Goal: Information Seeking & Learning: Learn about a topic

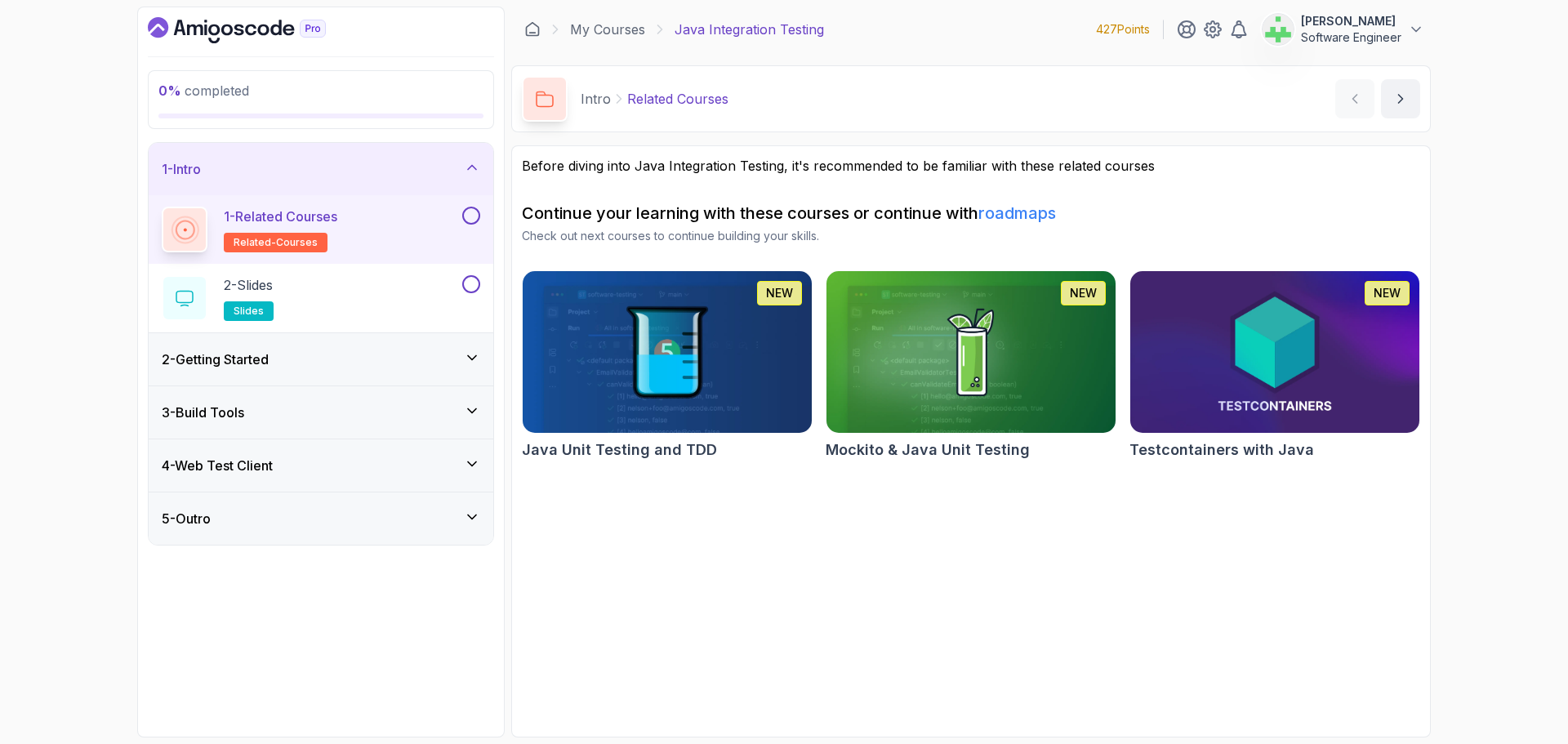
click at [373, 162] on div "1 - Intro" at bounding box center [321, 168] width 318 height 20
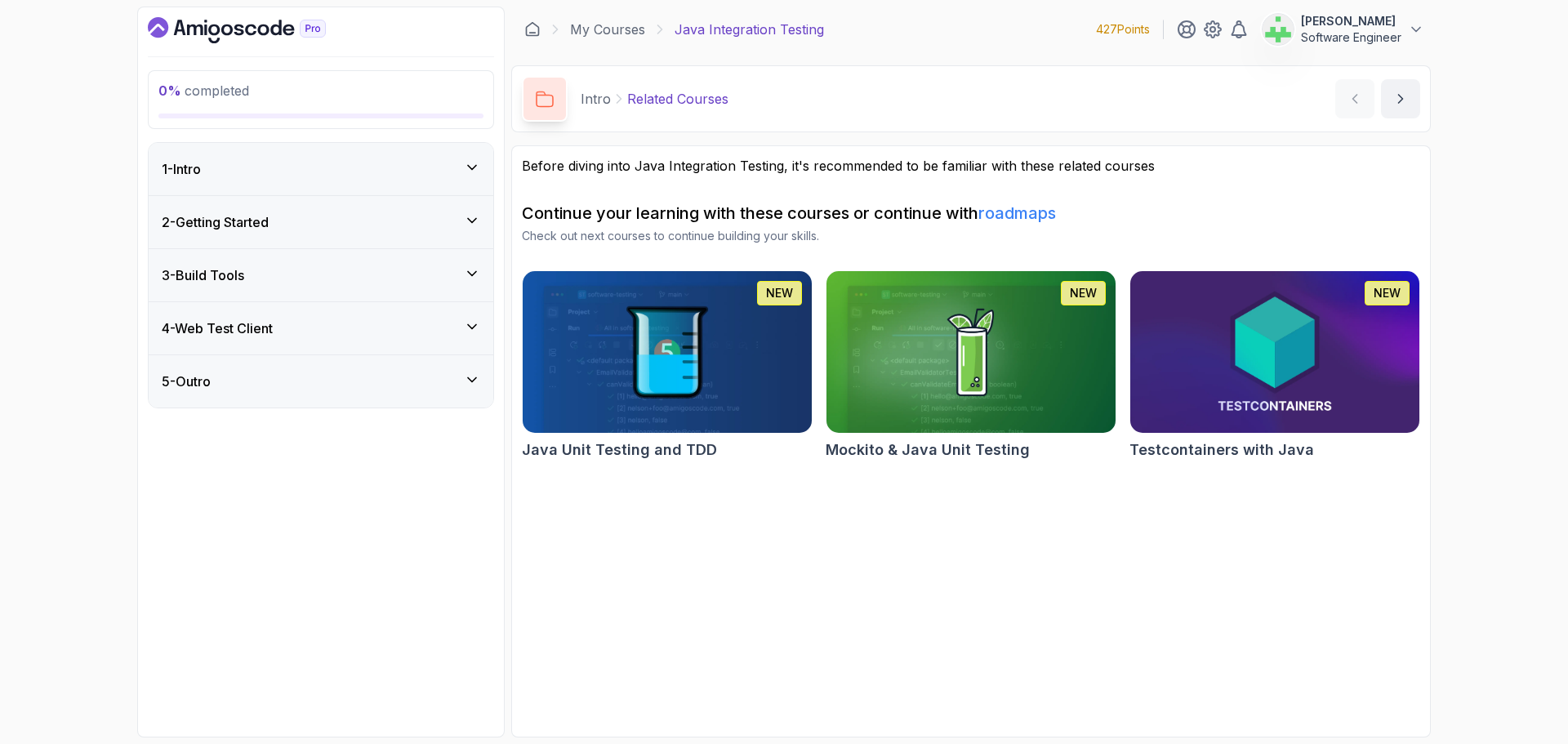
click at [848, 565] on section "Before diving into Java Integration Testing, it's recommended to be familiar wi…" at bounding box center [970, 441] width 919 height 592
click at [360, 170] on div "1 - Intro" at bounding box center [321, 168] width 318 height 20
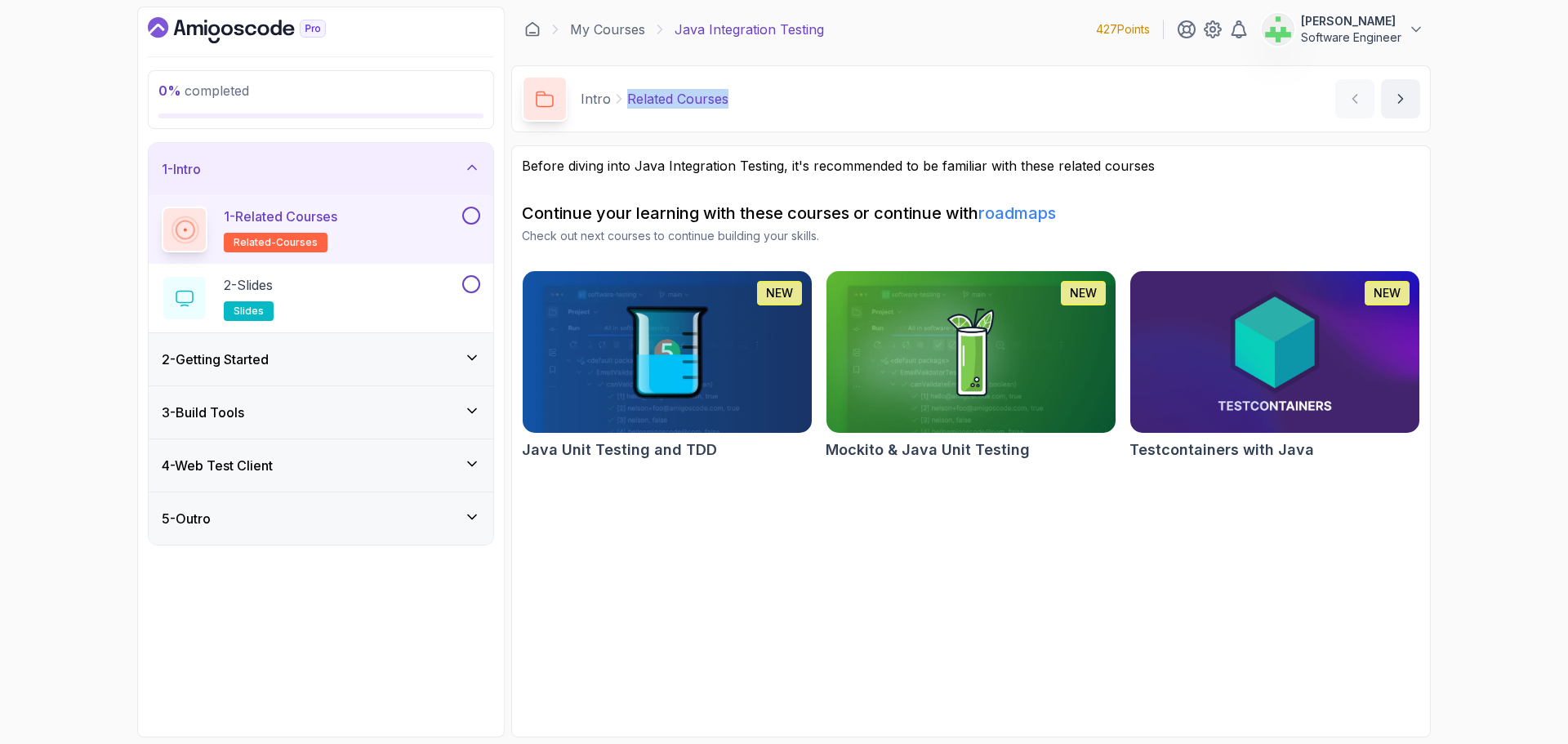
drag, startPoint x: 627, startPoint y: 100, endPoint x: 777, endPoint y: 102, distance: 150.0
click at [777, 102] on div "Intro Related Courses Related Courses by nelson" at bounding box center [970, 99] width 919 height 67
copy p "Related Courses"
click at [777, 102] on div "Intro Related Courses Related Courses by nelson" at bounding box center [970, 99] width 919 height 67
click at [833, 537] on section "Before diving into Java Integration Testing, it's recommended to be familiar wi…" at bounding box center [970, 441] width 919 height 592
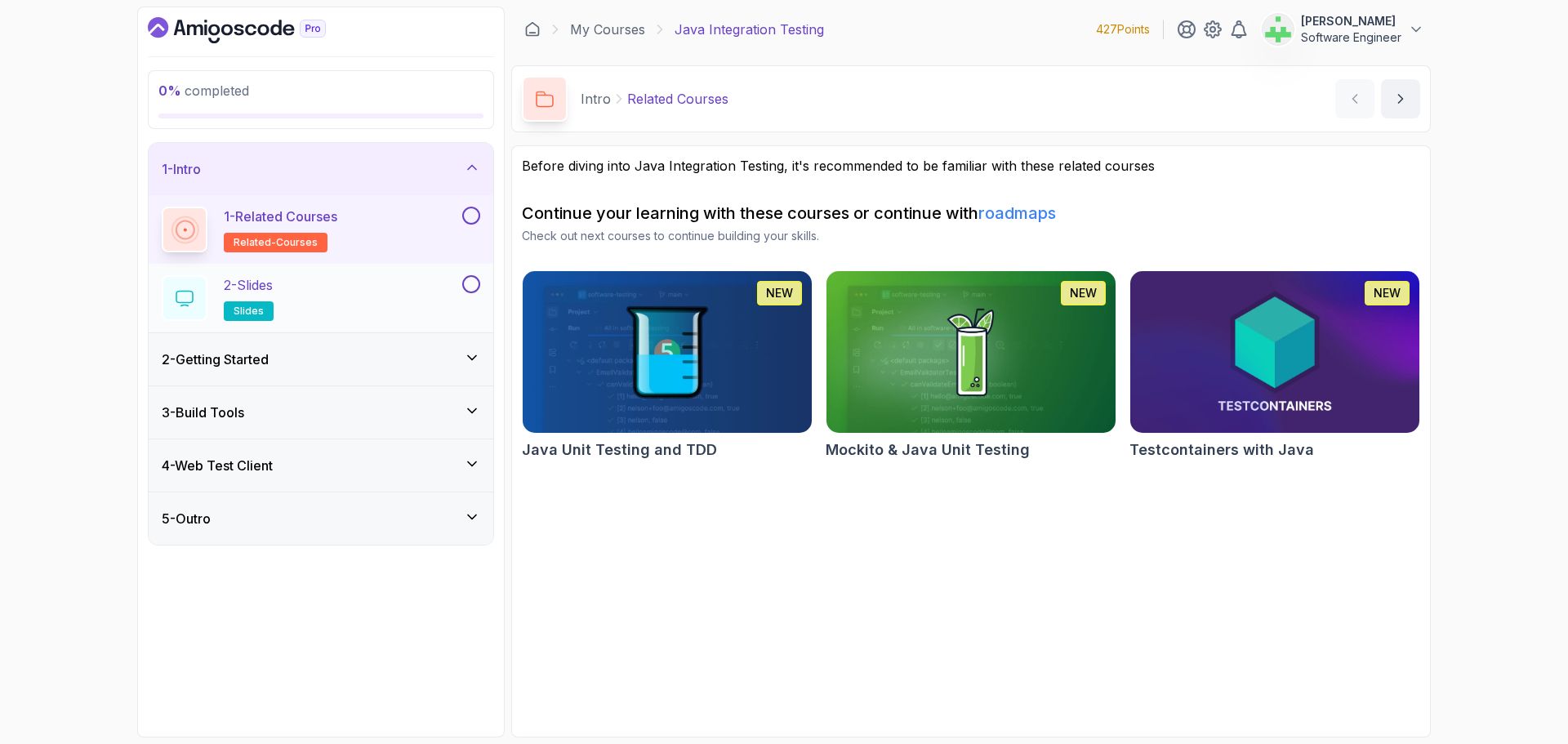
click at [297, 283] on div "2 - Slides slides" at bounding box center [310, 298] width 298 height 46
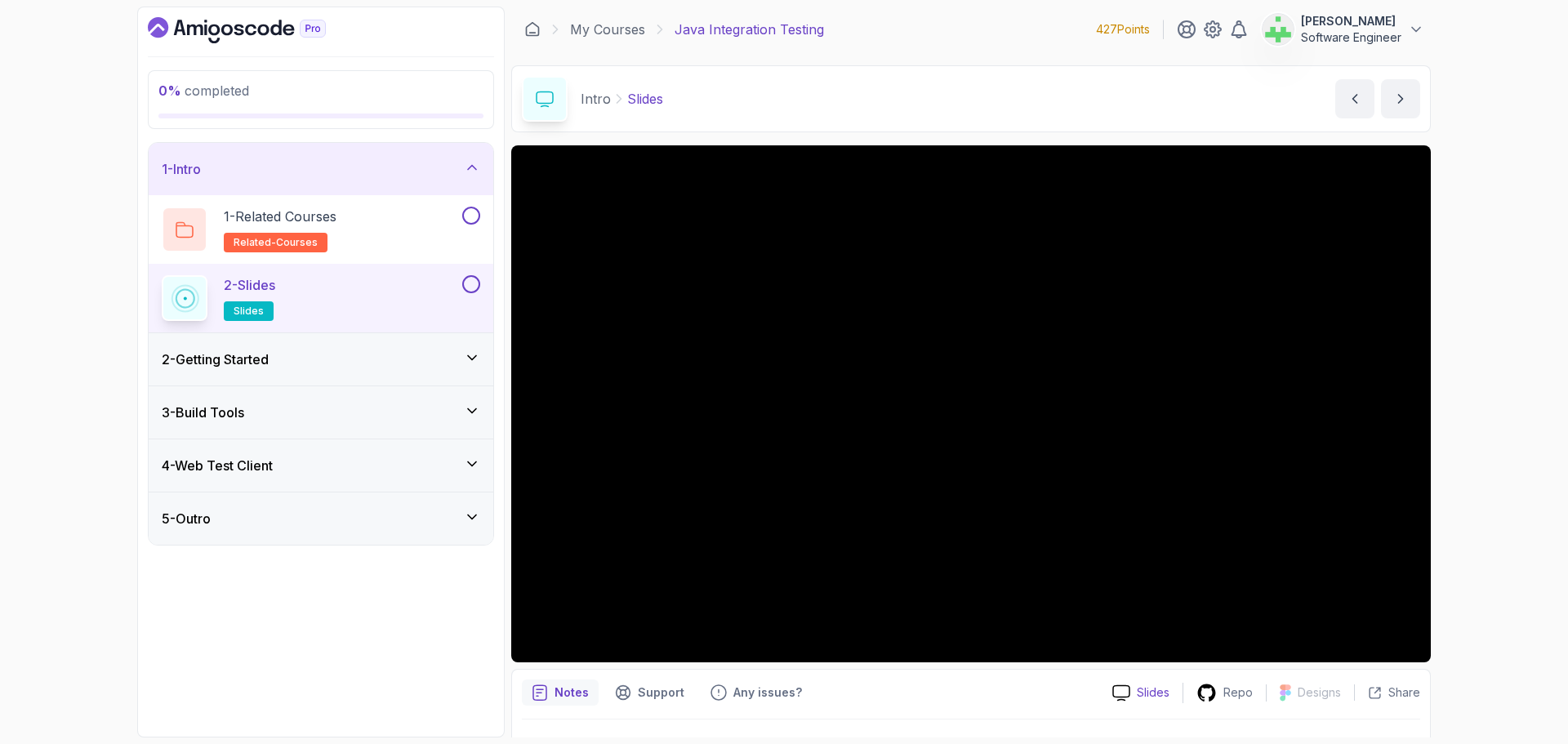
click at [1152, 693] on p "Slides" at bounding box center [1153, 692] width 32 height 16
click at [1242, 695] on p "Repo" at bounding box center [1237, 692] width 30 height 16
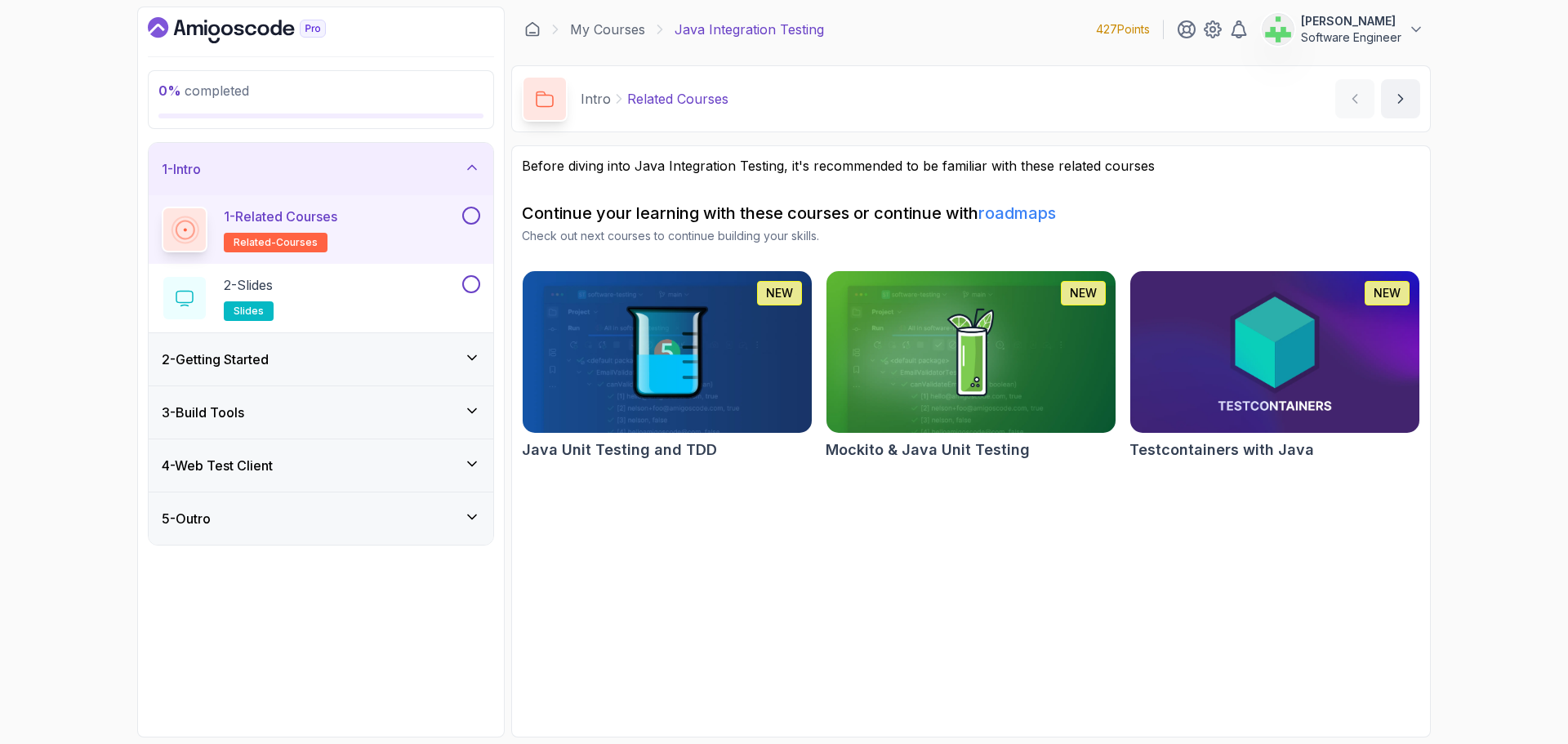
click at [401, 168] on div "1 - Intro" at bounding box center [321, 168] width 318 height 20
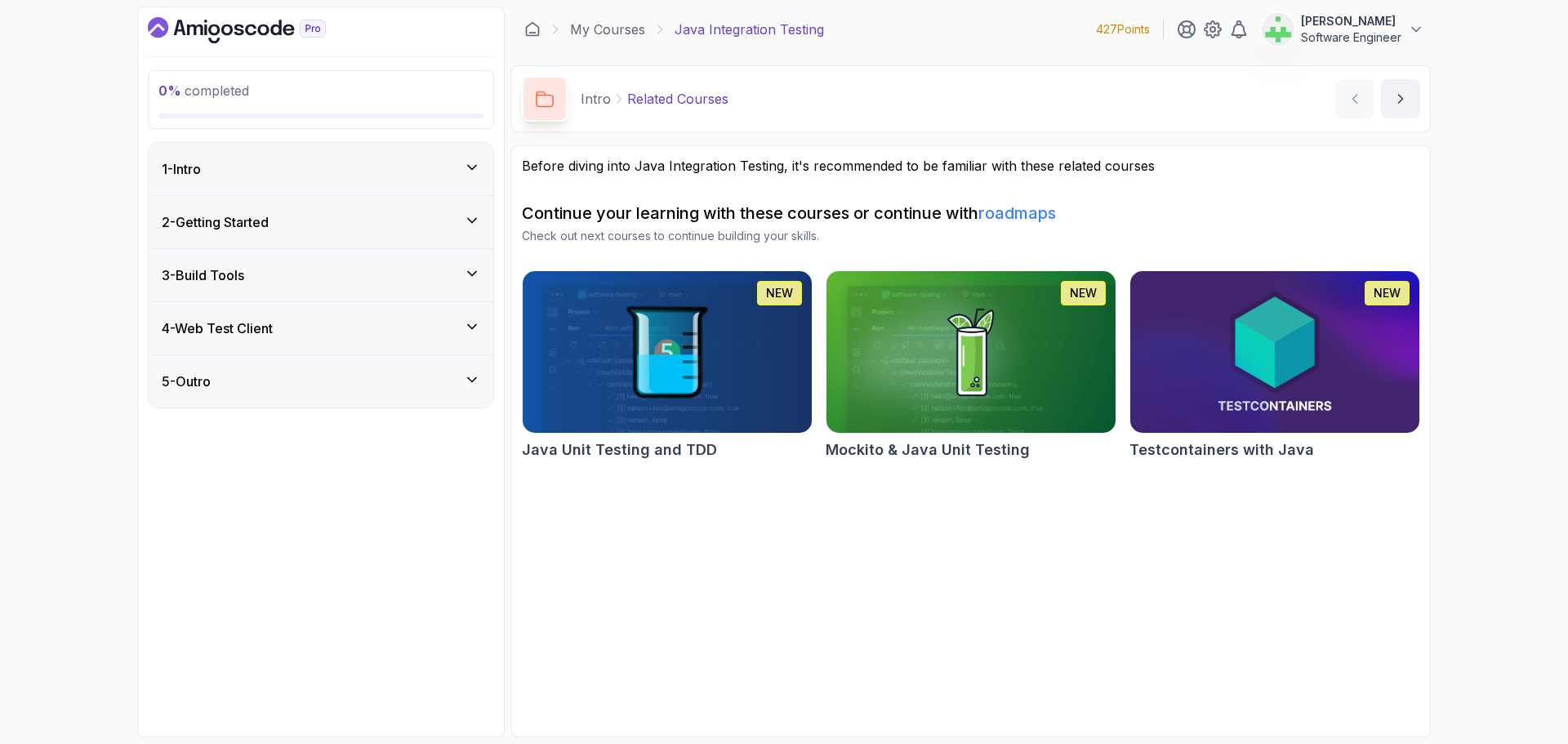
click at [383, 216] on div "2 - Getting Started" at bounding box center [321, 222] width 318 height 20
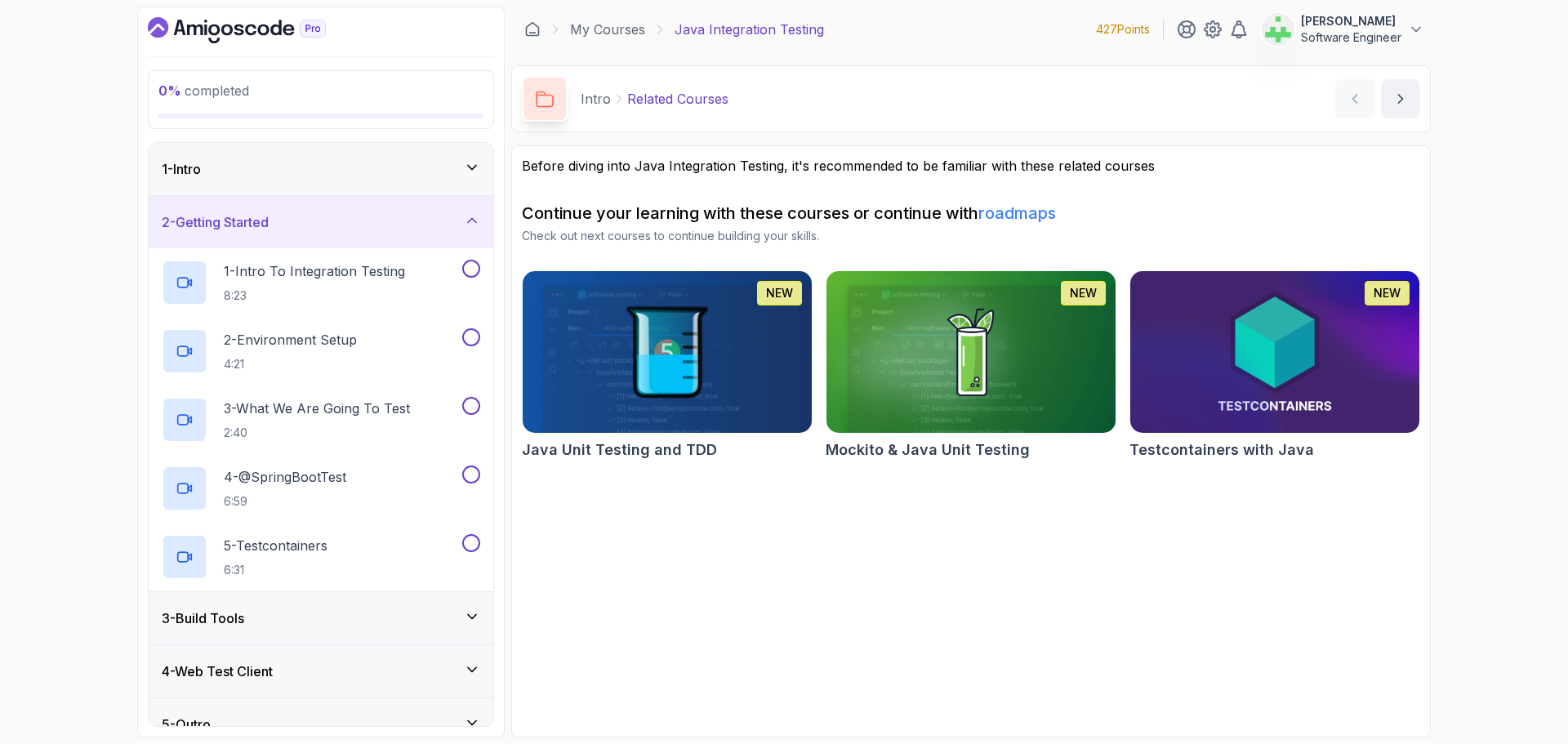
click at [733, 582] on section "Before diving into Java Integration Testing, it's recommended to be familiar wi…" at bounding box center [970, 441] width 919 height 592
click at [899, 581] on section "Before diving into Java Integration Testing, it's recommended to be familiar wi…" at bounding box center [970, 441] width 919 height 592
click at [406, 163] on div "1 - Intro" at bounding box center [321, 168] width 318 height 20
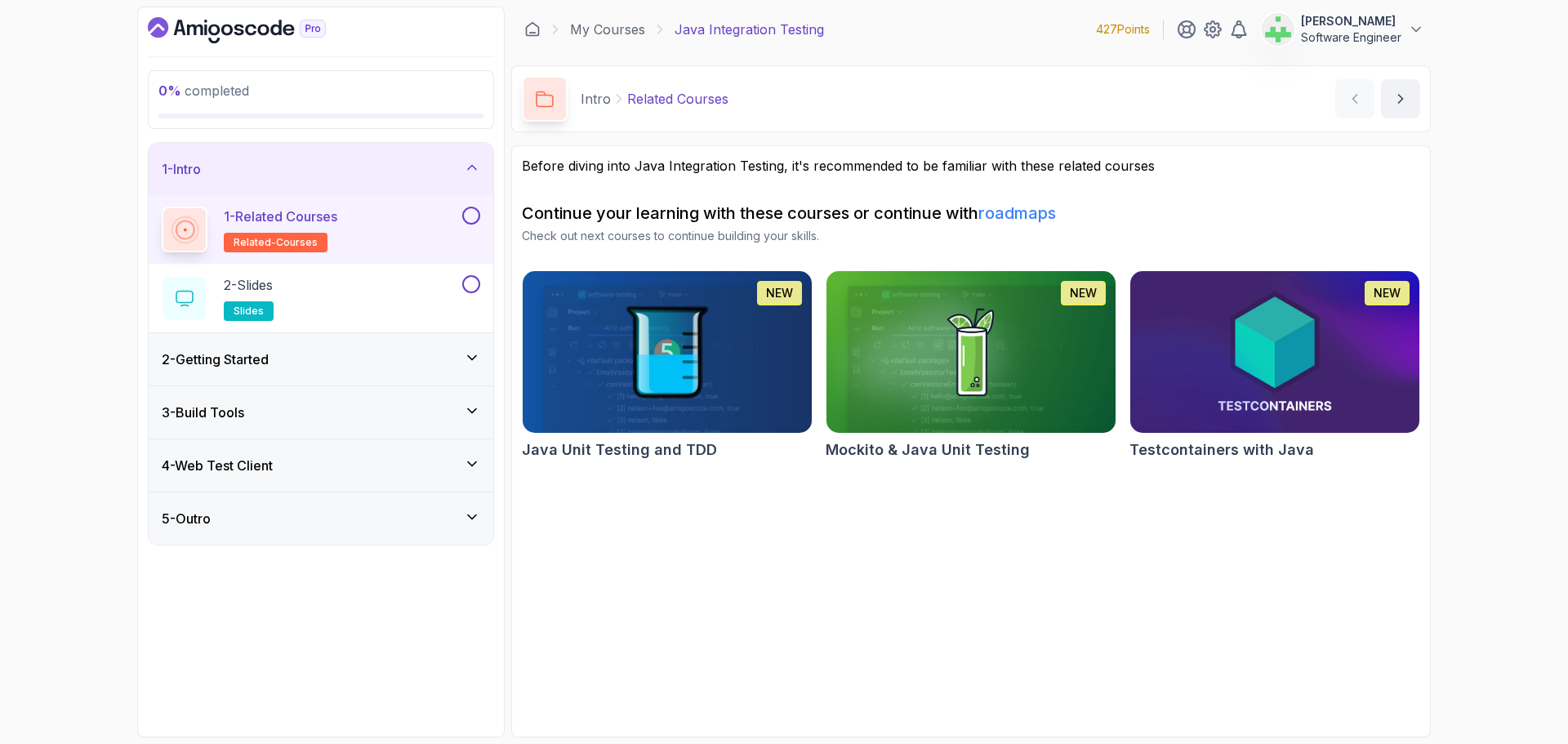
click at [373, 157] on div "1 - Intro" at bounding box center [321, 168] width 344 height 52
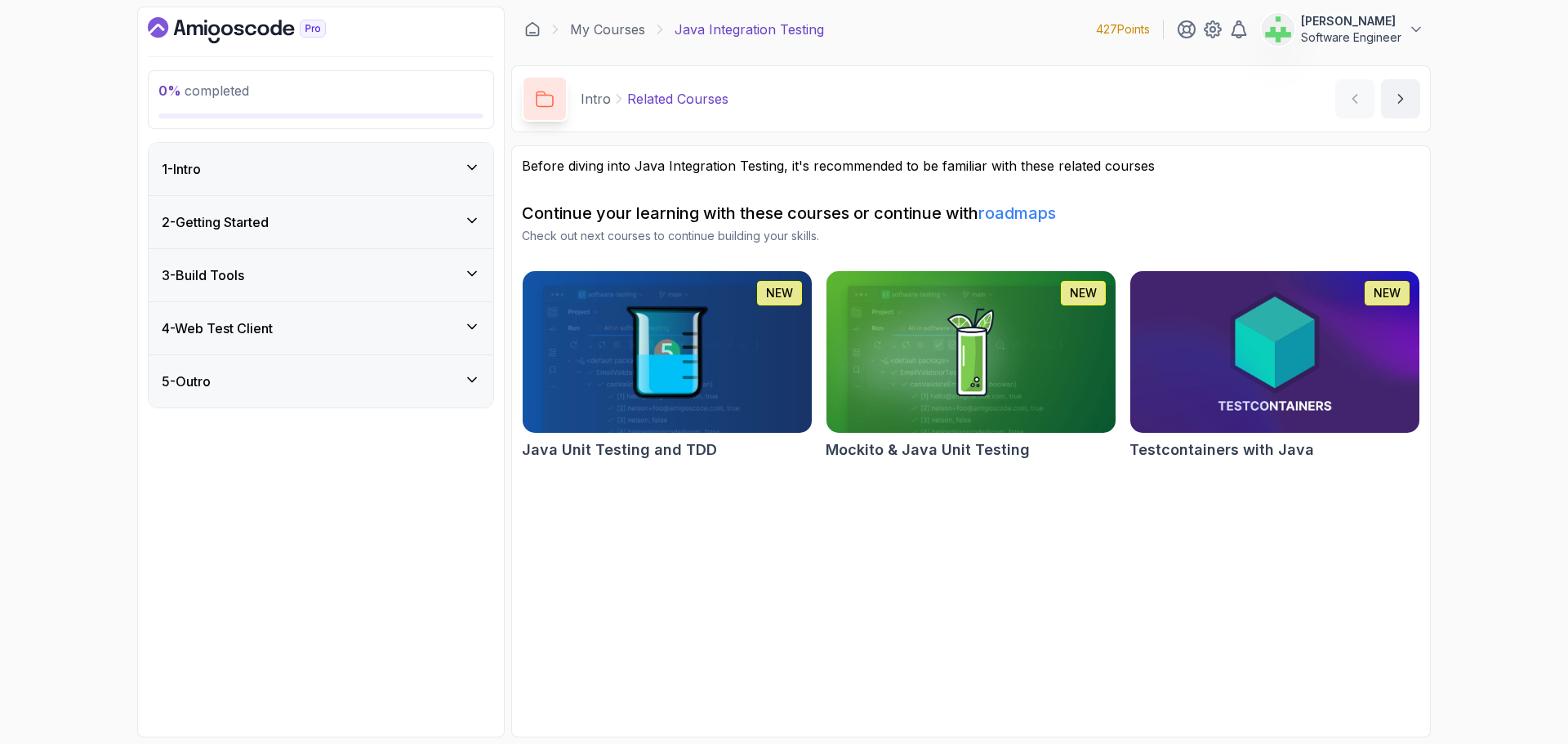
click at [379, 220] on div "2 - Getting Started" at bounding box center [321, 222] width 318 height 20
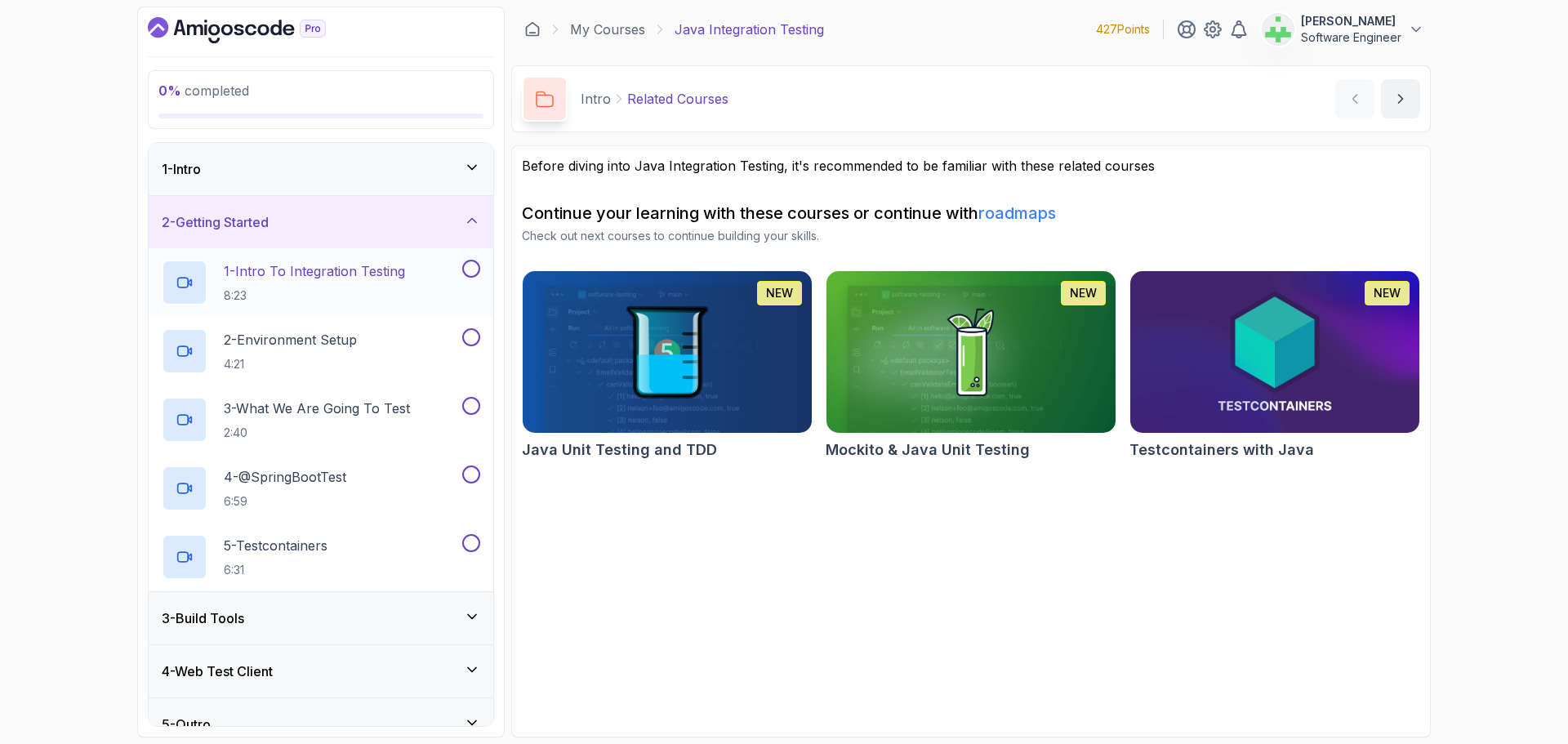
click at [369, 272] on p "1 - Intro To Integration Testing" at bounding box center [314, 270] width 181 height 20
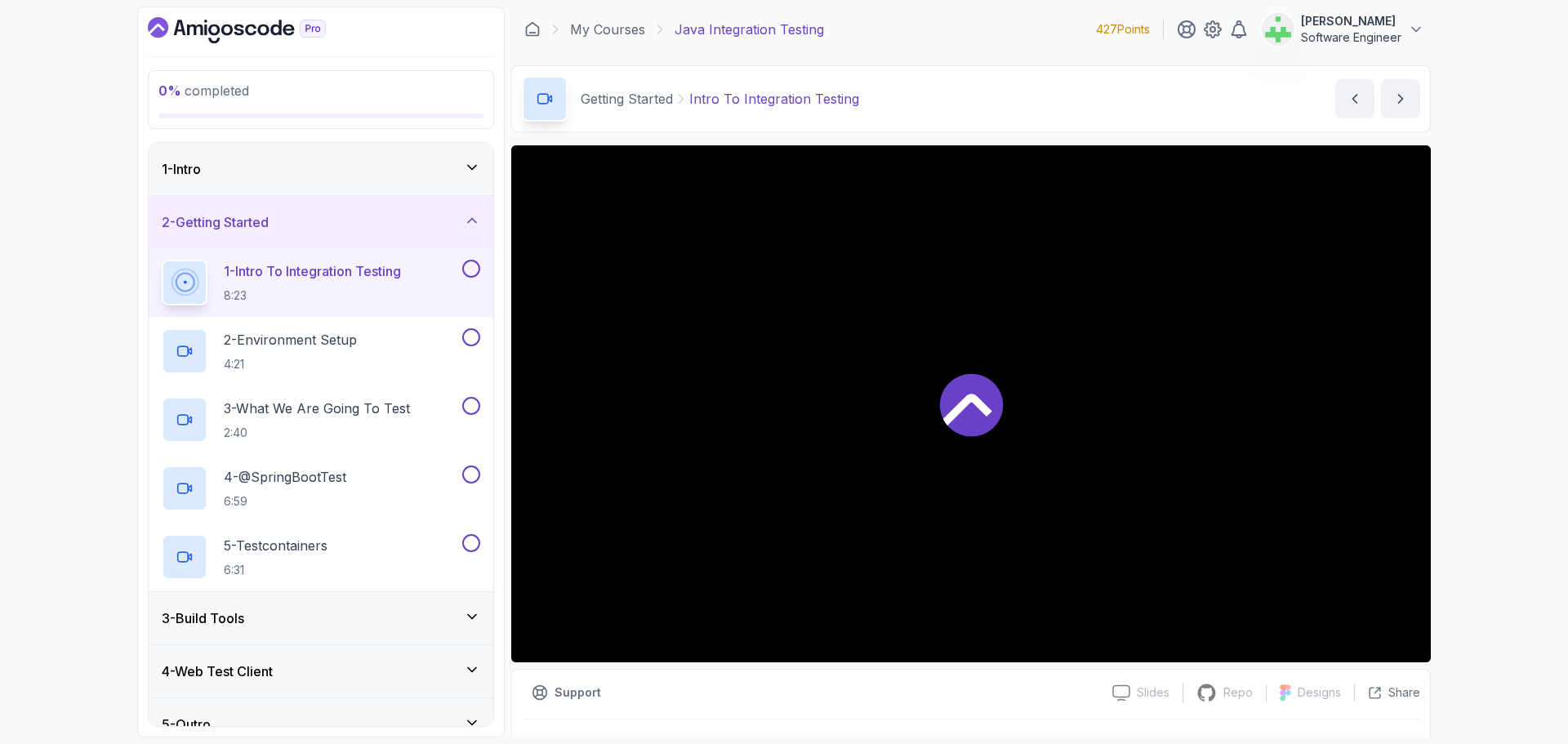
click at [367, 275] on p "1 - Intro To Integration Testing" at bounding box center [312, 270] width 177 height 20
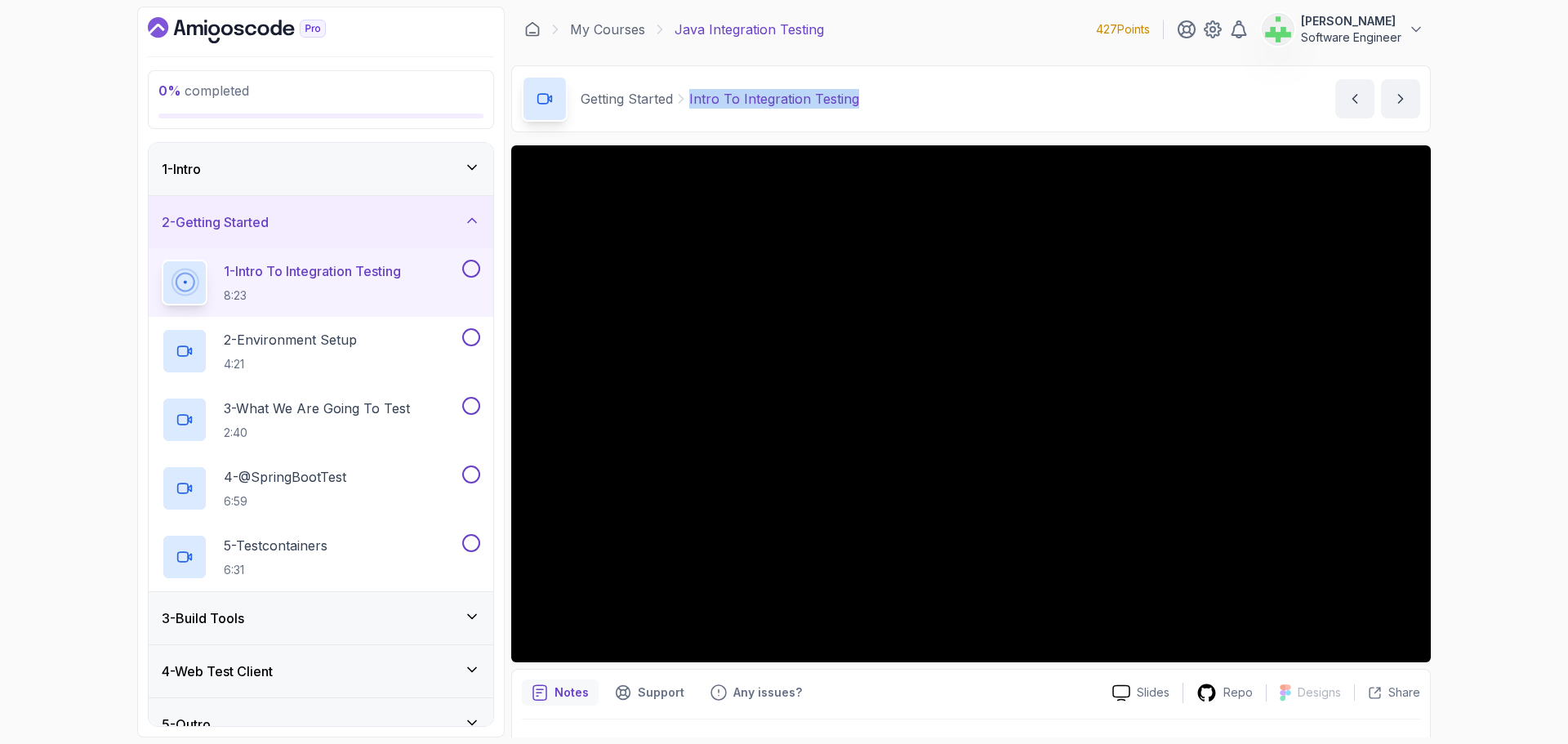
drag, startPoint x: 688, startPoint y: 99, endPoint x: 884, endPoint y: 103, distance: 196.0
click at [884, 103] on div "Getting Started Intro To Integration Testing Intro To Integration Testing by ne…" at bounding box center [970, 99] width 919 height 67
copy p "Intro To Integration Testing"
click at [884, 103] on div "Getting Started Intro To Integration Testing Intro To Integration Testing by ne…" at bounding box center [970, 99] width 919 height 67
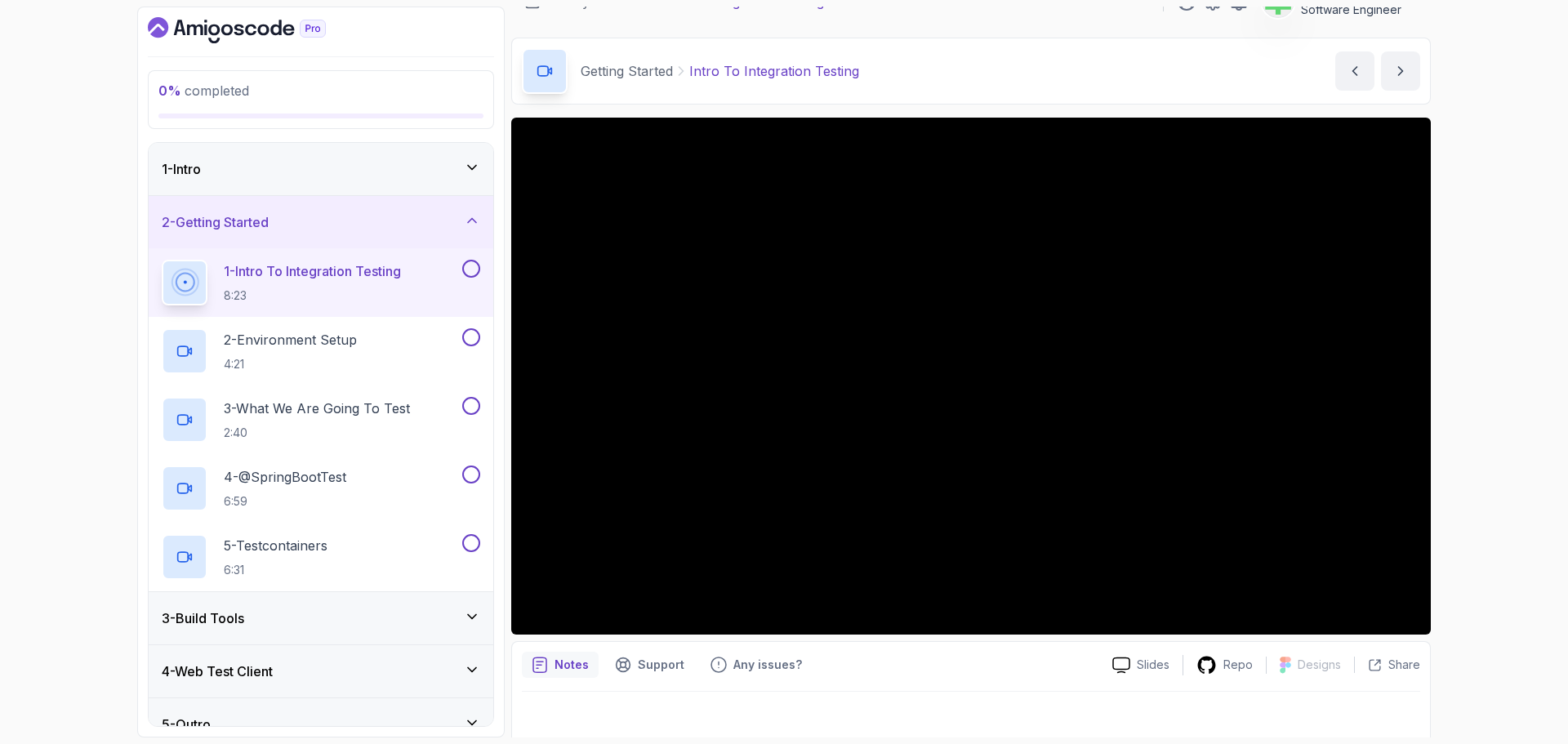
scroll to position [38, 0]
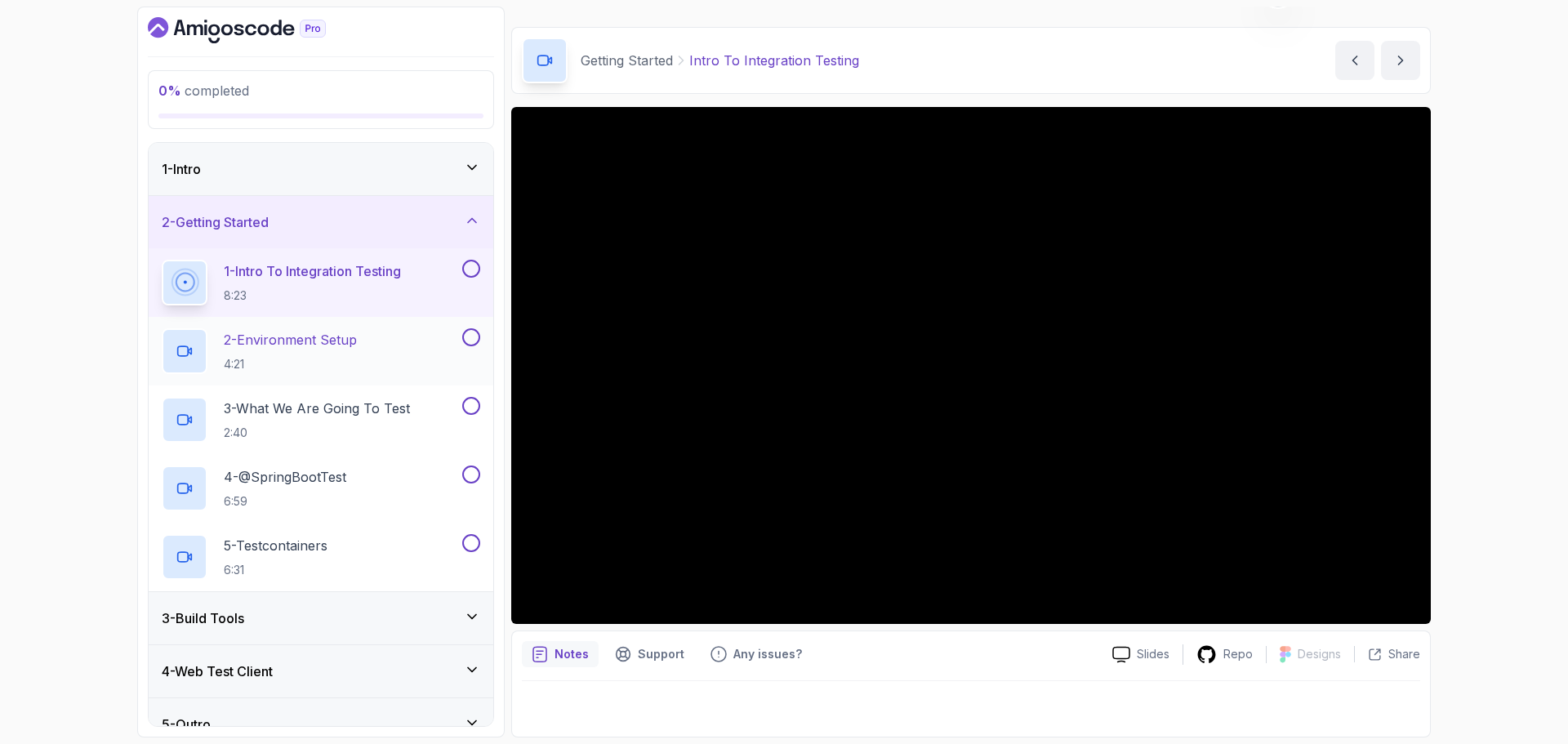
click at [338, 344] on p "2 - Environment Setup" at bounding box center [290, 339] width 134 height 20
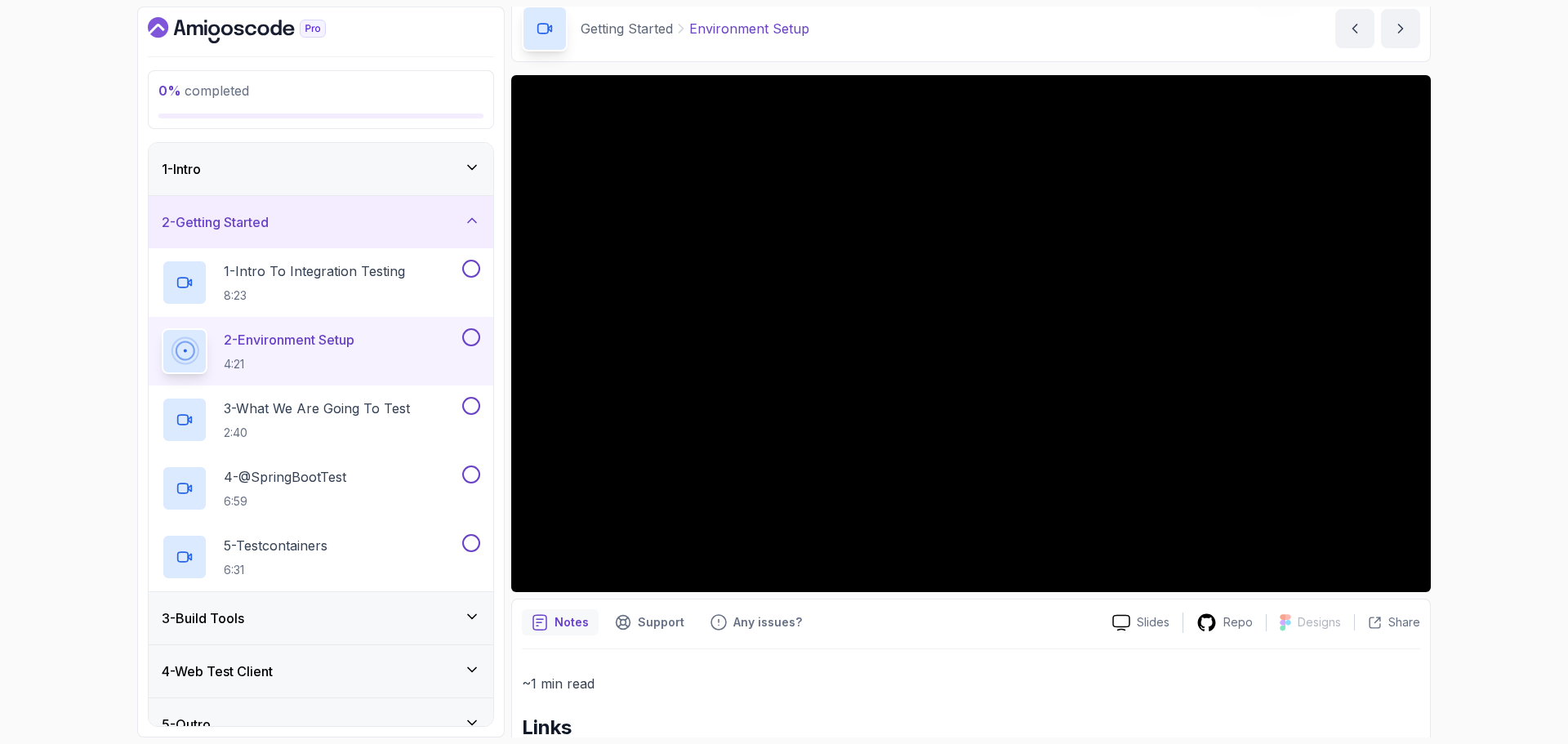
scroll to position [156, 0]
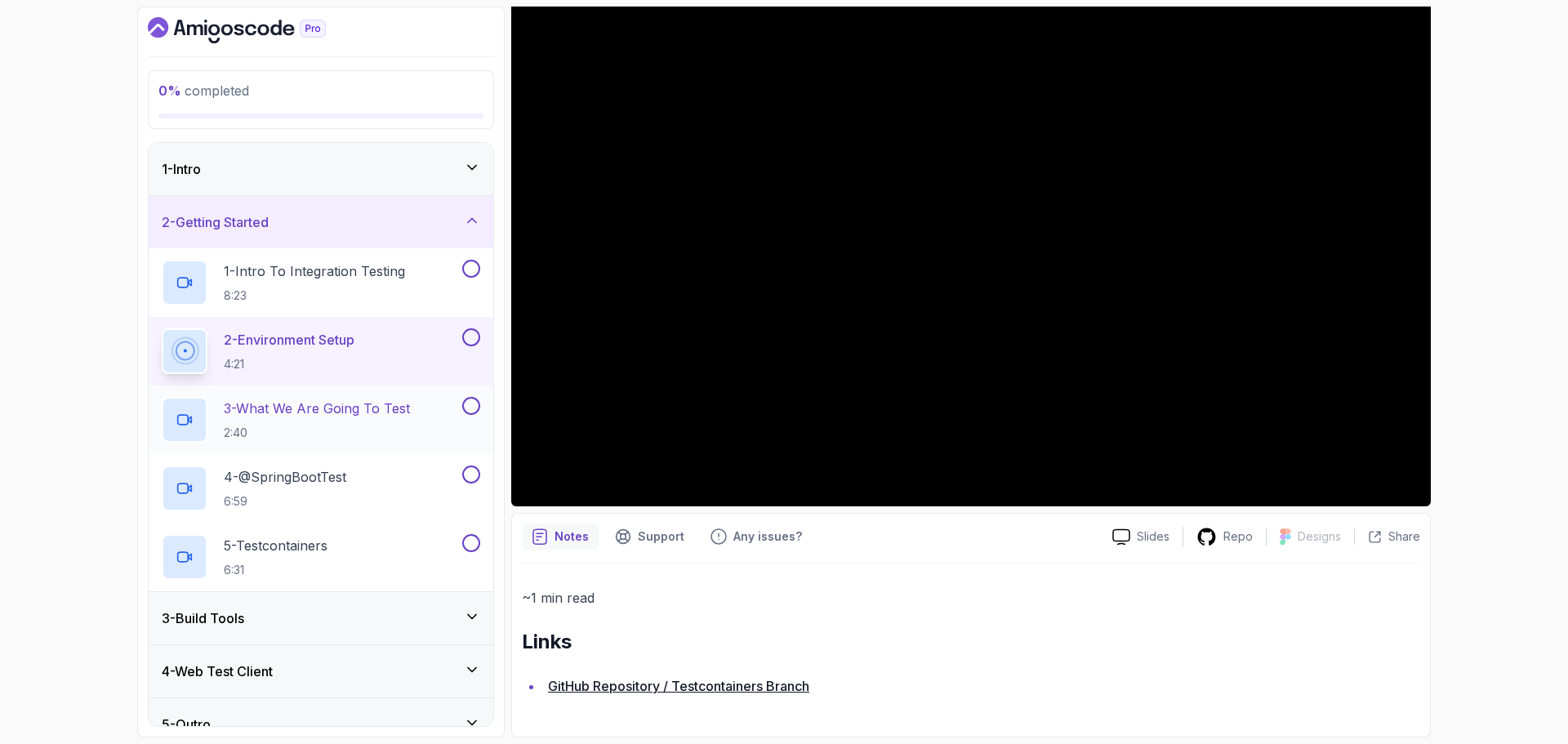
click at [331, 400] on p "3 - What We Are Going To Test" at bounding box center [316, 408] width 186 height 20
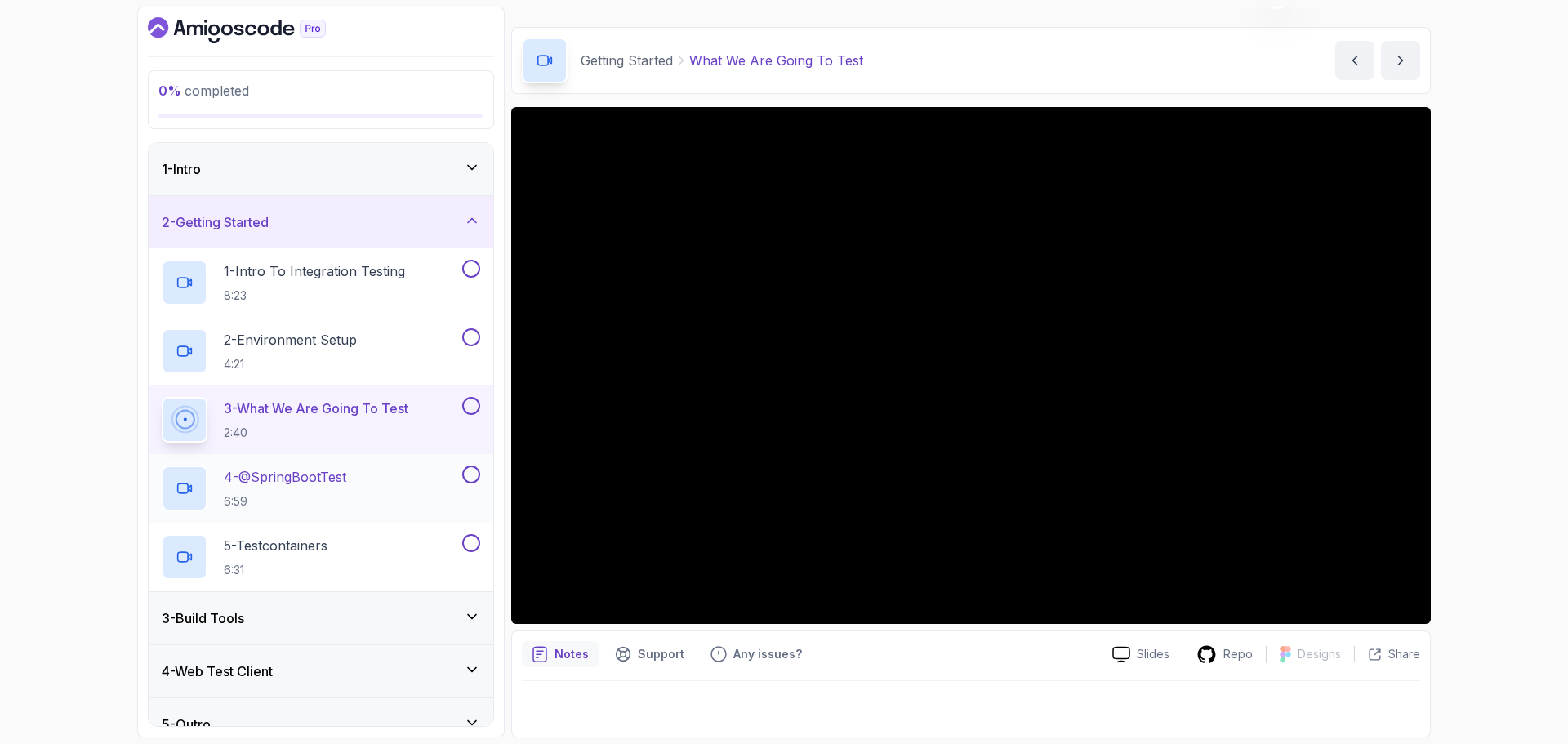
click at [346, 483] on p "4 - @SpringBootTest" at bounding box center [285, 476] width 122 height 20
click at [346, 484] on p "4 - @SpringBootTest" at bounding box center [285, 476] width 122 height 20
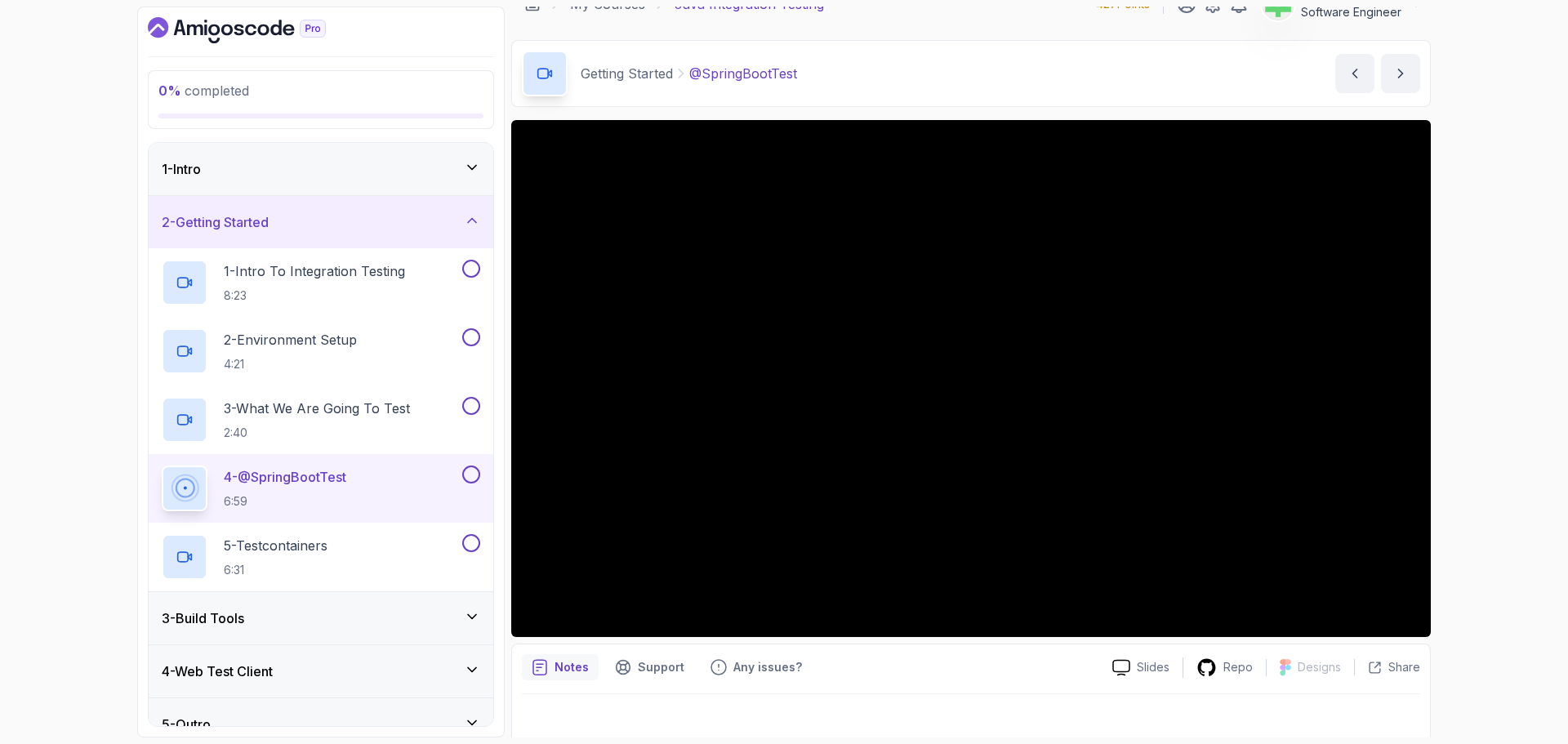
scroll to position [38, 0]
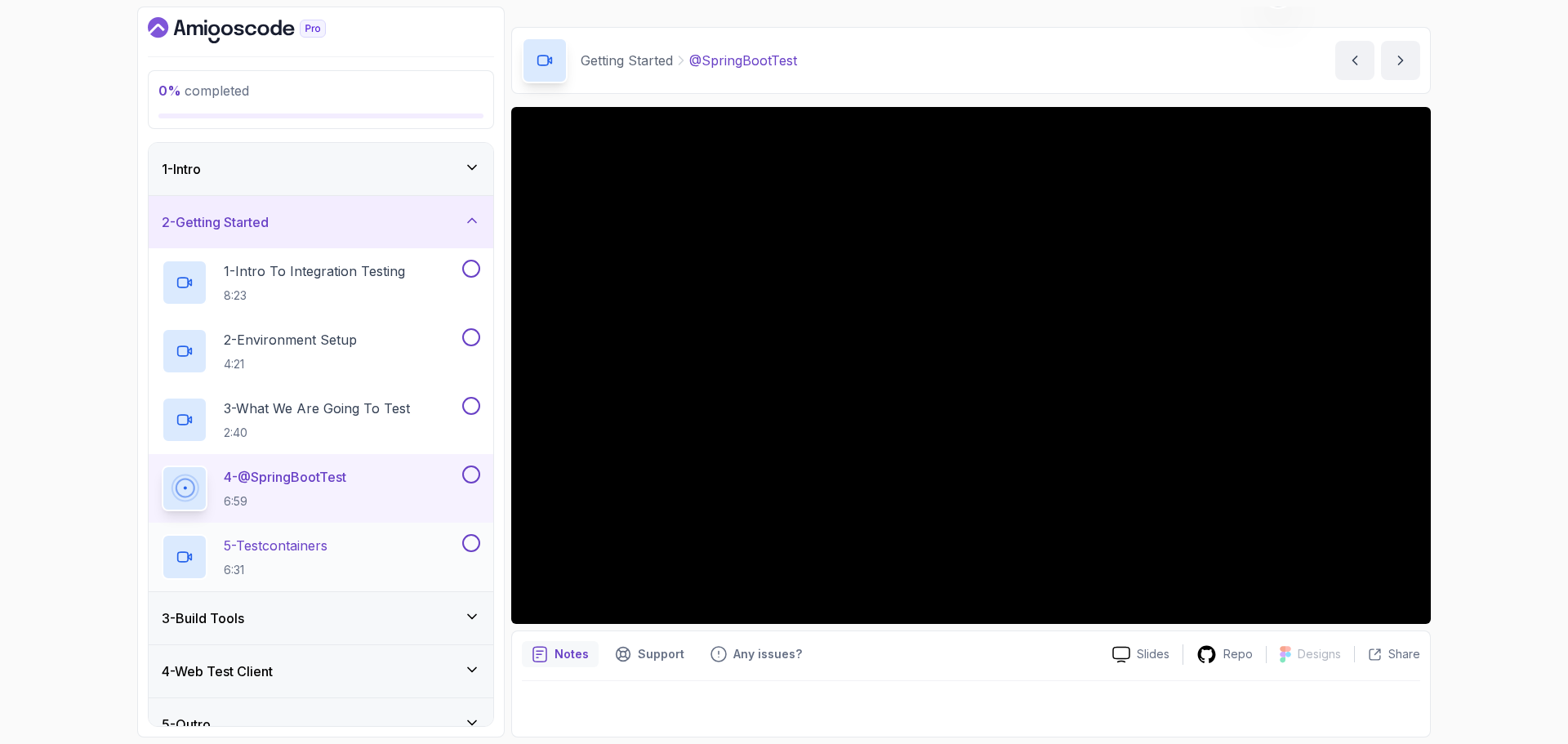
click at [327, 544] on p "5 - Testcontainers" at bounding box center [276, 545] width 104 height 20
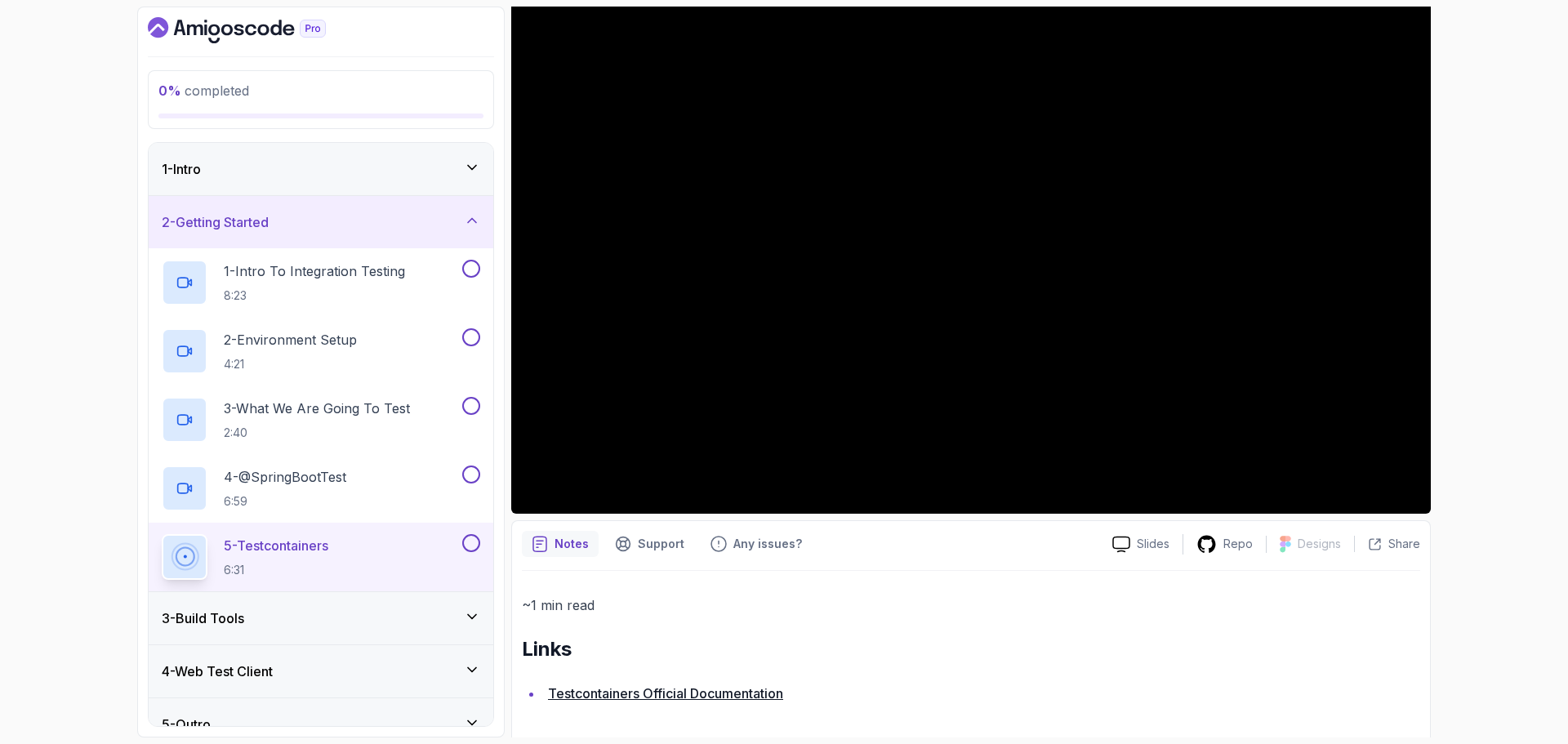
scroll to position [156, 0]
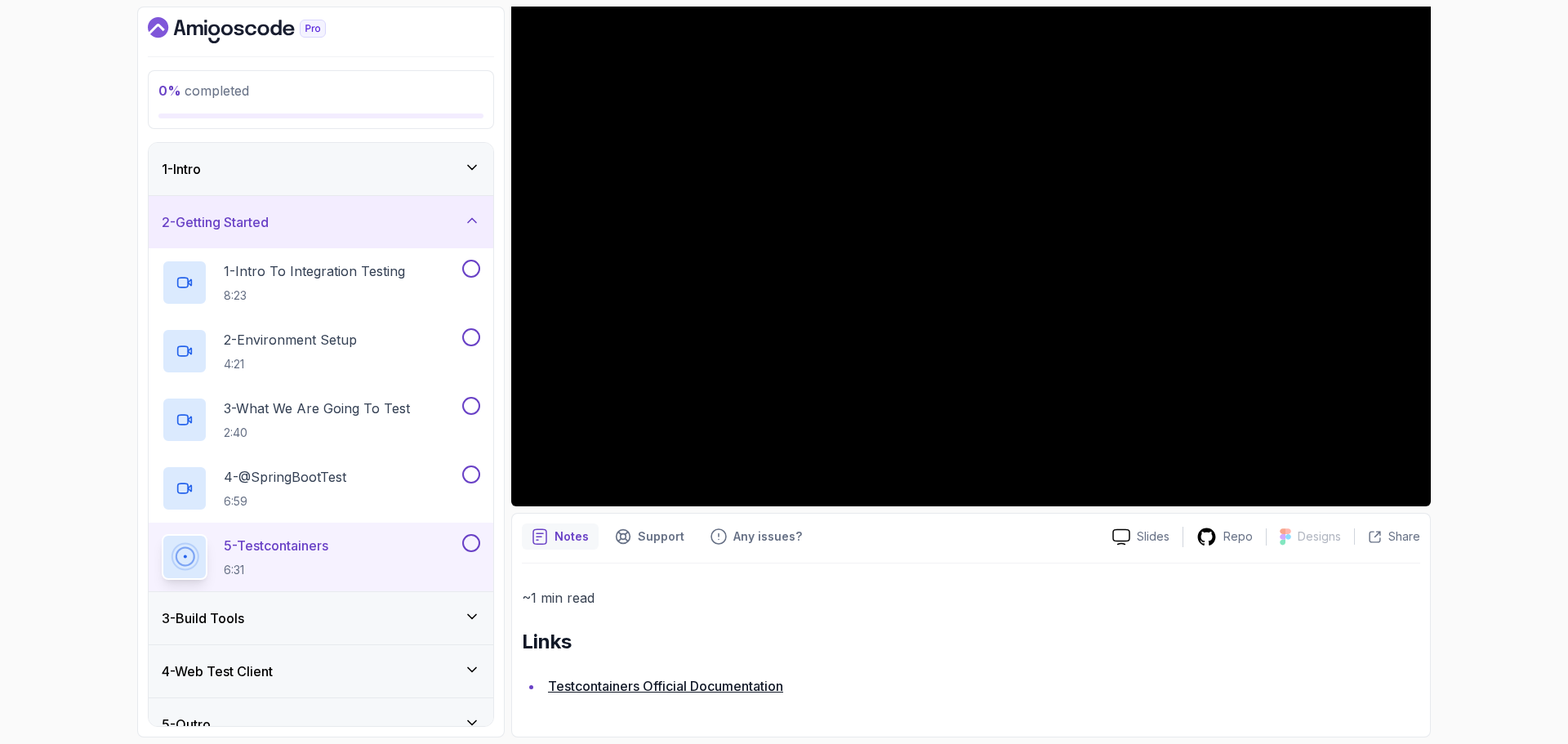
click at [433, 227] on div "2 - Getting Started" at bounding box center [321, 222] width 318 height 20
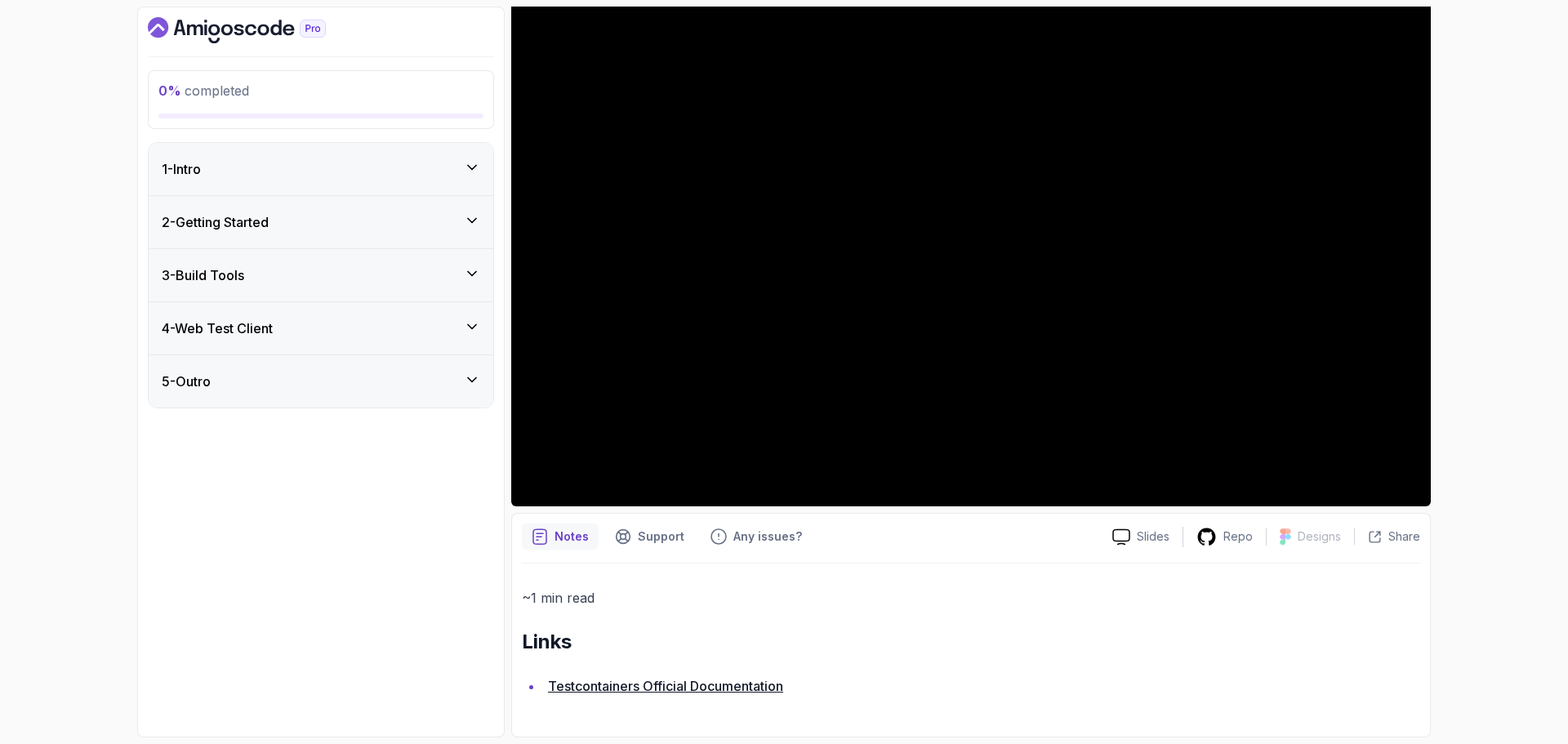
click at [423, 277] on div "3 - Build Tools" at bounding box center [321, 275] width 318 height 20
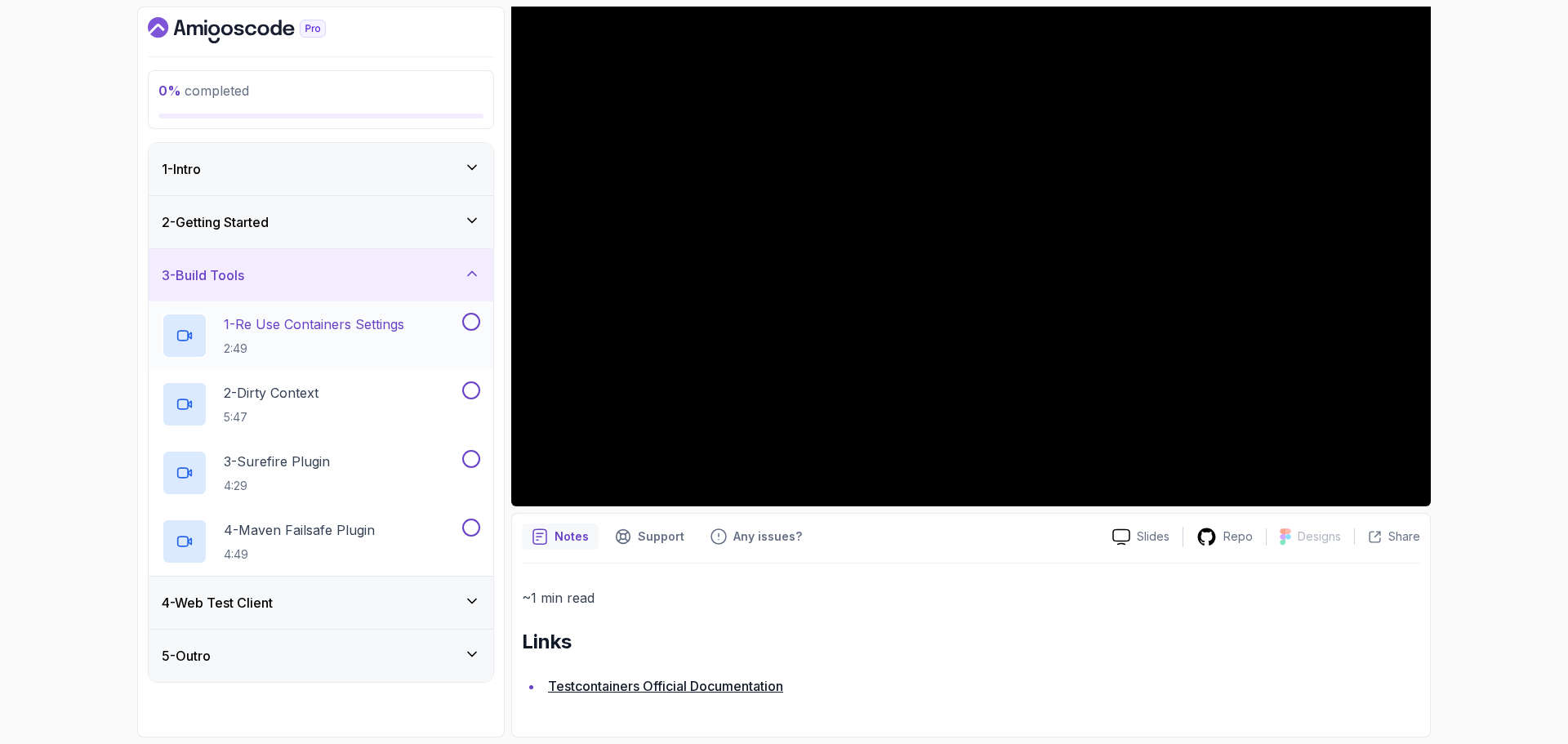
click at [355, 323] on p "1 - Re Use Containers Settings" at bounding box center [314, 324] width 180 height 20
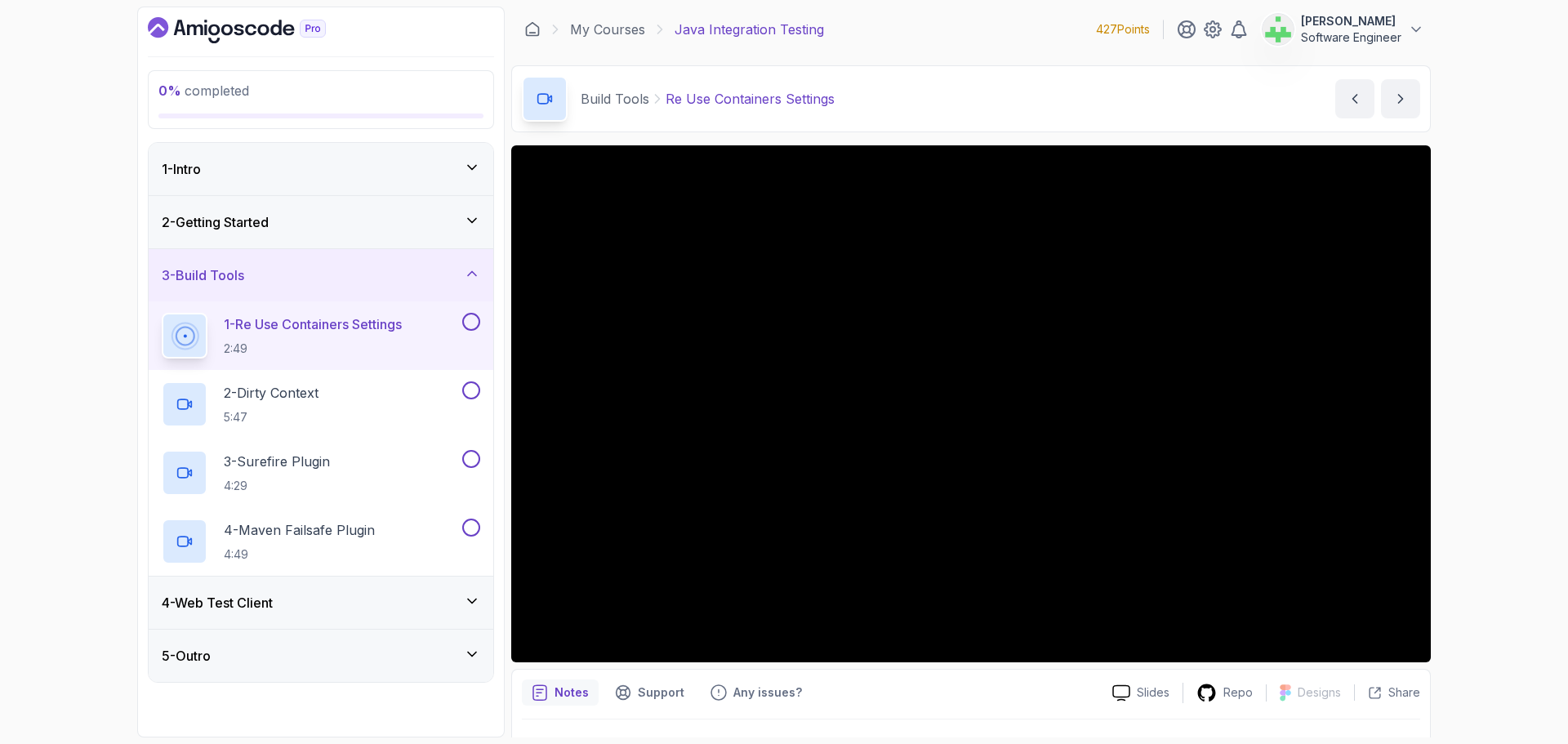
scroll to position [38, 0]
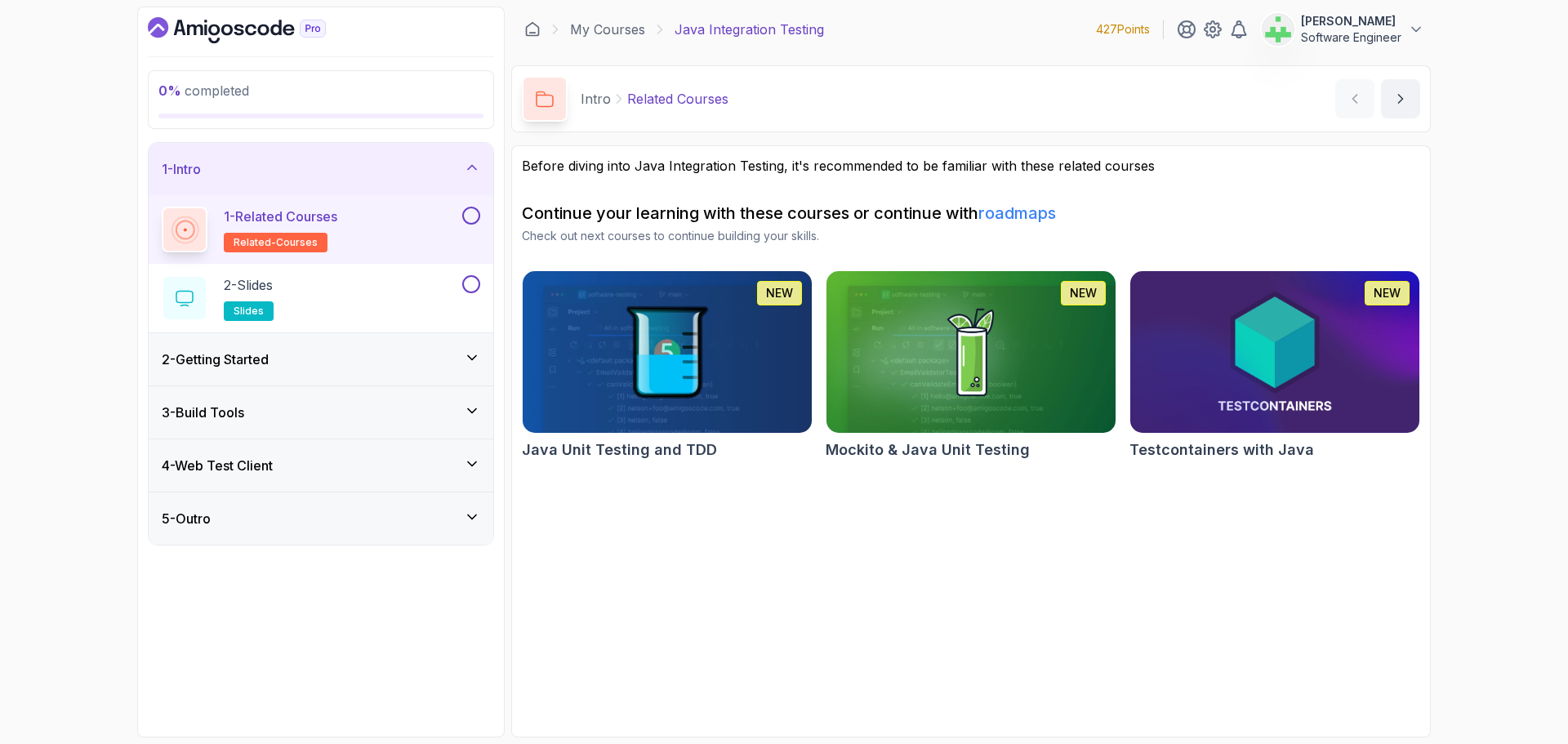
click at [283, 356] on div "2 - Getting Started" at bounding box center [321, 359] width 318 height 20
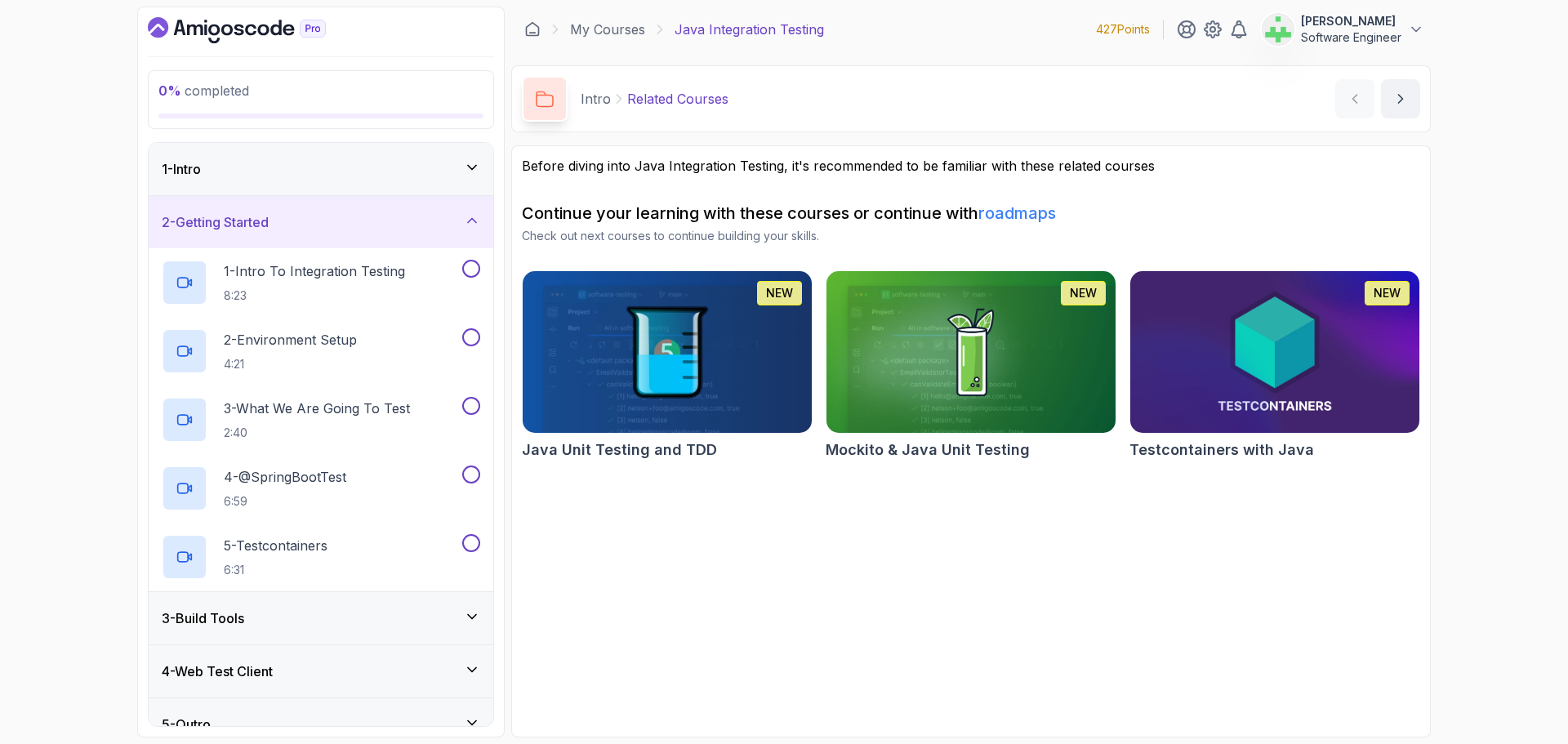
click at [321, 223] on div "2 - Getting Started" at bounding box center [321, 222] width 318 height 20
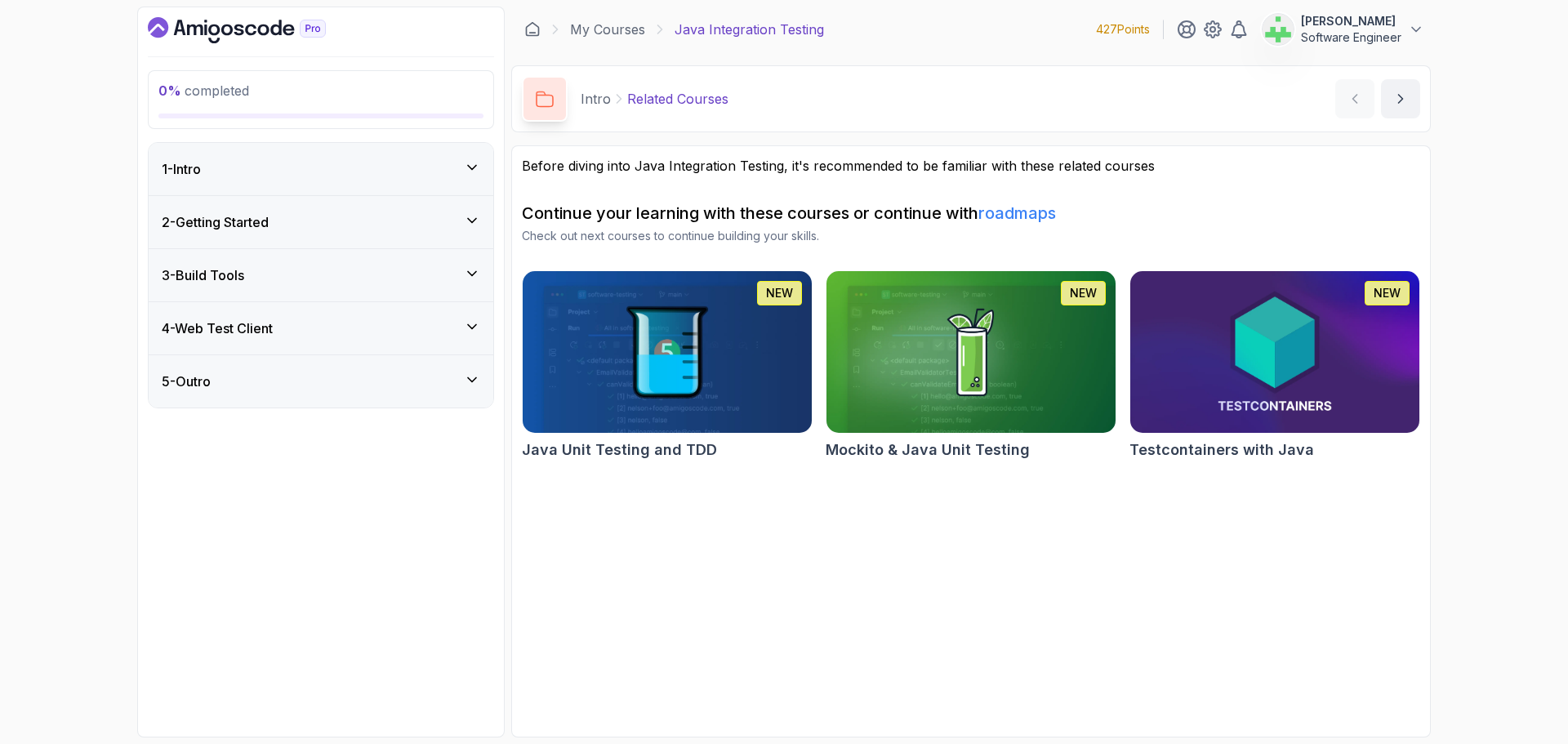
click at [313, 276] on div "3 - Build Tools" at bounding box center [321, 275] width 318 height 20
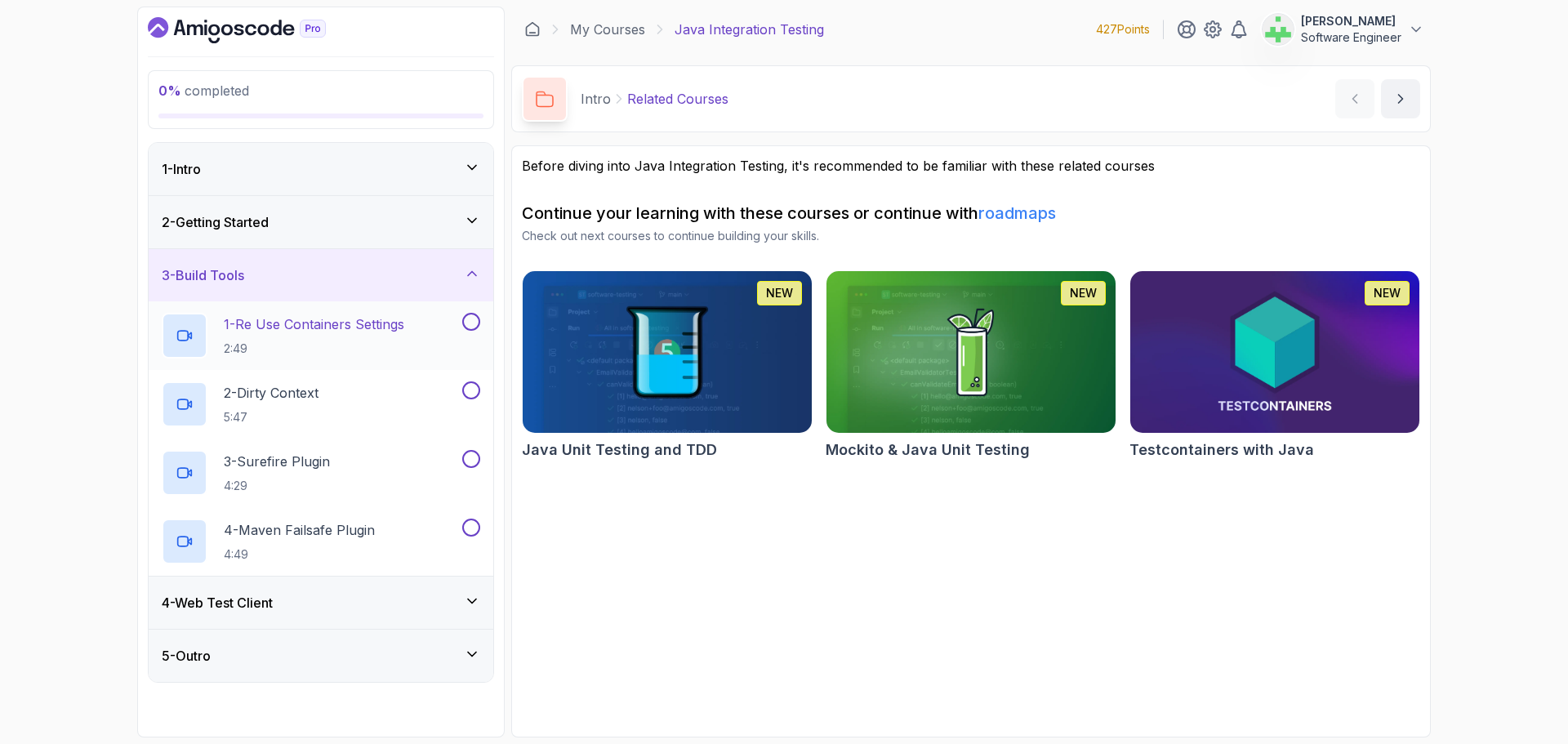
click at [333, 325] on p "1 - Re Use Containers Settings" at bounding box center [314, 324] width 180 height 20
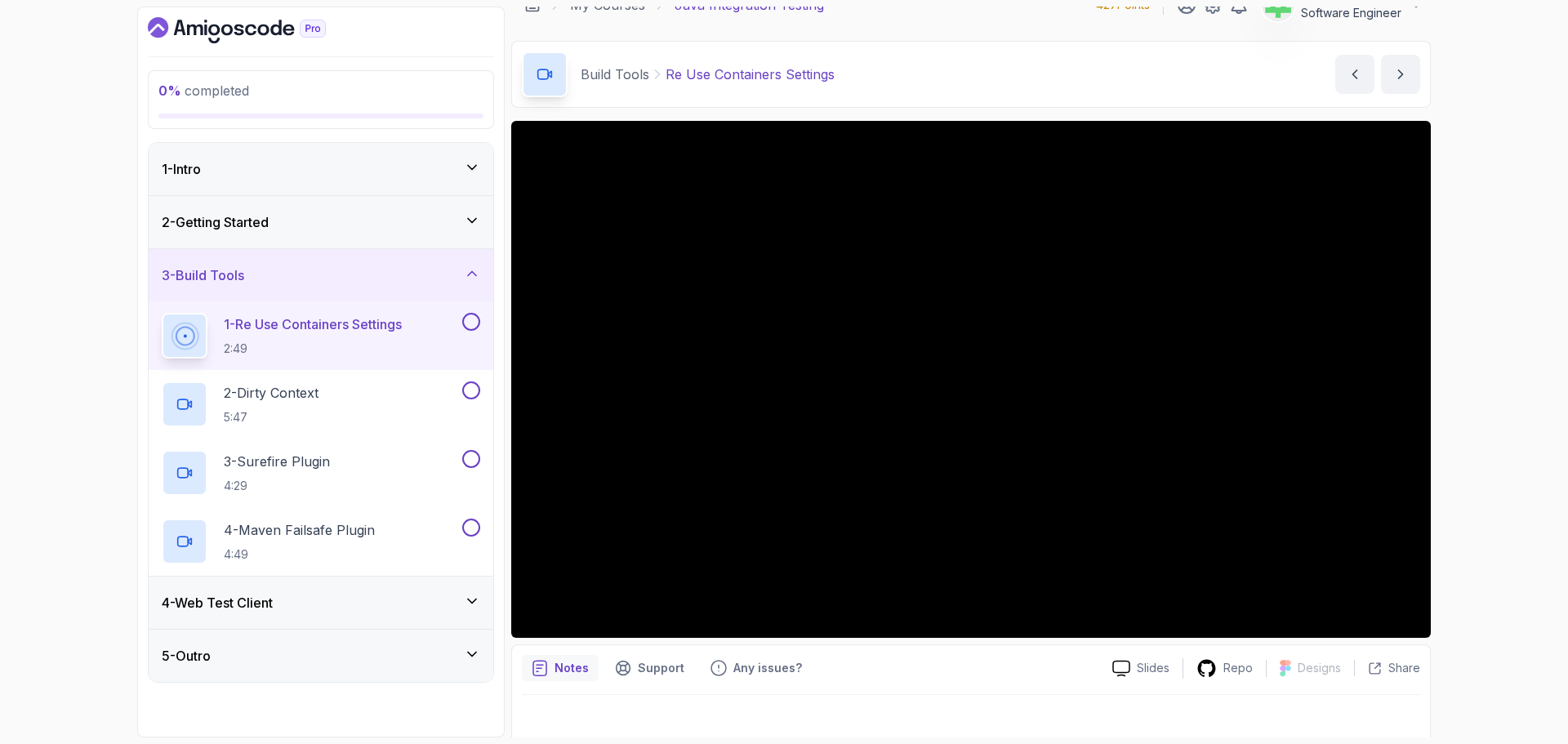
scroll to position [38, 0]
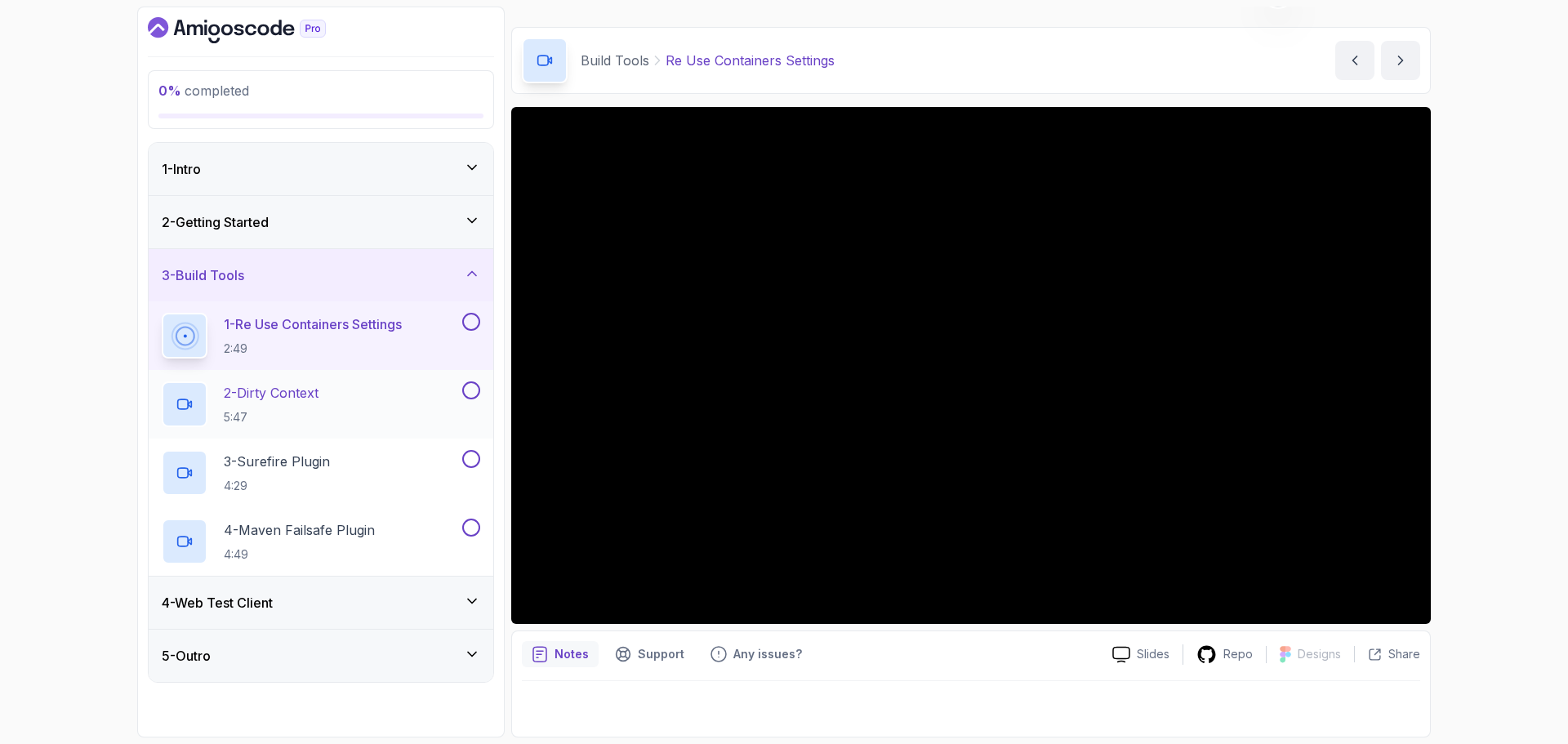
click at [339, 390] on div "2 - Dirty Context 5:47" at bounding box center [310, 404] width 298 height 46
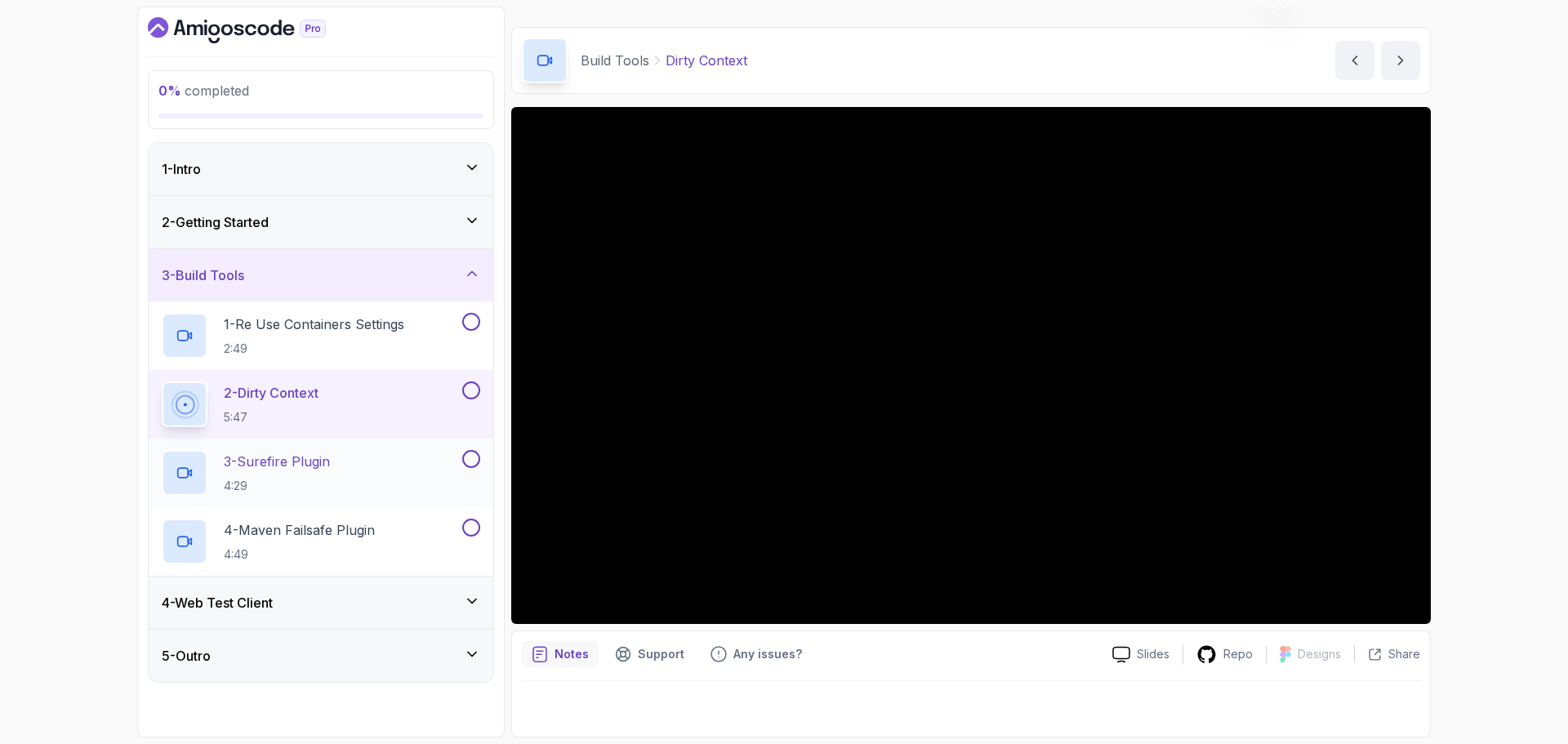
click at [361, 460] on div "3 - Surefire Plugin 4:29" at bounding box center [310, 473] width 298 height 46
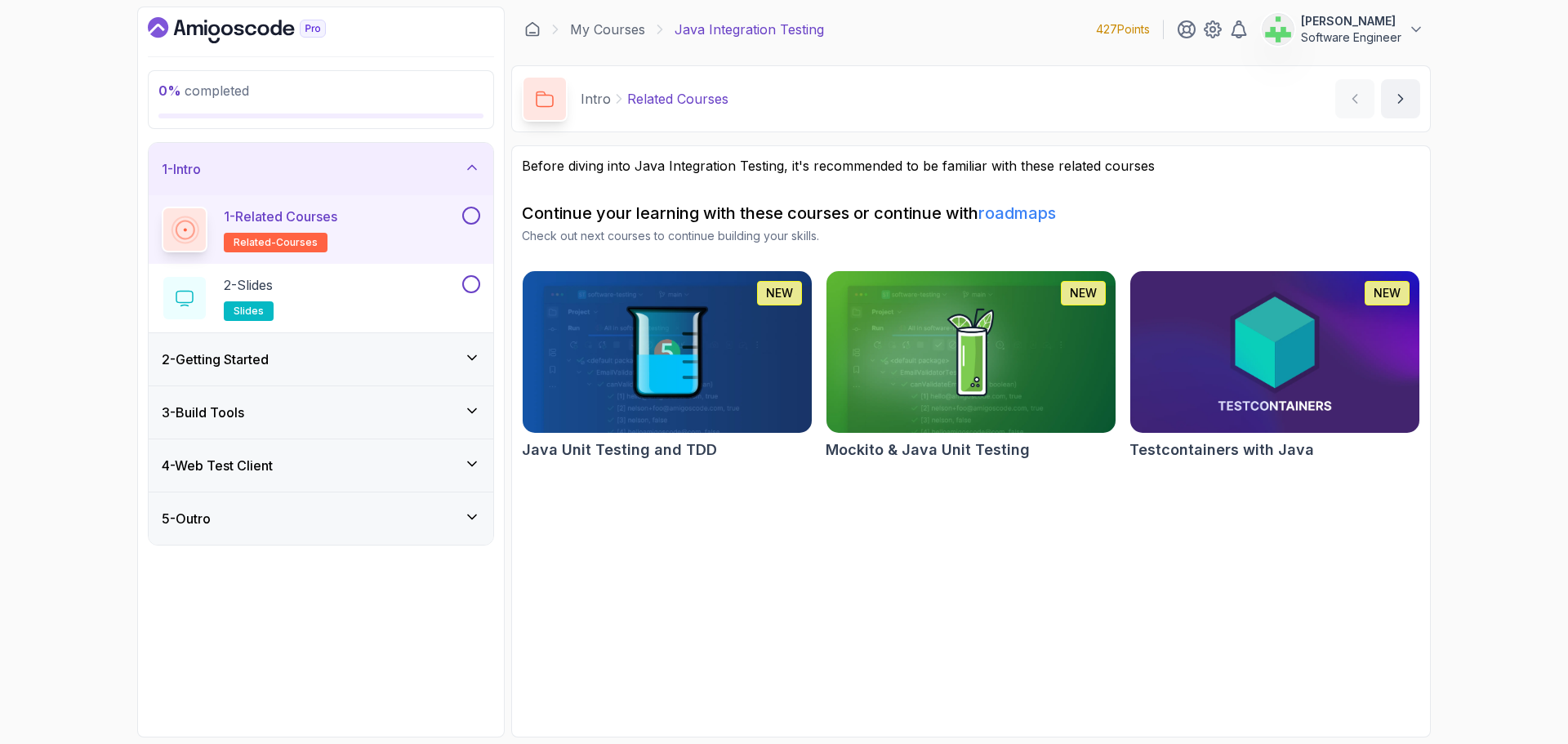
click at [310, 412] on div "3 - Build Tools" at bounding box center [321, 412] width 318 height 20
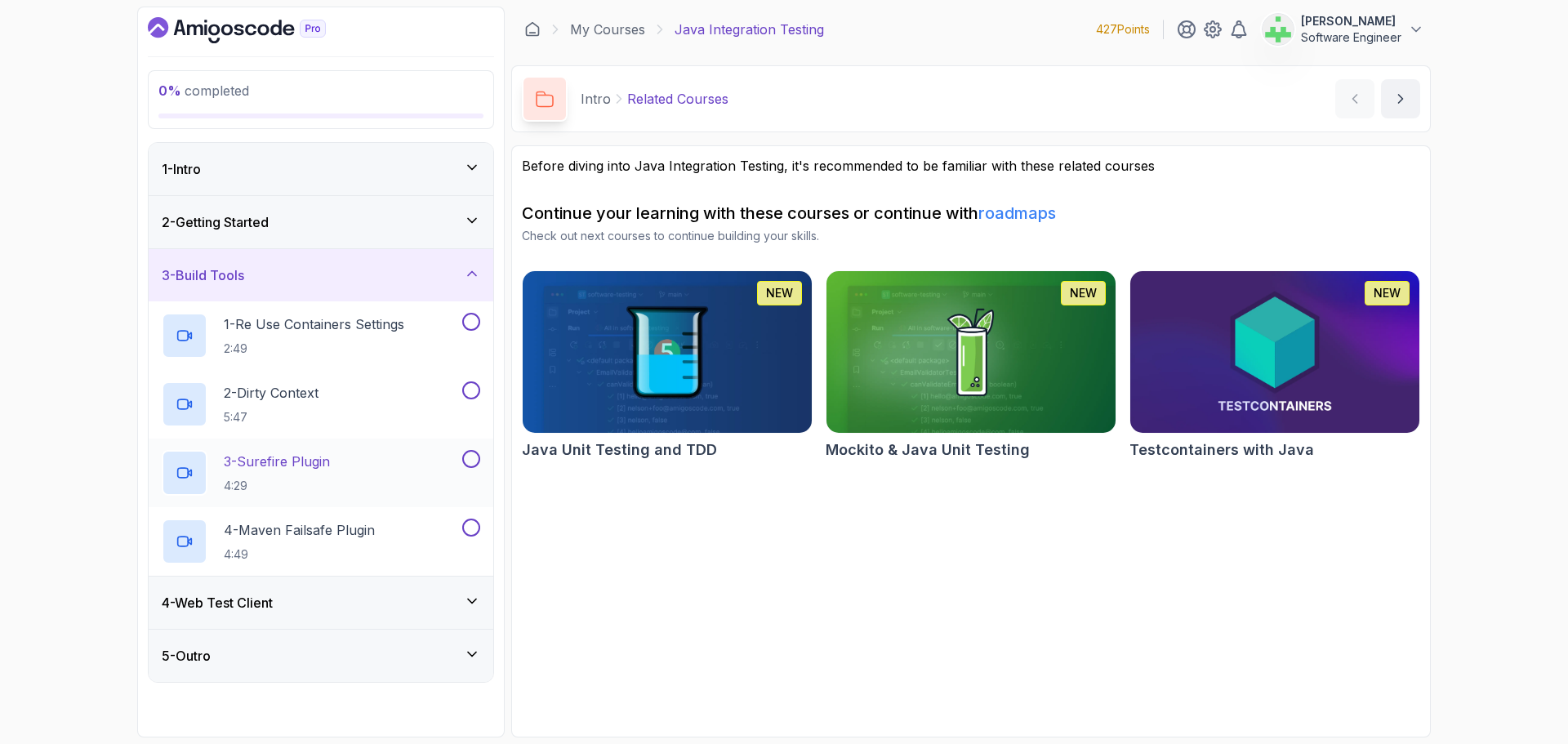
click at [329, 456] on p "3 - Surefire Plugin" at bounding box center [276, 461] width 106 height 20
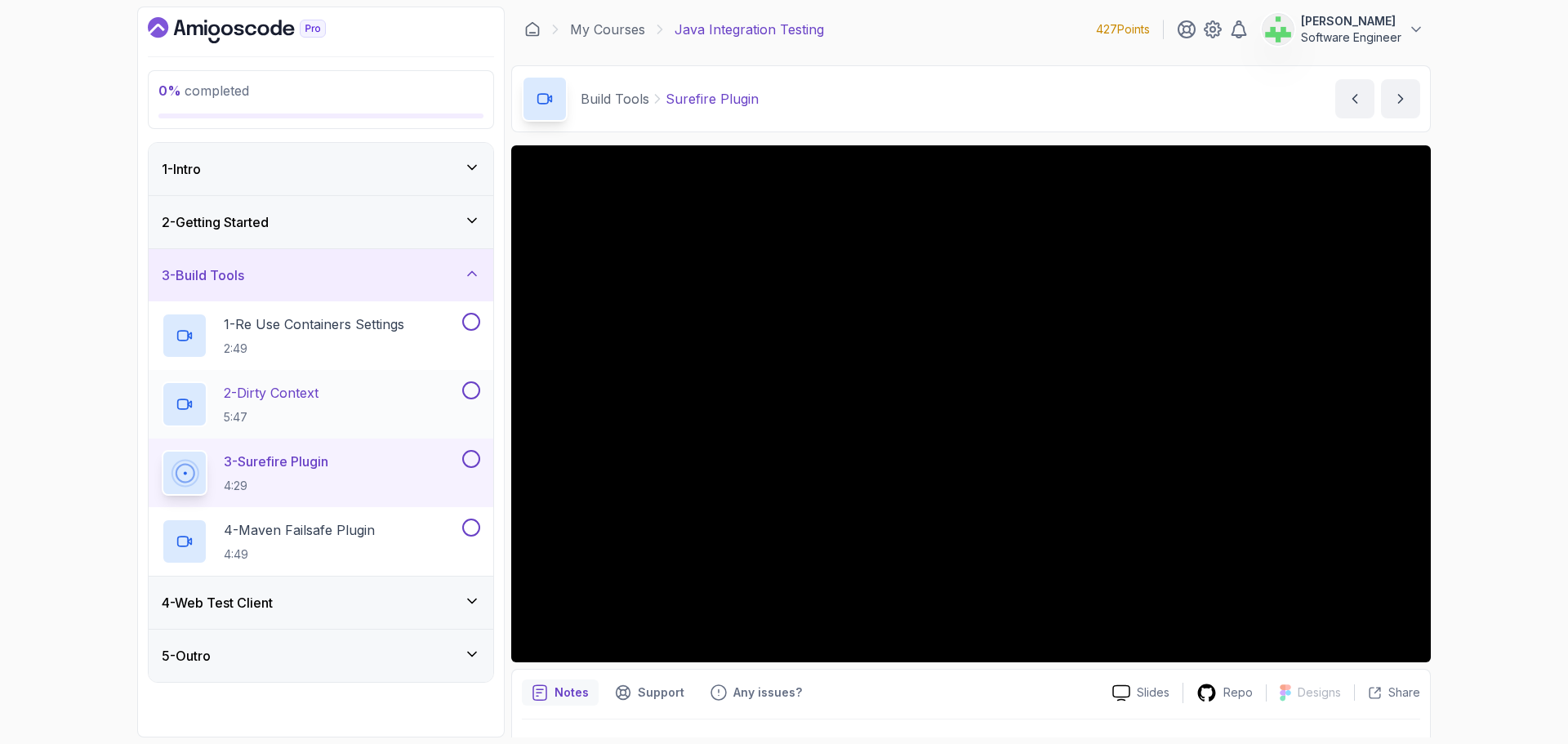
click at [316, 389] on p "2 - Dirty Context" at bounding box center [270, 392] width 94 height 20
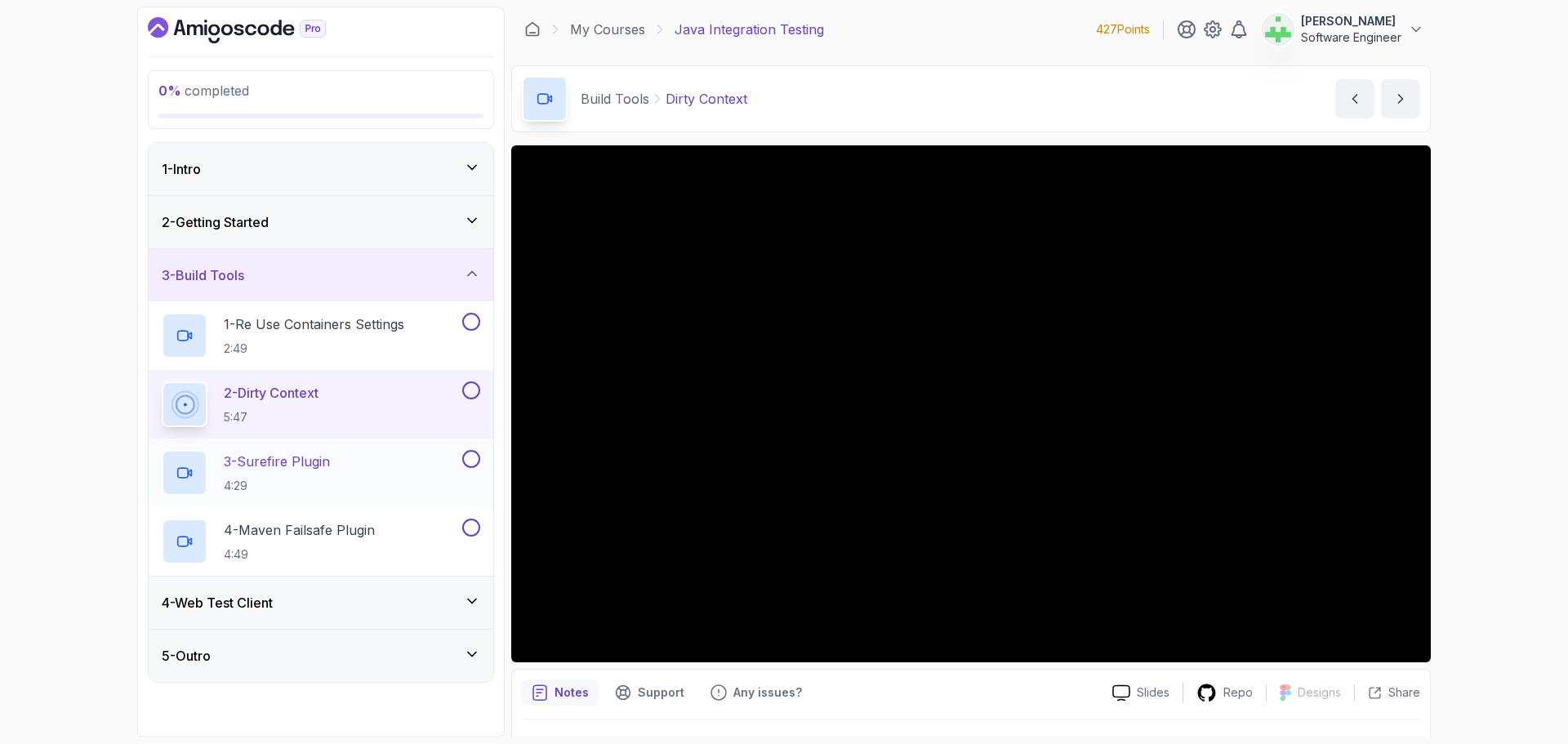
click at [330, 462] on p "3 - Surefire Plugin" at bounding box center [276, 461] width 106 height 20
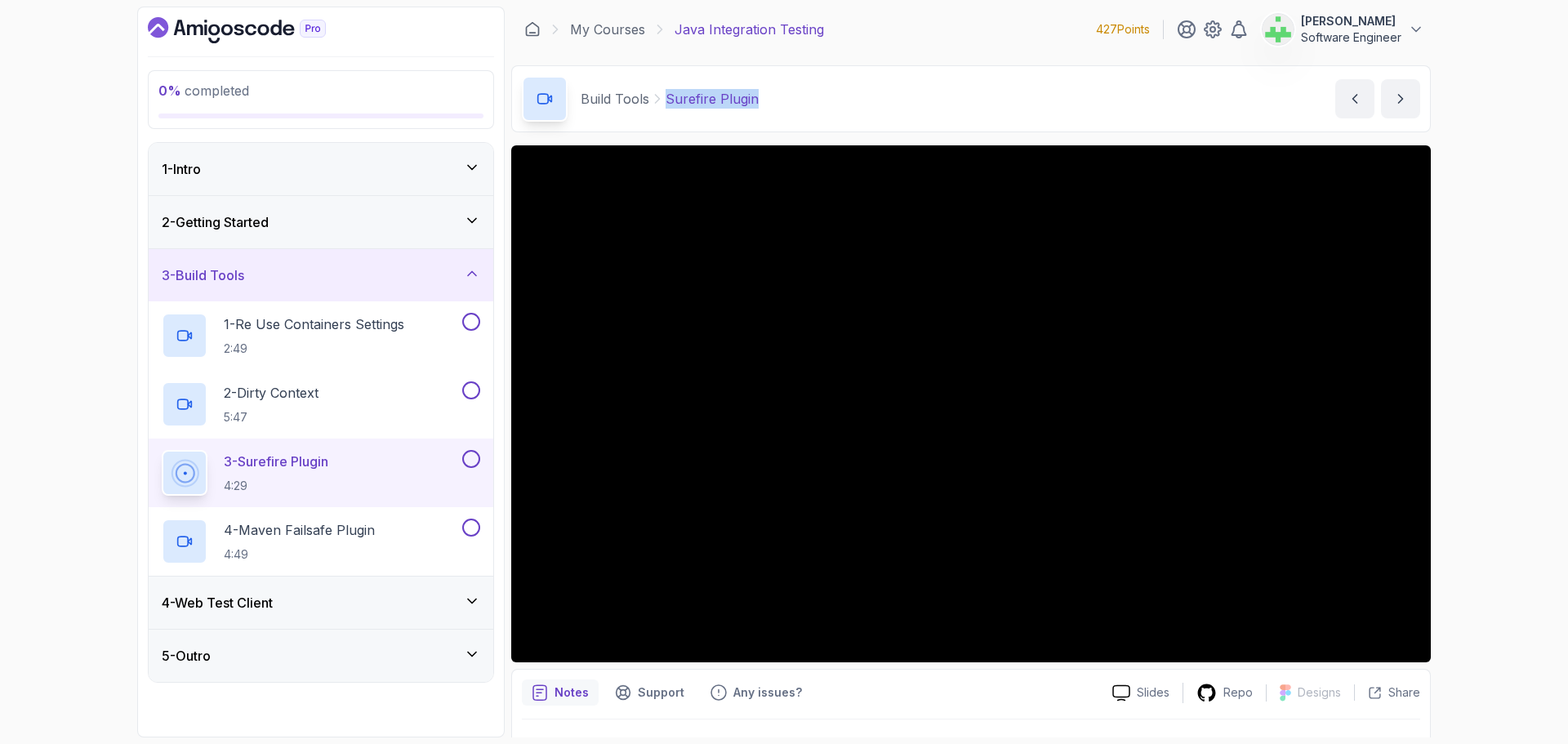
drag, startPoint x: 664, startPoint y: 98, endPoint x: 906, endPoint y: 105, distance: 242.1
click at [906, 105] on div "Build Tools Surefire Plugin Surefire Plugin by [PERSON_NAME]" at bounding box center [970, 99] width 919 height 67
copy p "Surefire Plugin"
click at [888, 105] on div "Build Tools Surefire Plugin Surefire Plugin by [PERSON_NAME]" at bounding box center [970, 99] width 919 height 67
click at [1546, 546] on div "0 % completed 1 - Intro 2 - Getting Started 3 - Build Tools 1 - Re Use Containe…" at bounding box center [784, 372] width 1568 height 744
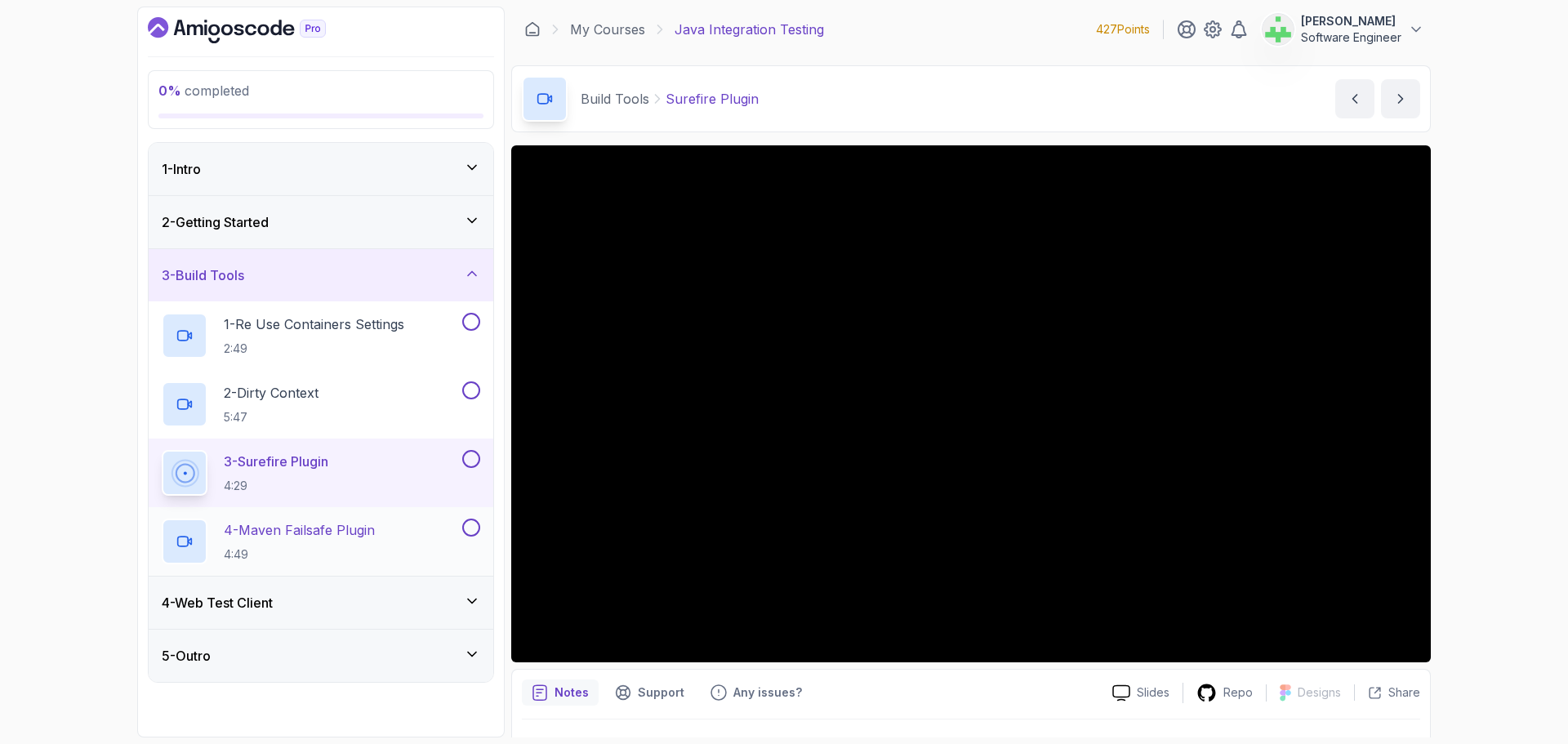
click at [338, 526] on p "4 - Maven Failsafe Plugin" at bounding box center [299, 530] width 151 height 20
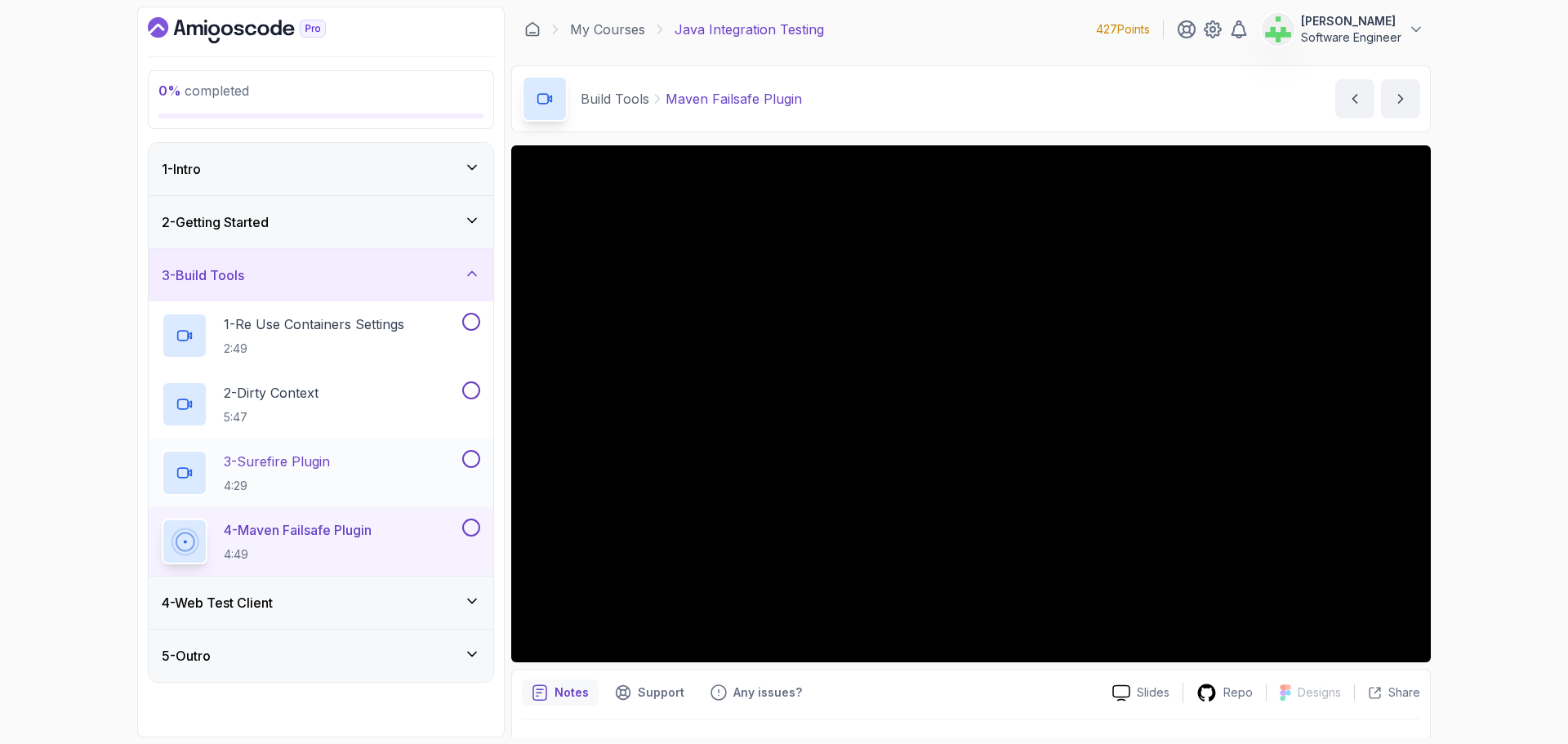
click at [330, 461] on p "3 - Surefire Plugin" at bounding box center [276, 461] width 106 height 20
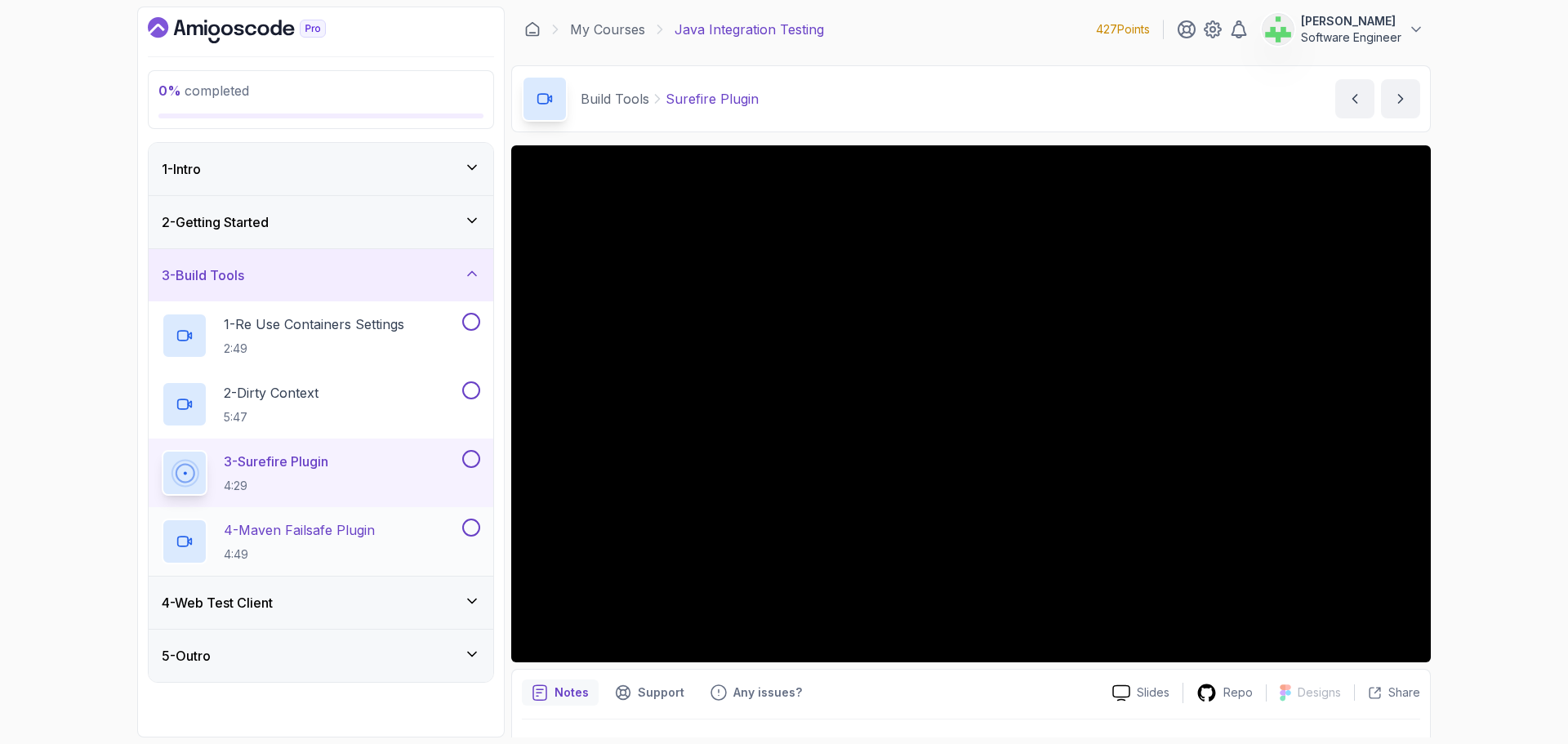
click at [366, 528] on p "4 - Maven Failsafe Plugin" at bounding box center [299, 530] width 151 height 20
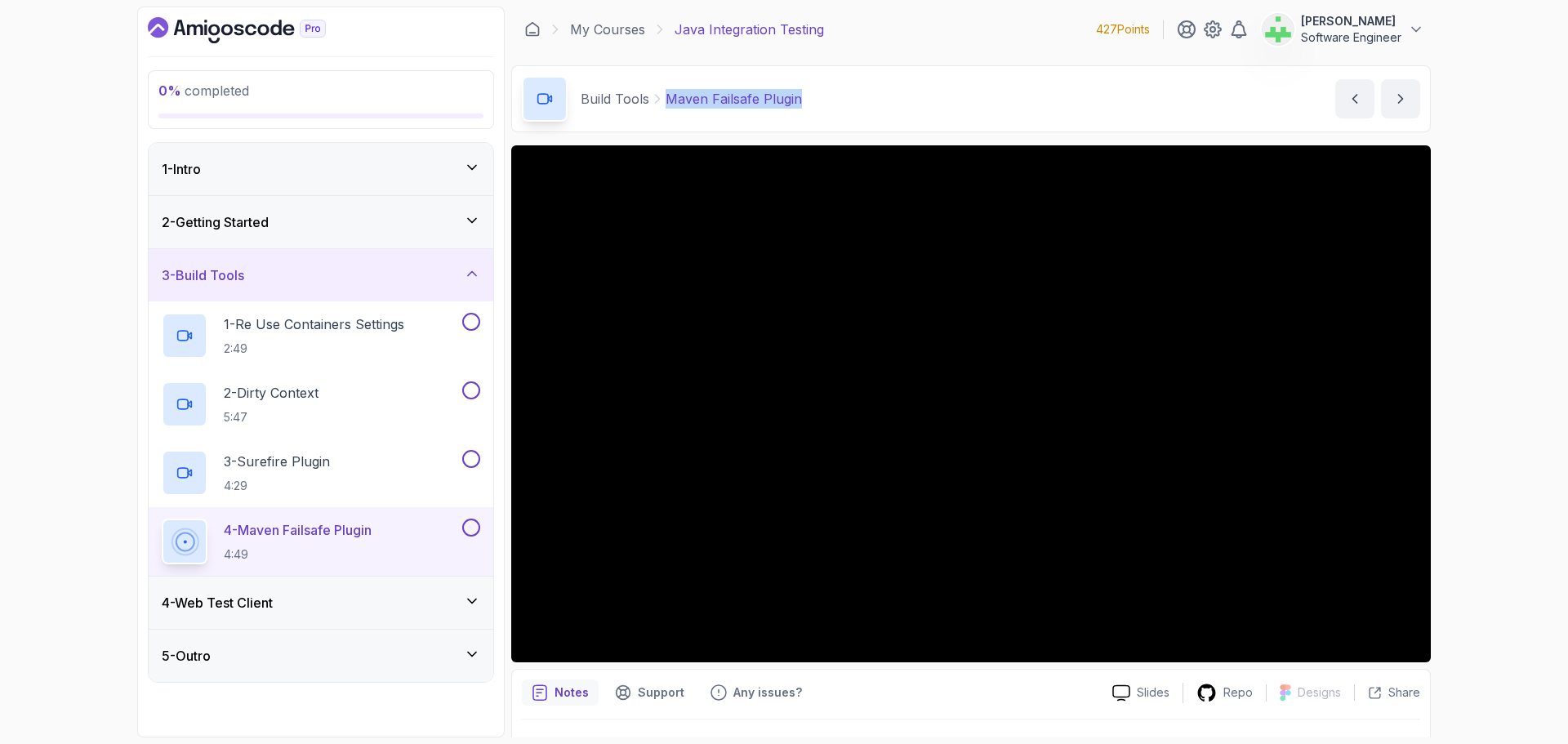
drag, startPoint x: 665, startPoint y: 96, endPoint x: 861, endPoint y: 100, distance: 196.0
click at [861, 100] on div "Build Tools Maven Failsafe Plugin Maven Failsafe Plugin by [PERSON_NAME]" at bounding box center [970, 99] width 919 height 67
copy p "Maven Failsafe Plugin"
click at [861, 100] on div "Build Tools Maven Failsafe Plugin Maven Failsafe Plugin by [PERSON_NAME]" at bounding box center [970, 99] width 919 height 67
click at [1549, 274] on div "0 % completed 1 - Intro 2 - Getting Started 3 - Build Tools 1 - Re Use Containe…" at bounding box center [784, 372] width 1568 height 744
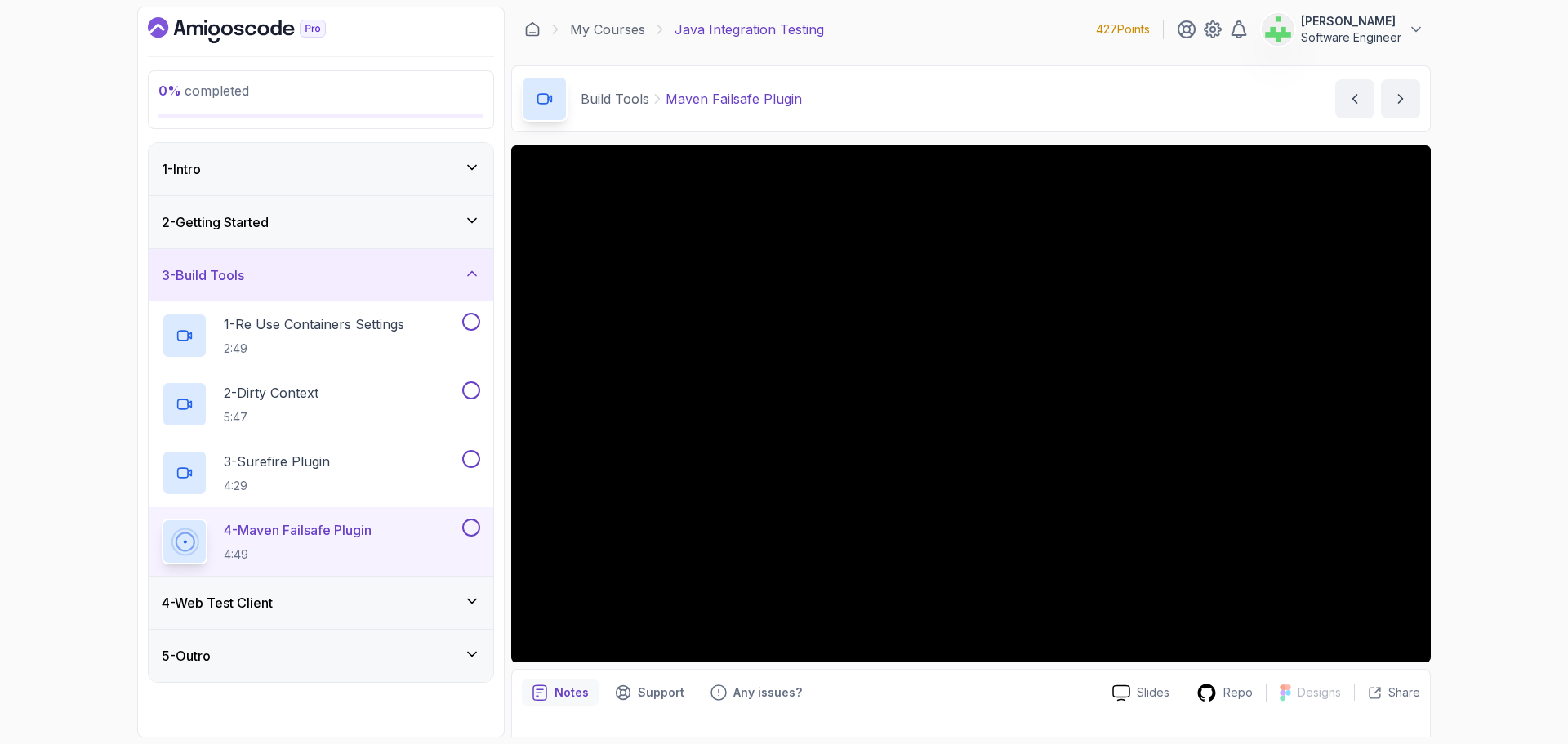
click at [406, 279] on div "3 - Build Tools" at bounding box center [321, 275] width 318 height 20
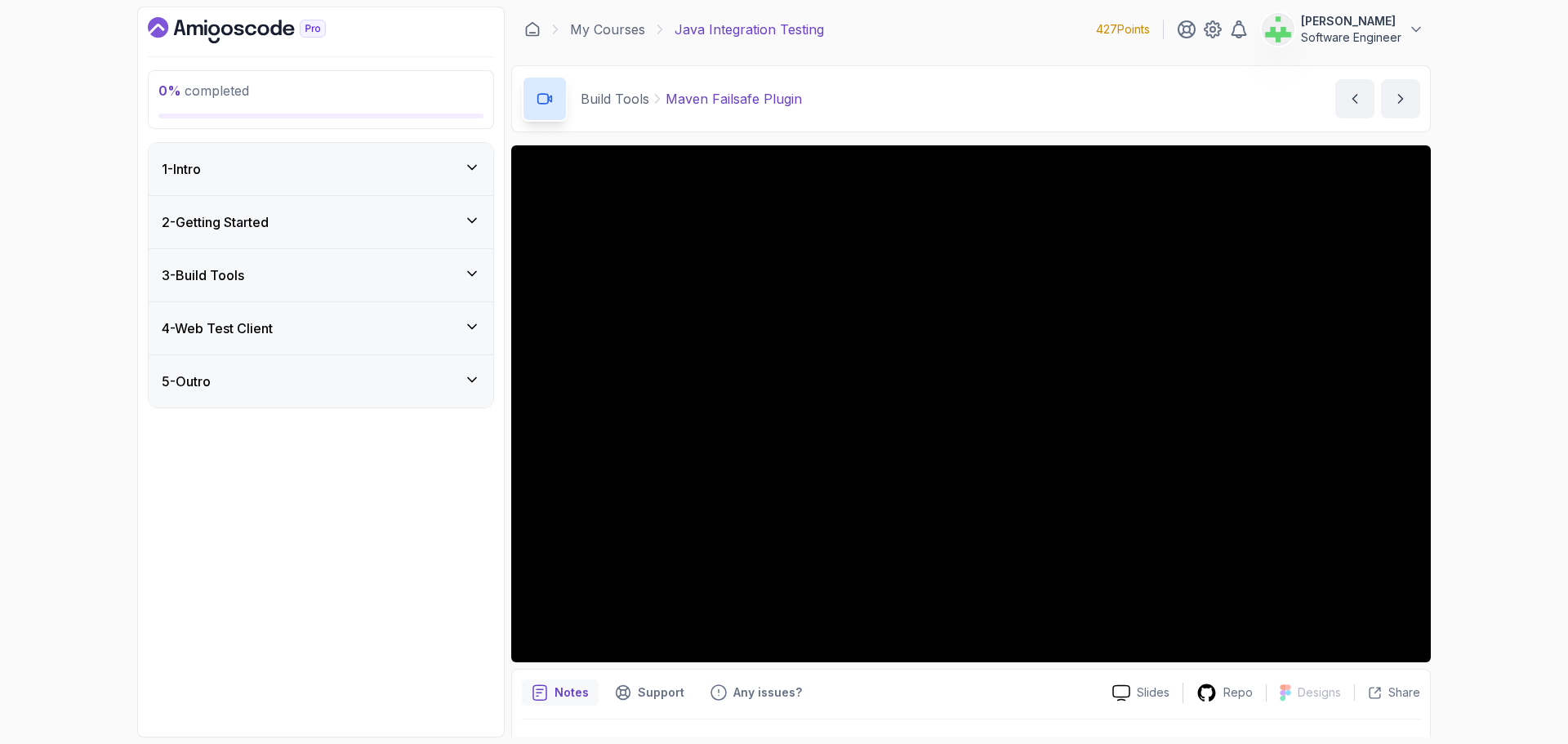
click at [397, 326] on div "4 - Web Test Client" at bounding box center [321, 327] width 318 height 20
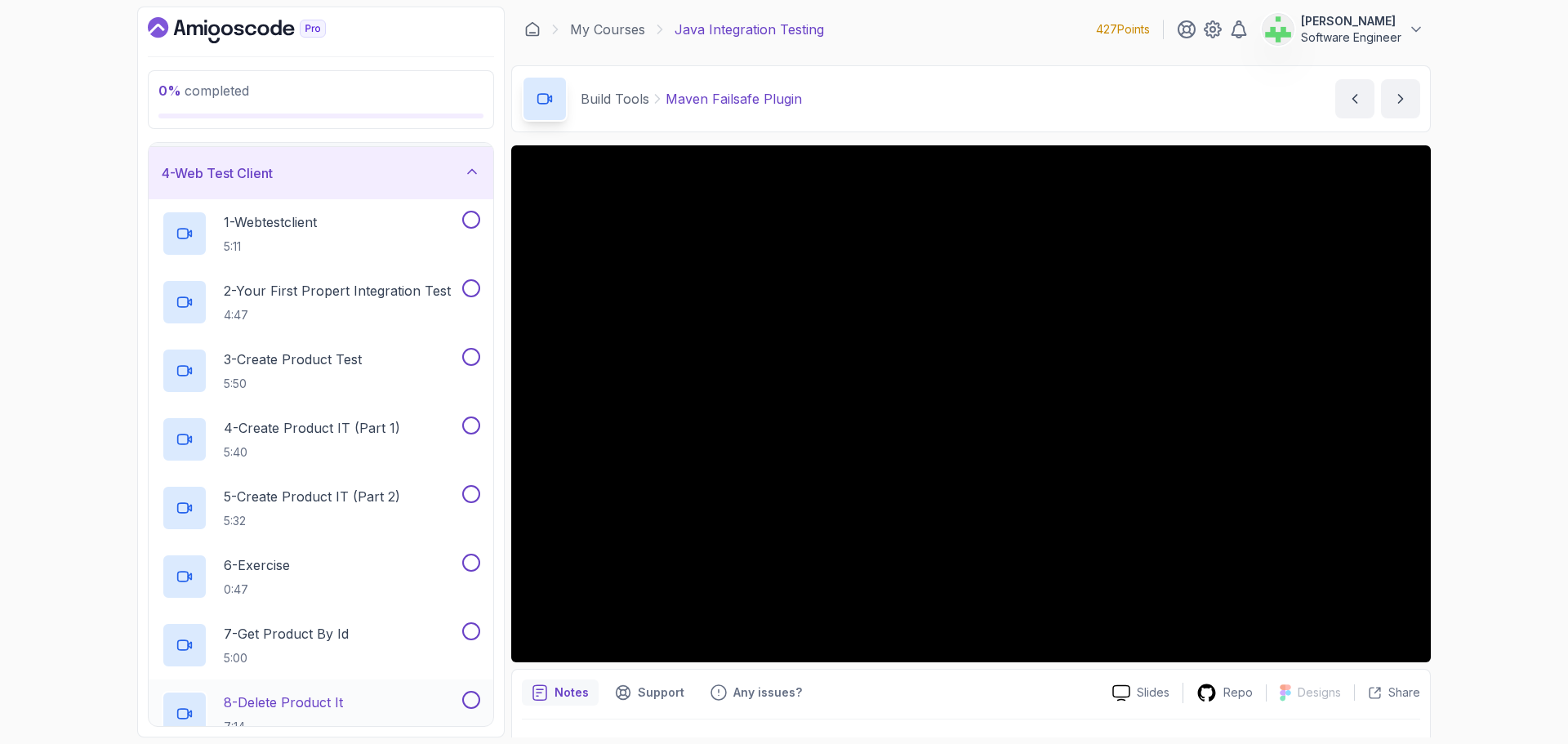
scroll to position [122, 0]
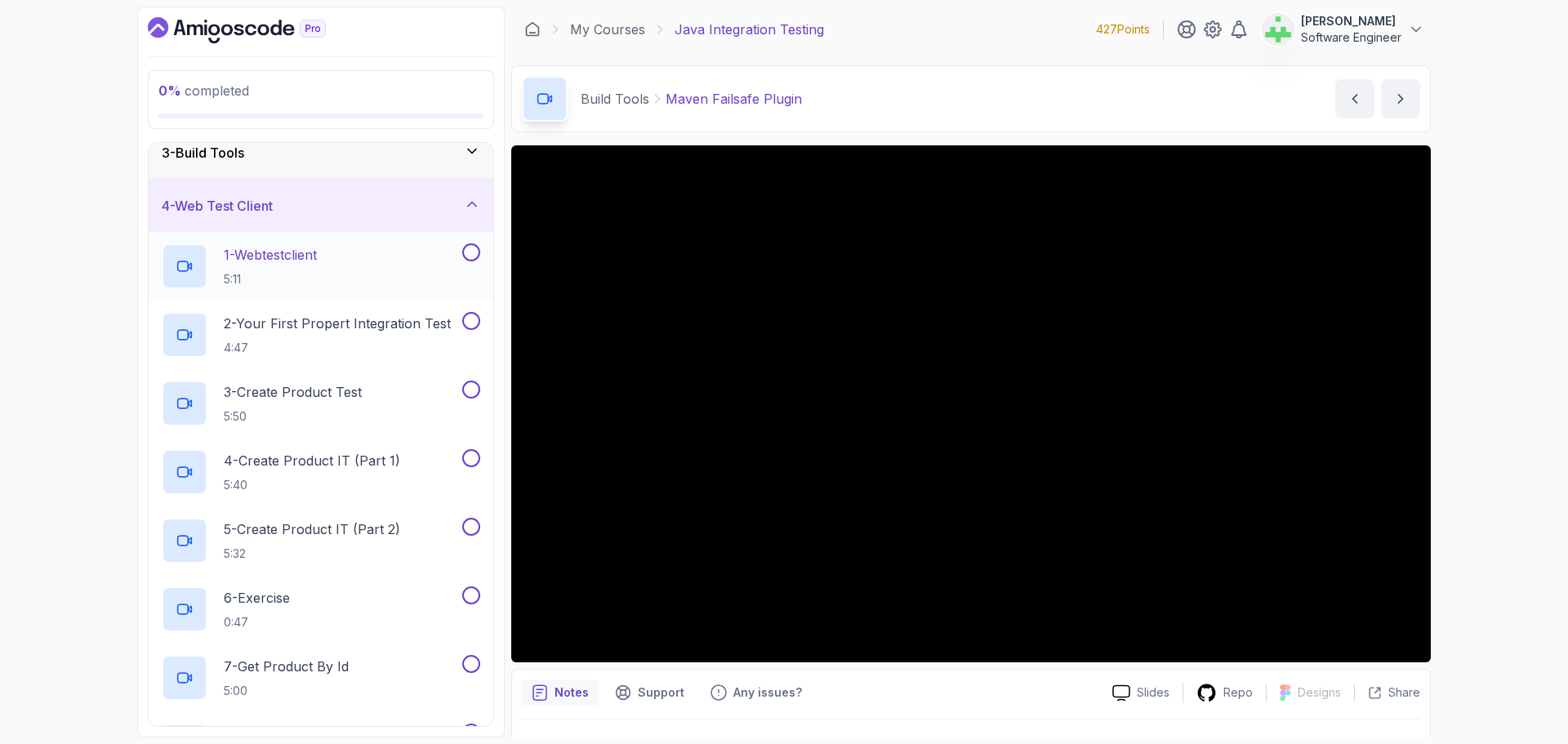
click at [317, 253] on p "1 - Webtestclient" at bounding box center [270, 254] width 93 height 20
click at [694, 100] on p "Webtestclient" at bounding box center [734, 99] width 82 height 20
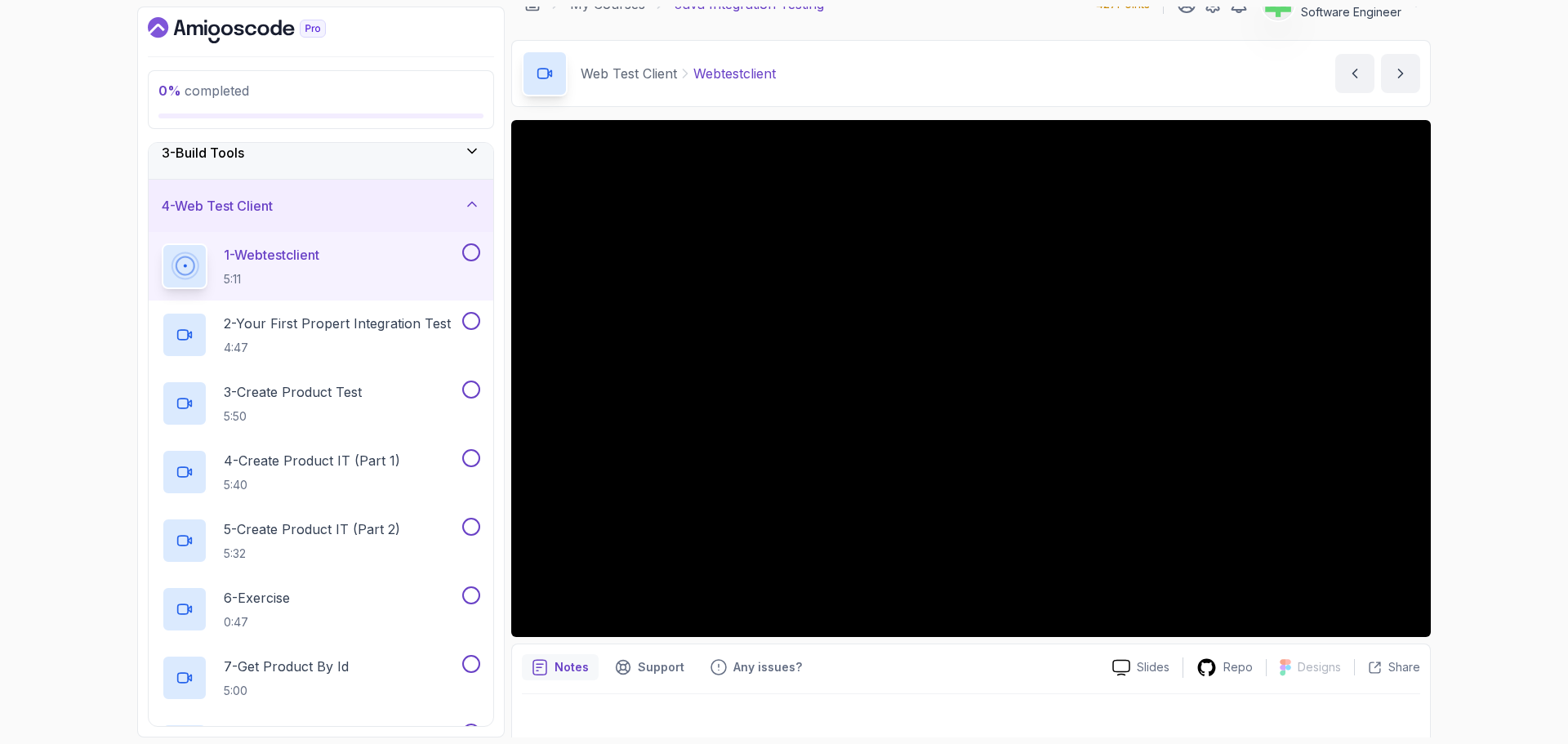
scroll to position [38, 0]
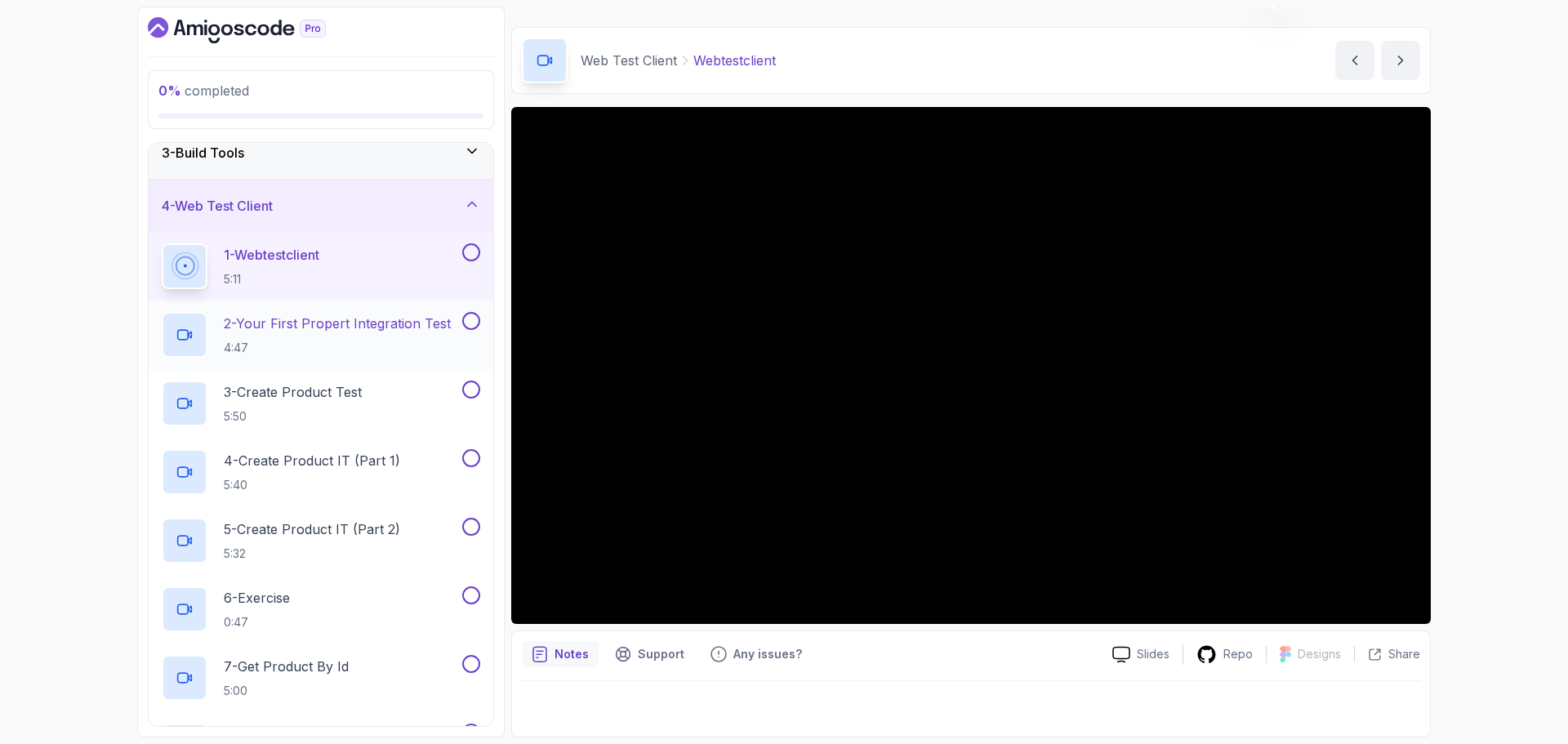
click at [284, 325] on p "2 - Your First Propert Integration Test" at bounding box center [337, 323] width 227 height 20
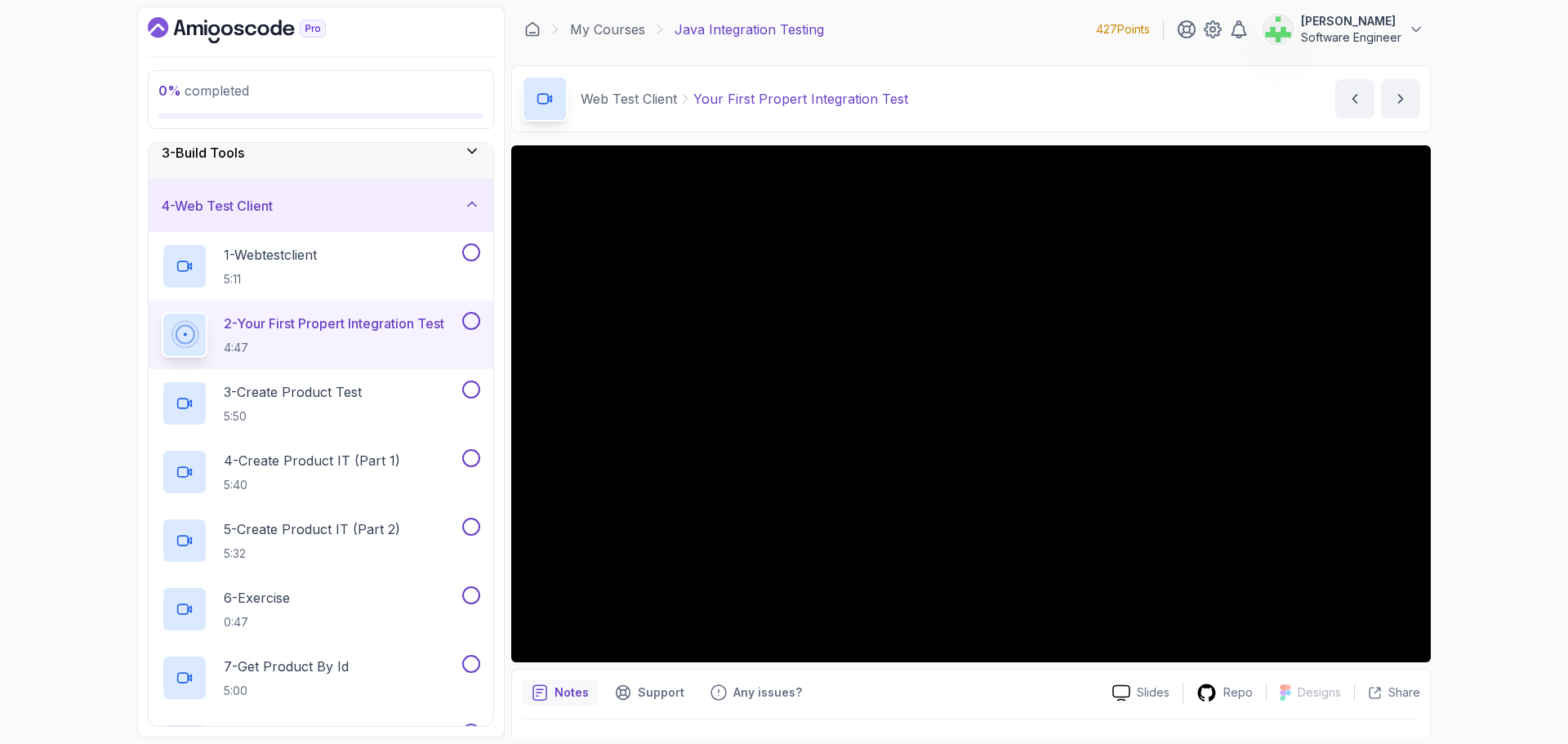
scroll to position [38, 0]
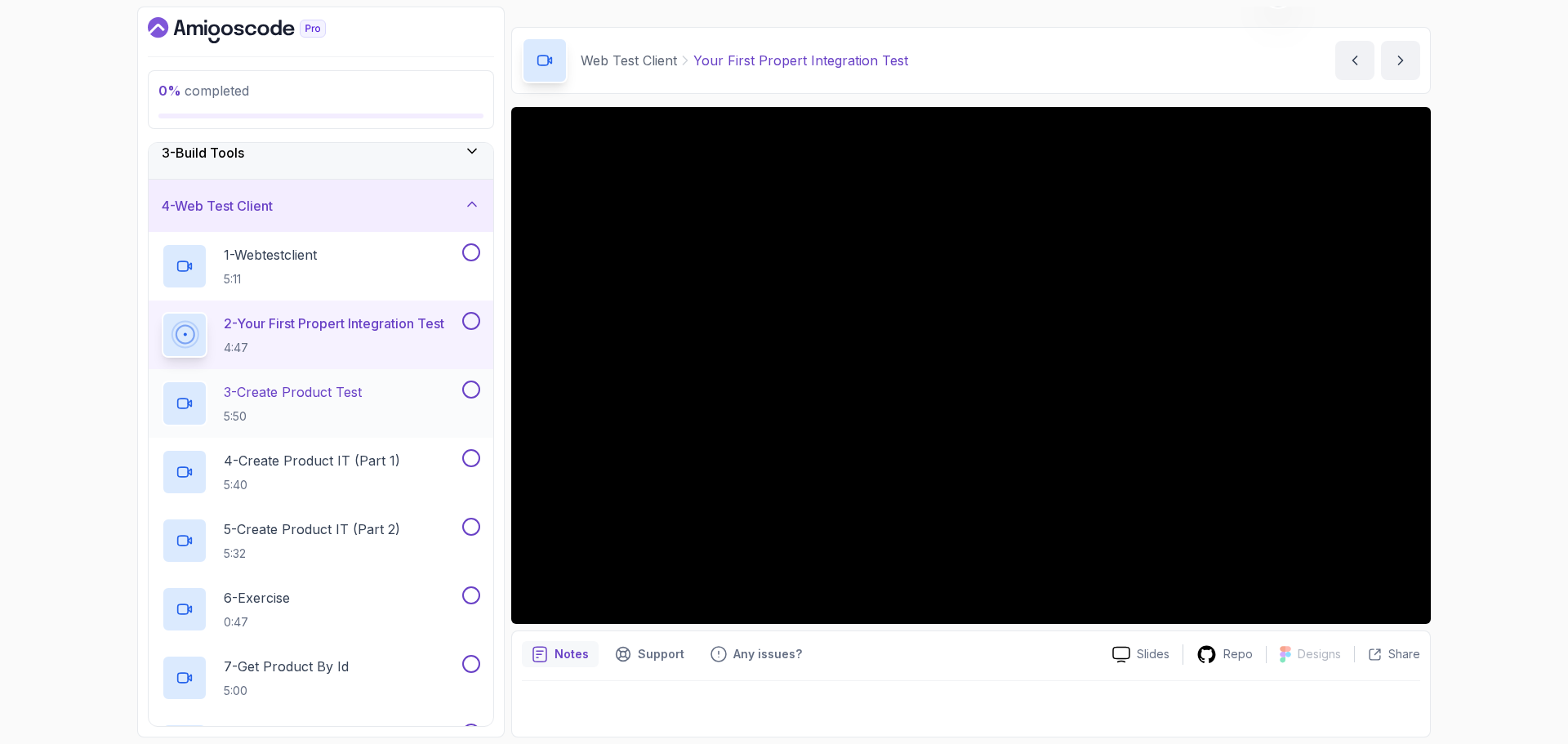
click at [317, 395] on p "3 - Create Product Test" at bounding box center [293, 391] width 138 height 20
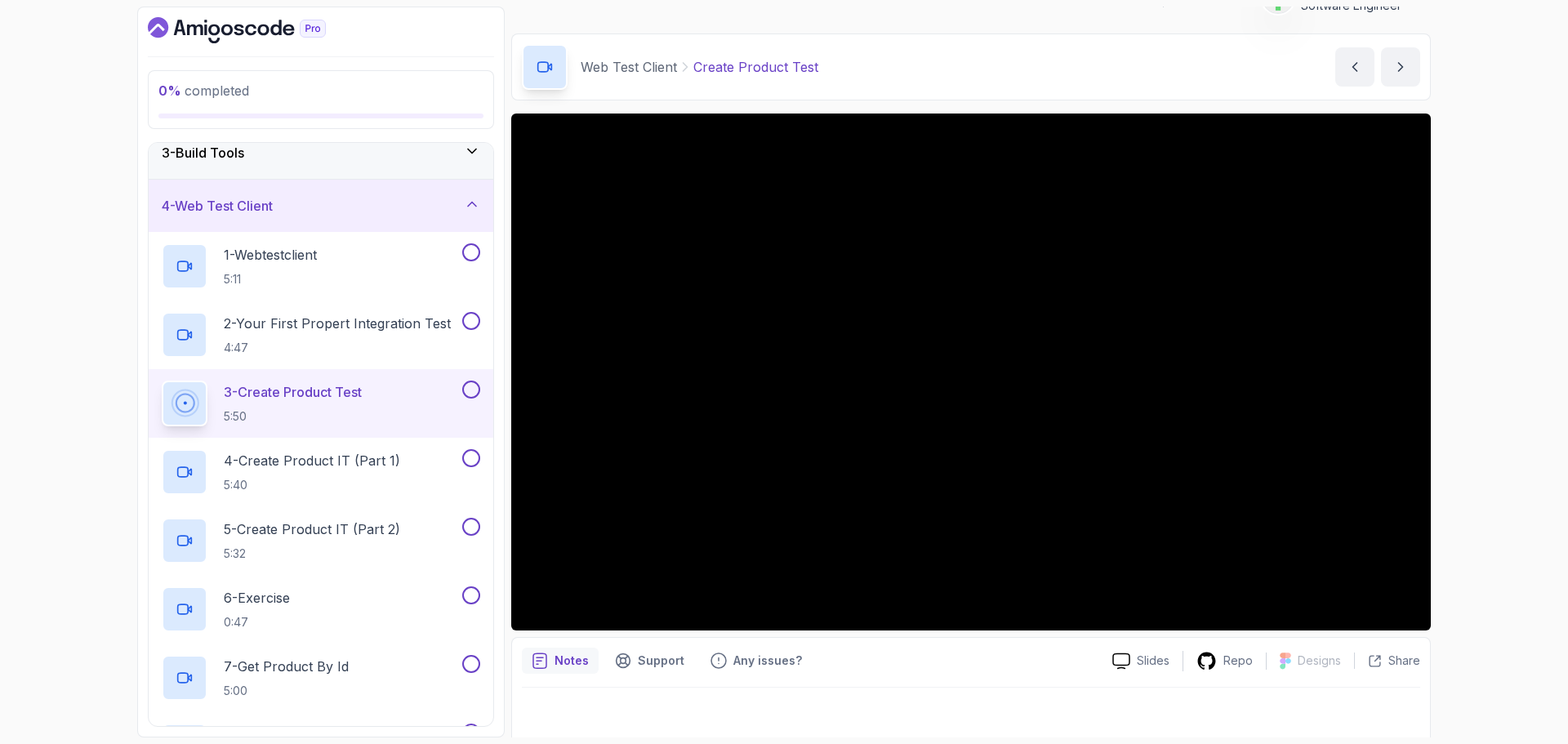
scroll to position [38, 0]
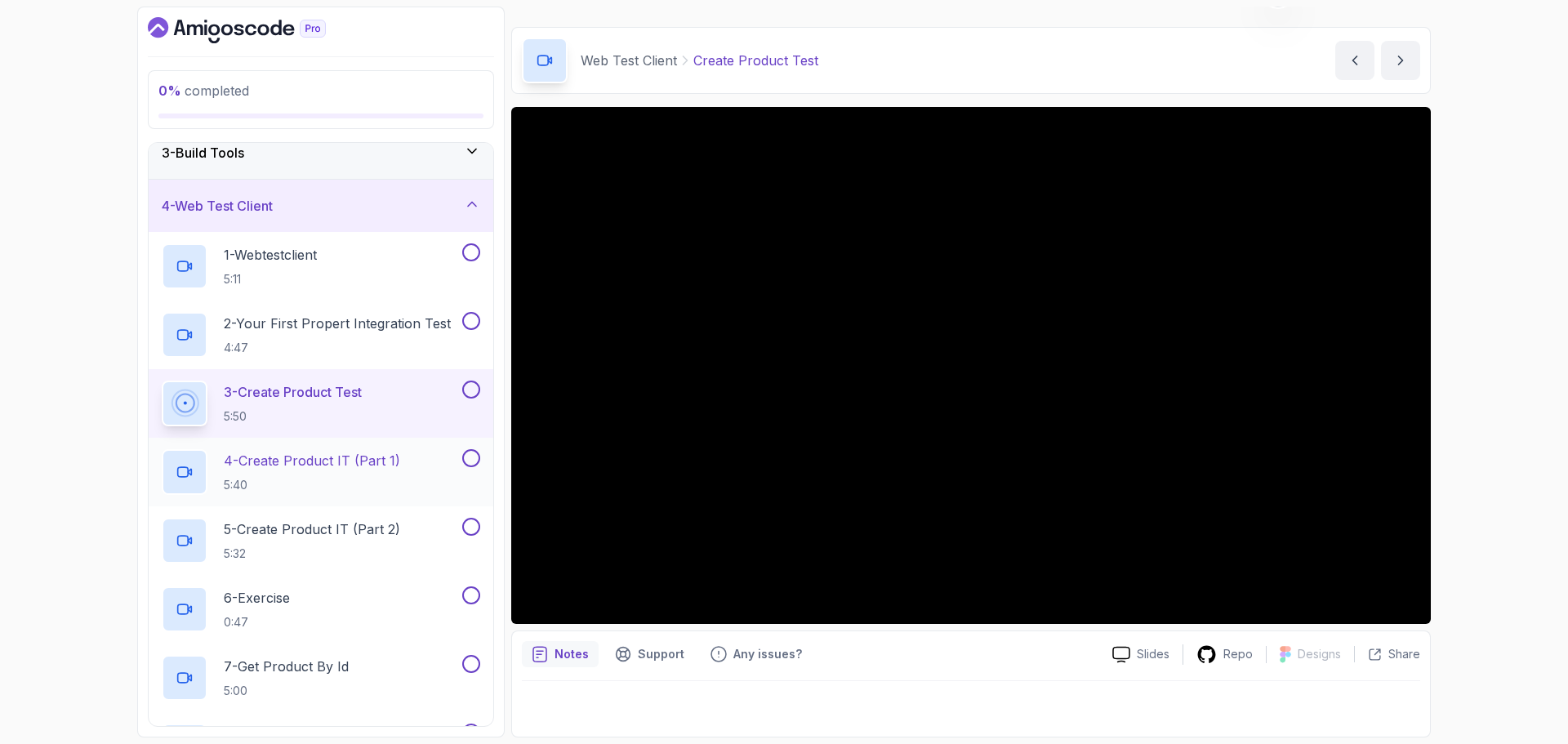
click at [322, 463] on p "4 - Create Product IT (Part 1)" at bounding box center [311, 460] width 176 height 20
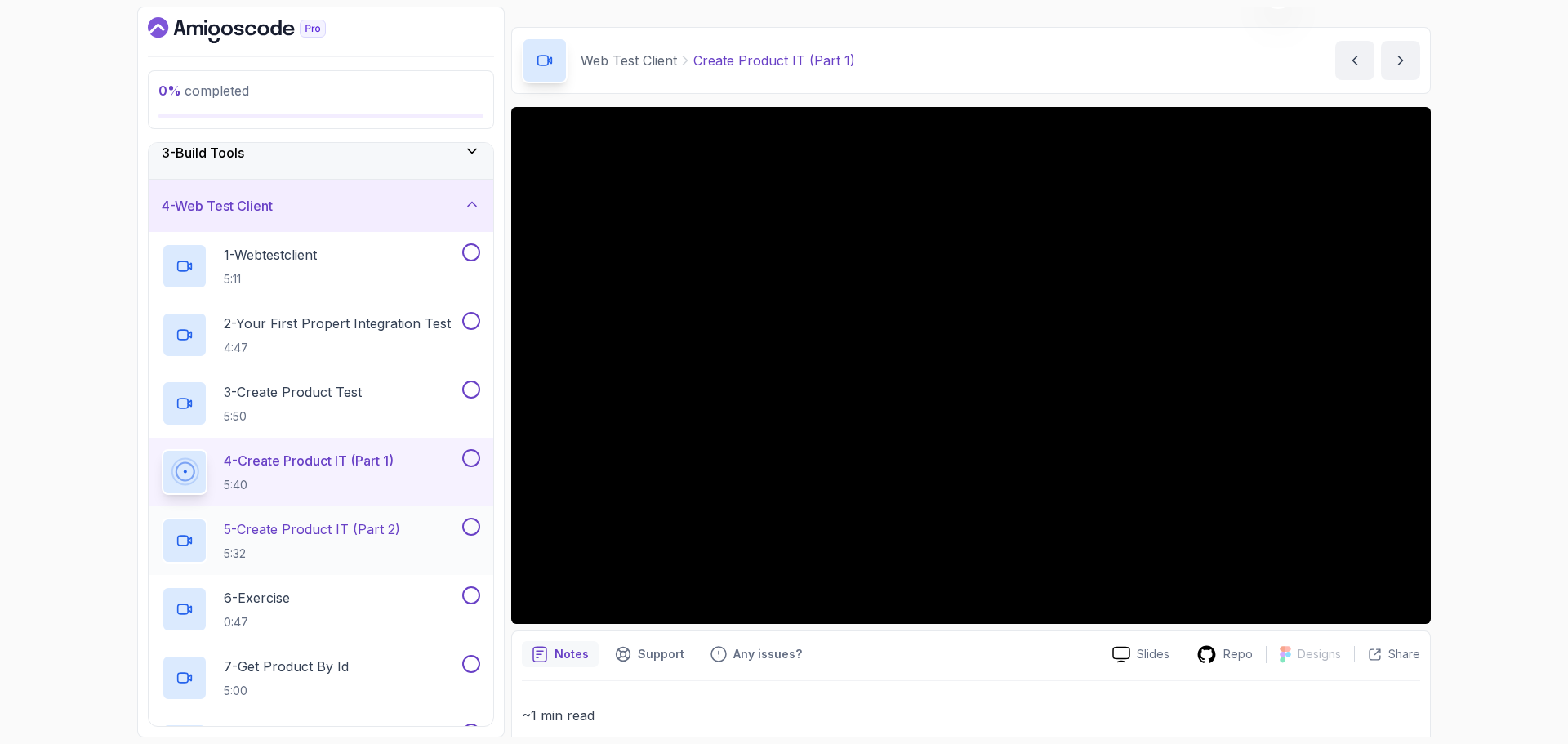
click at [406, 526] on div "5 - Create Product IT (Part 2) 5:32" at bounding box center [310, 541] width 298 height 46
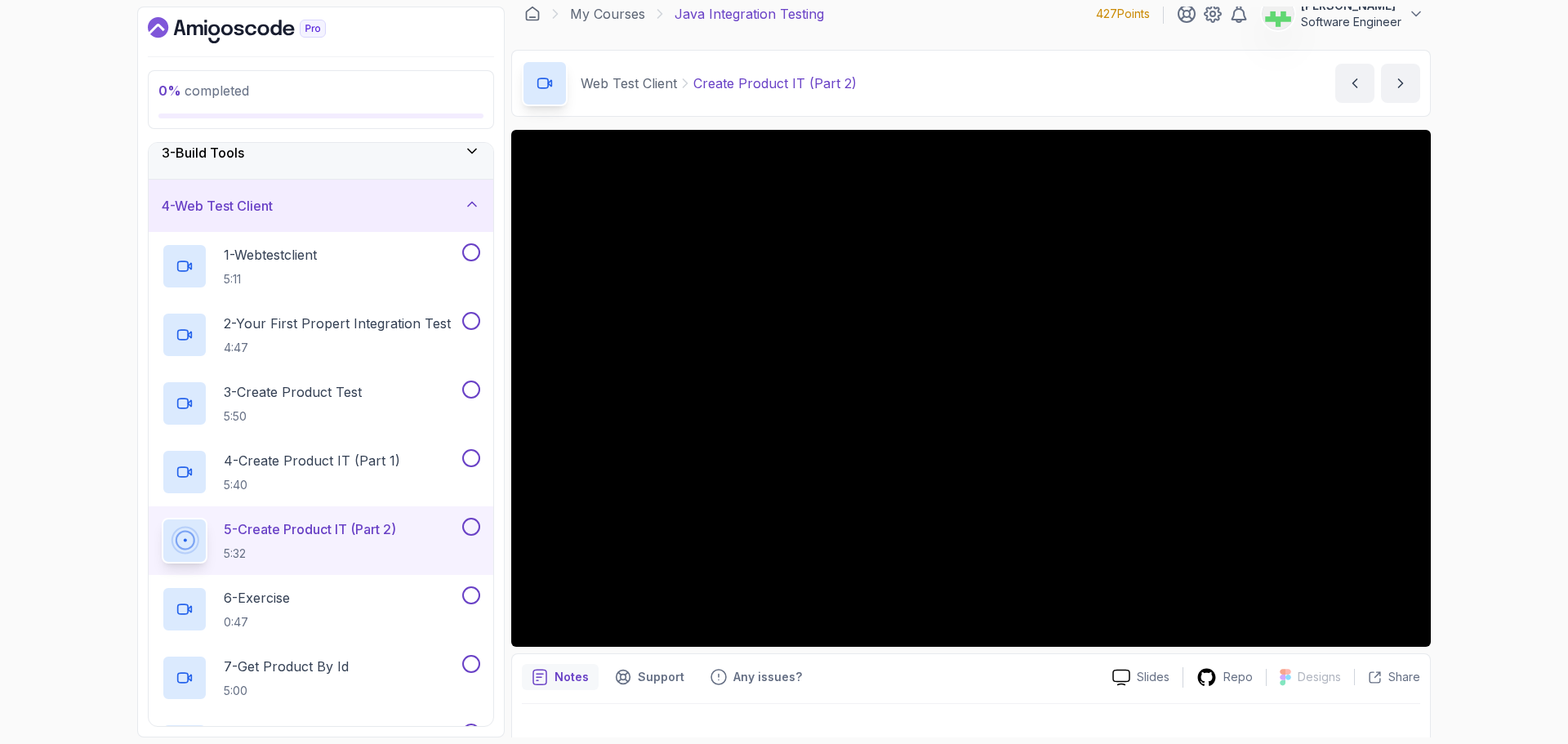
scroll to position [38, 0]
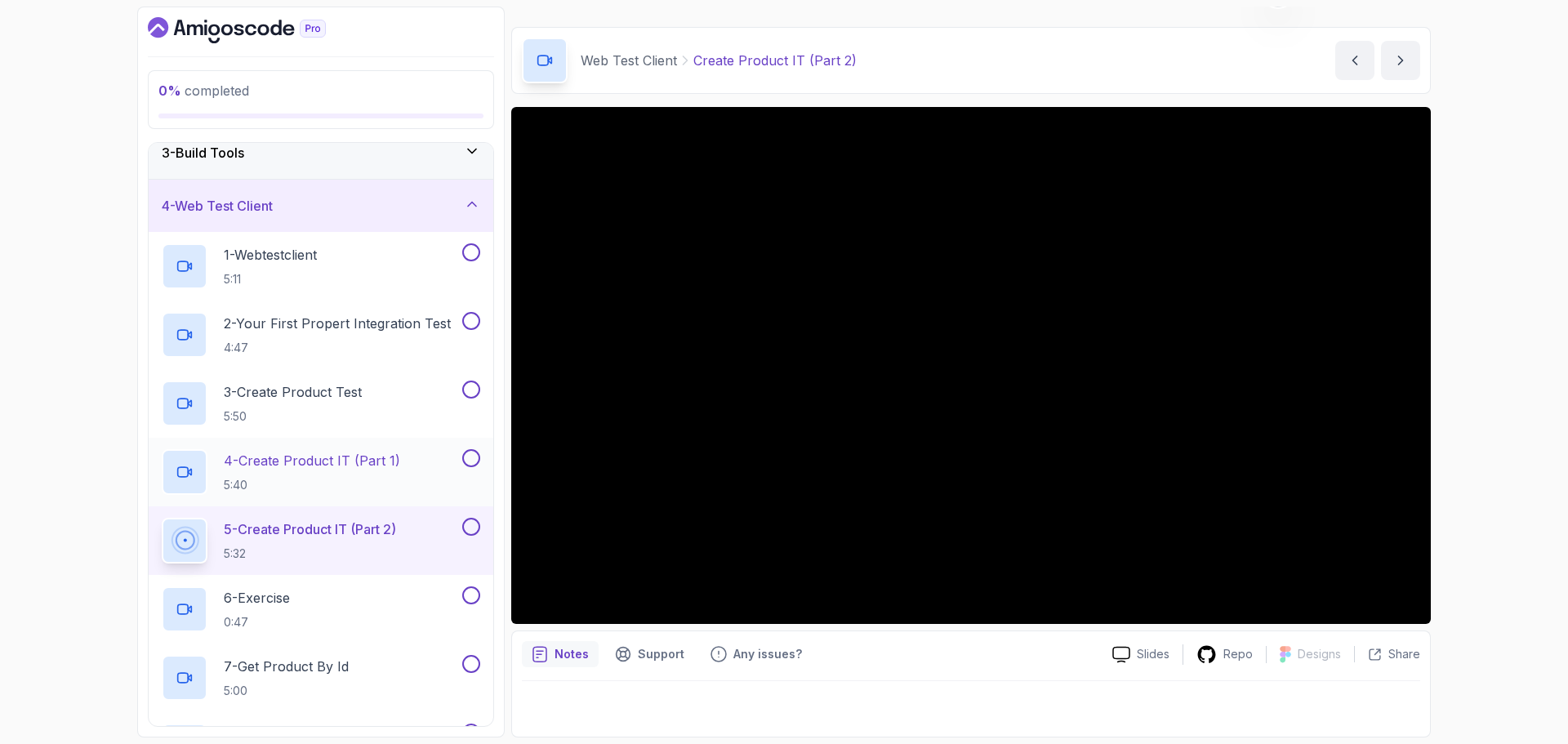
click at [362, 463] on p "4 - Create Product IT (Part 1)" at bounding box center [311, 460] width 176 height 20
click at [358, 469] on p "4 - Create Product IT (Part 1)" at bounding box center [311, 460] width 176 height 20
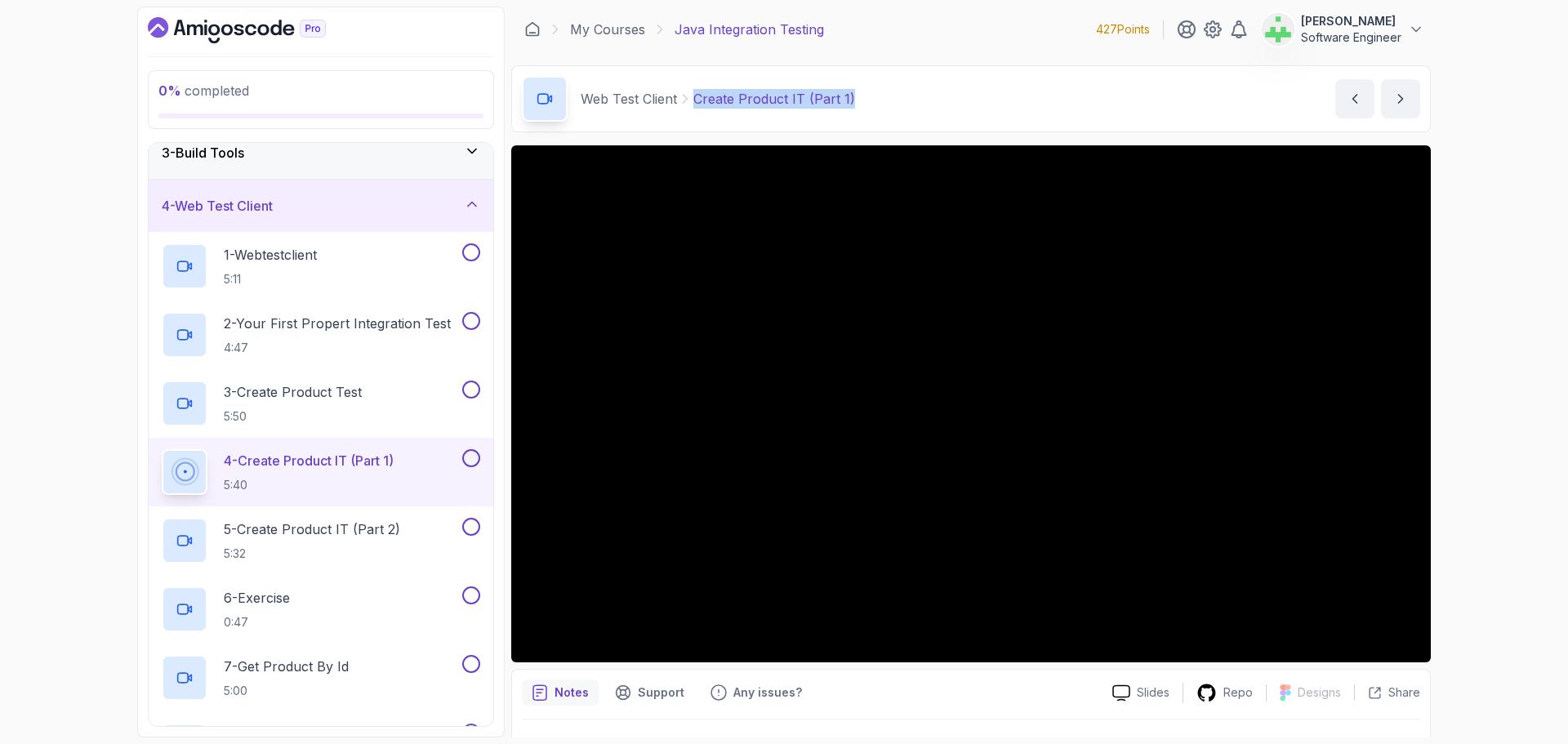
drag, startPoint x: 694, startPoint y: 104, endPoint x: 878, endPoint y: 97, distance: 184.1
click at [878, 97] on div "Web Test Client Create Product IT (Part 1) Create Product IT (Part 1) by [PERSO…" at bounding box center [970, 99] width 919 height 67
click at [374, 526] on p "5 - Create Product IT (Part 2)" at bounding box center [311, 529] width 176 height 20
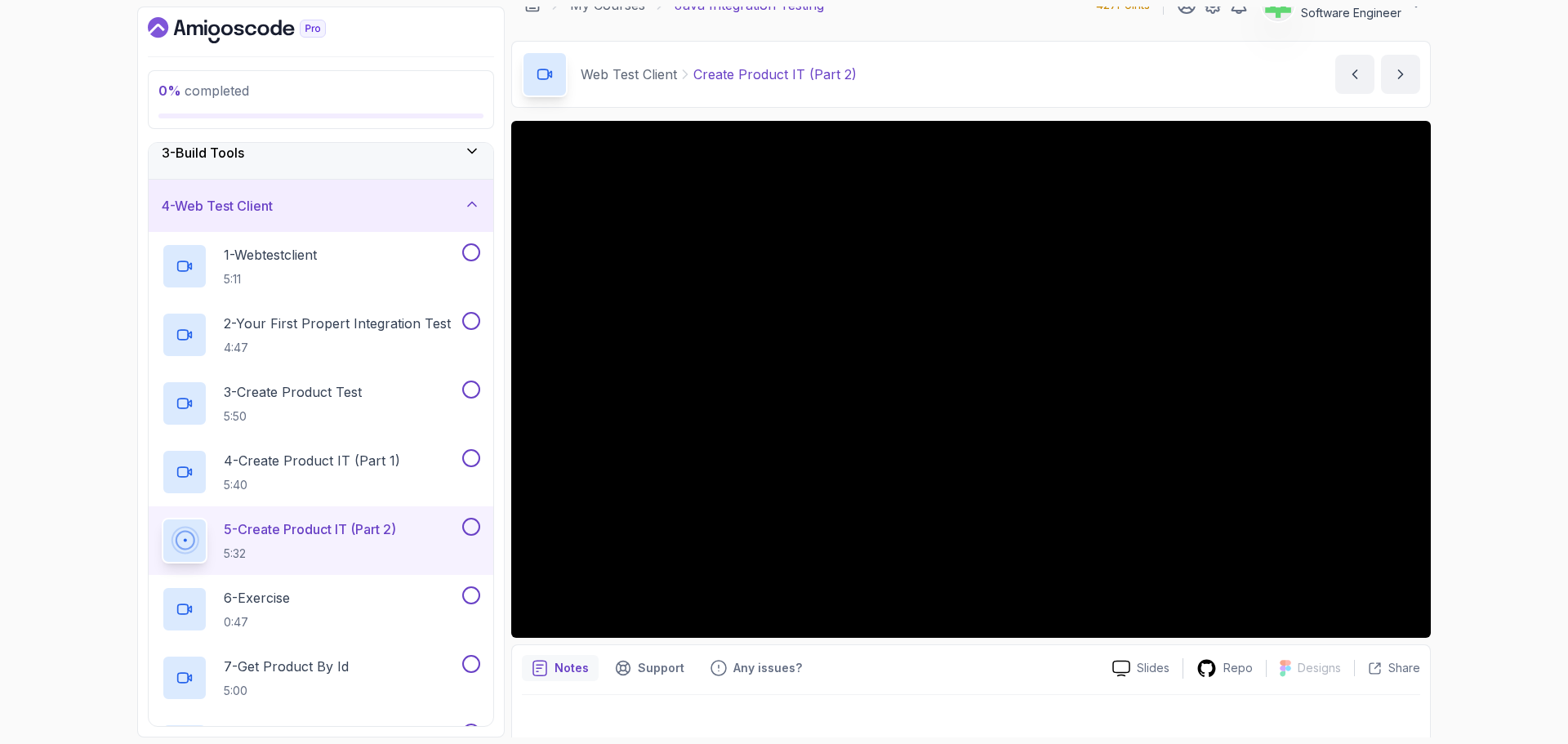
scroll to position [38, 0]
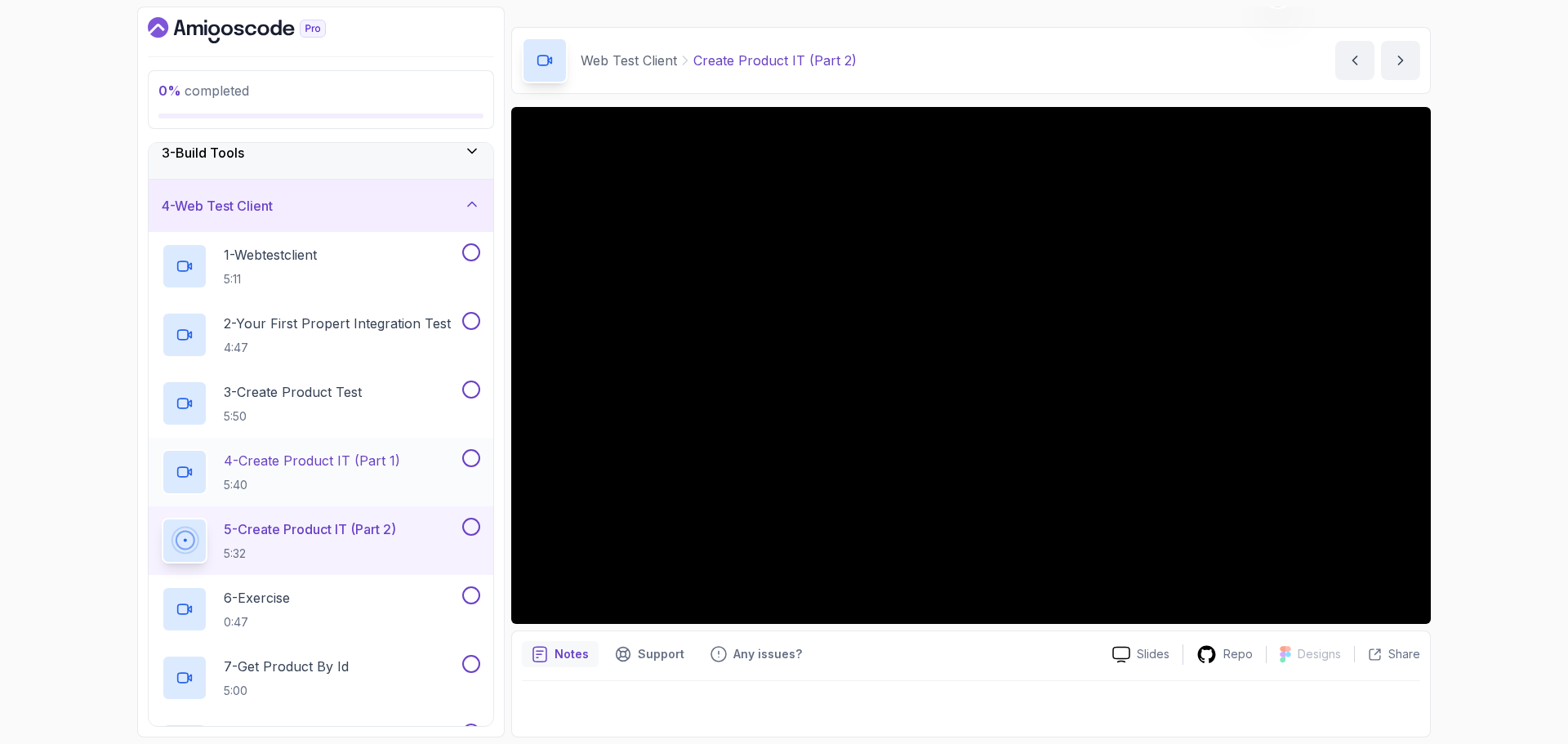
click at [382, 465] on p "4 - Create Product IT (Part 1)" at bounding box center [311, 460] width 176 height 20
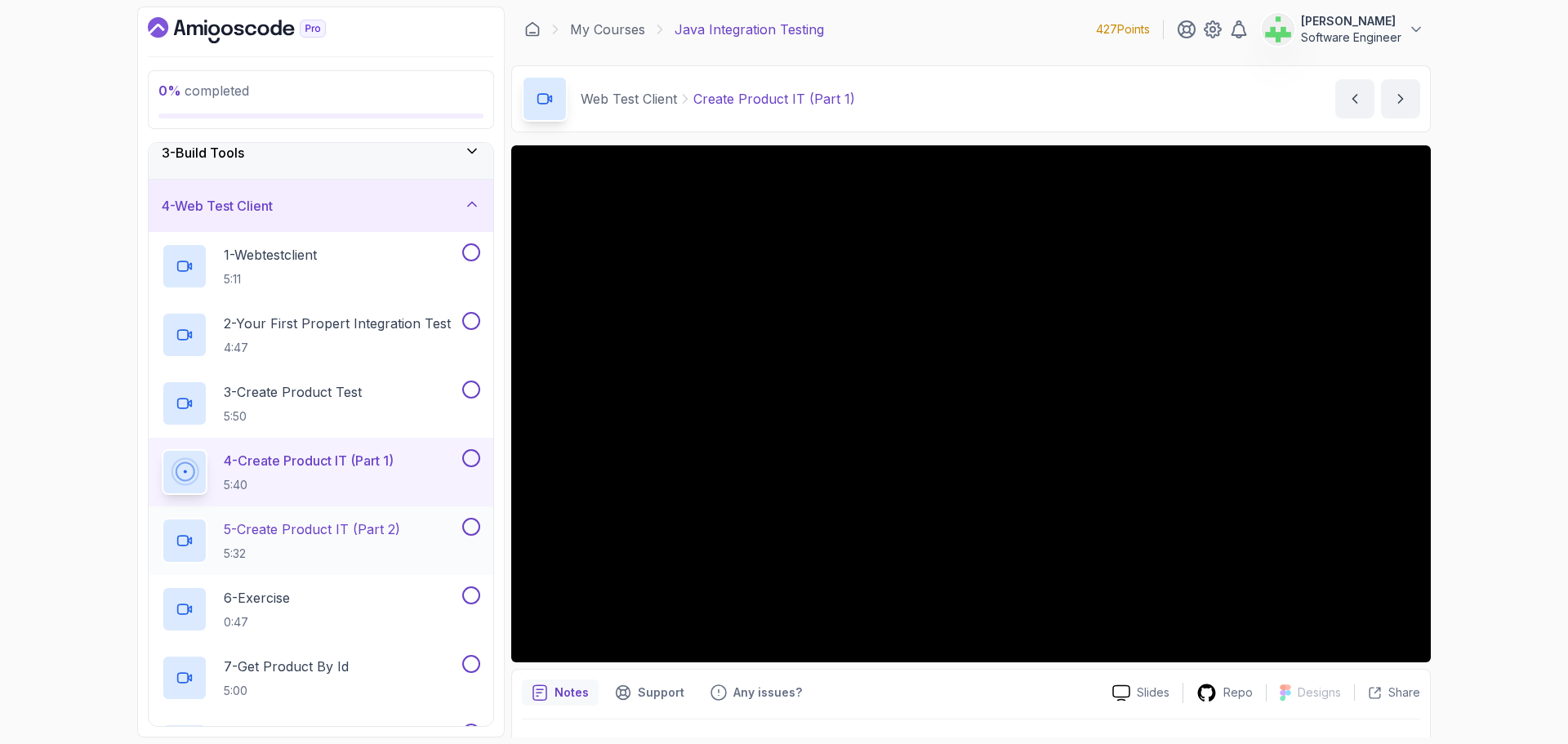
click at [400, 526] on p "5 - Create Product IT (Part 2)" at bounding box center [311, 529] width 176 height 20
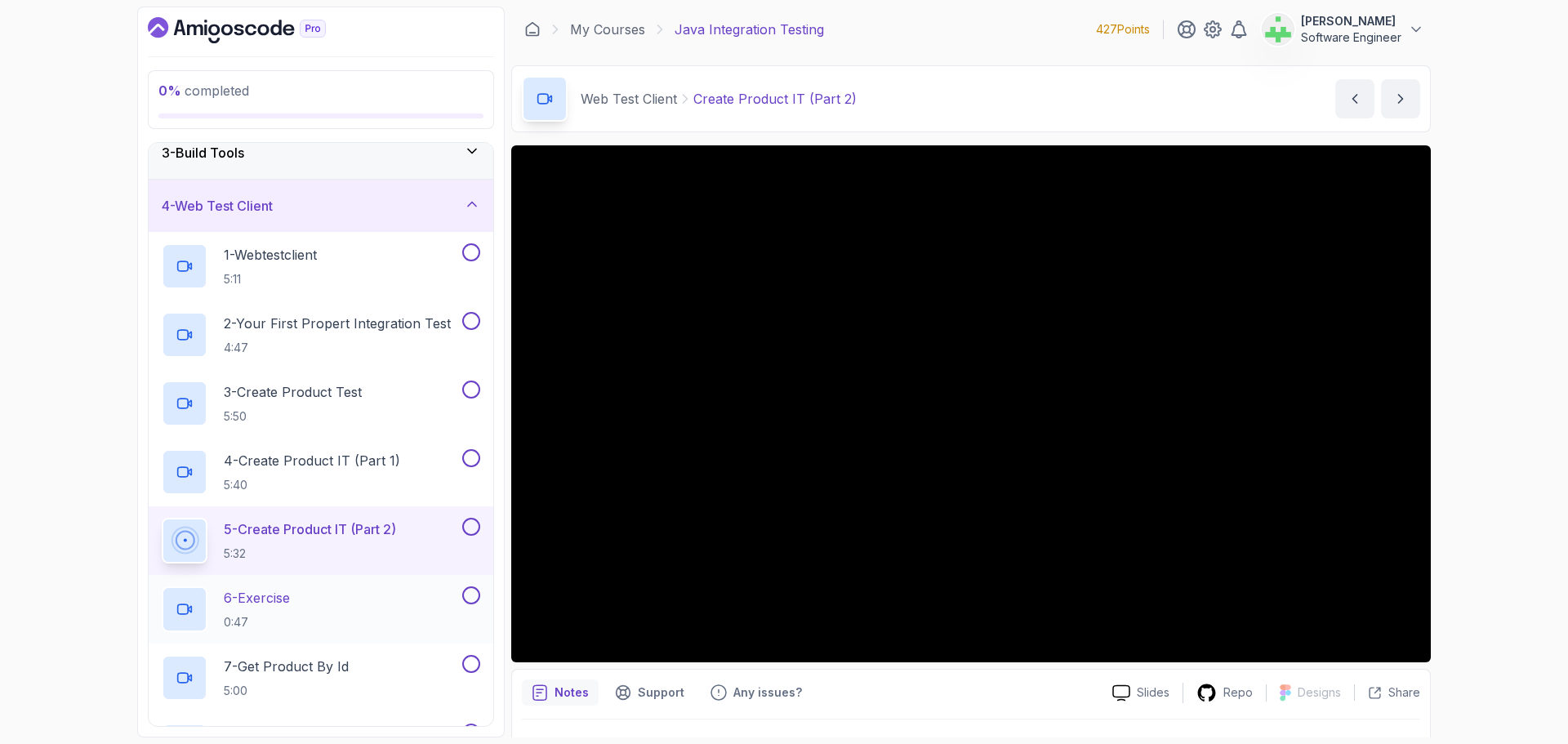
click at [316, 599] on div "6 - Exercise 0:47" at bounding box center [310, 609] width 298 height 46
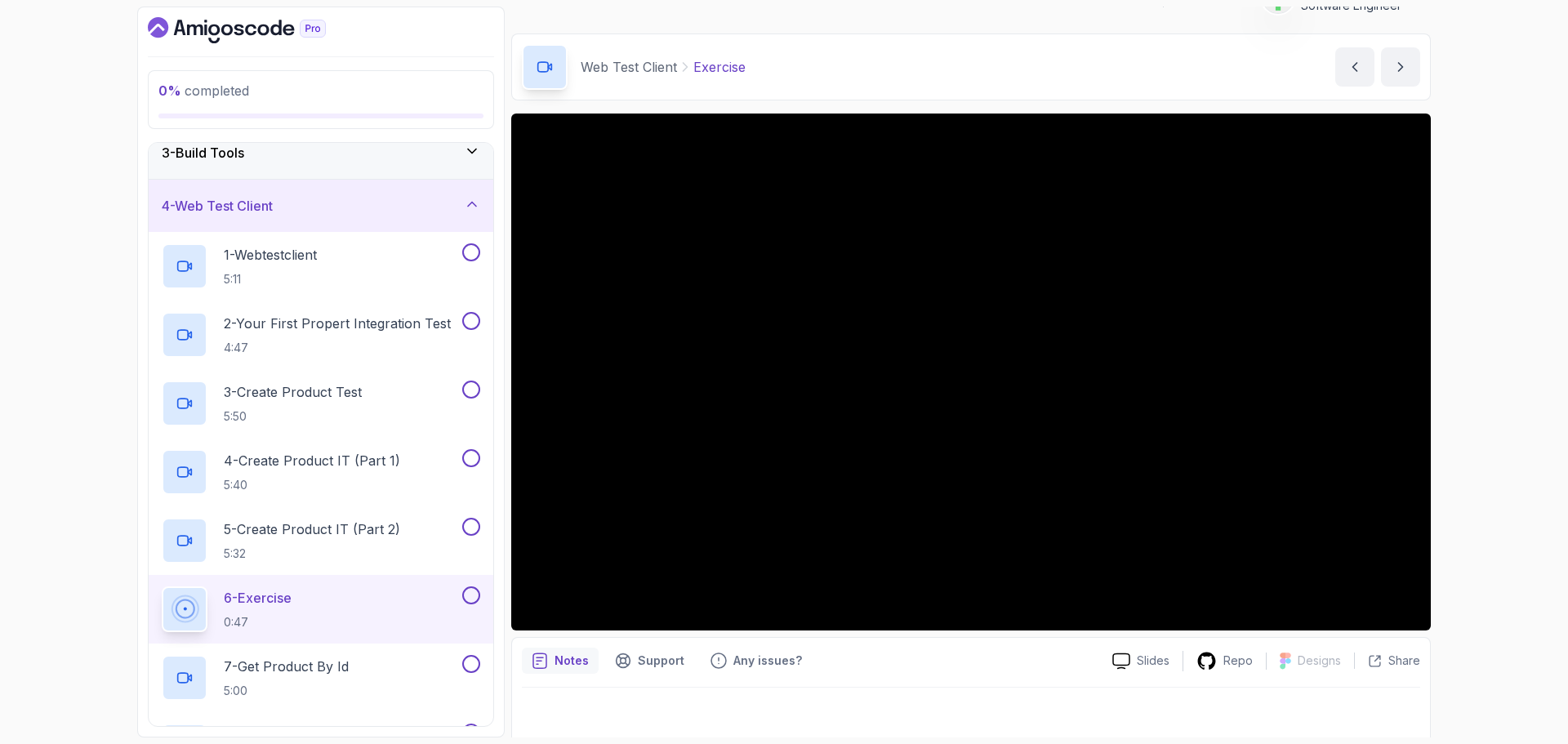
scroll to position [38, 0]
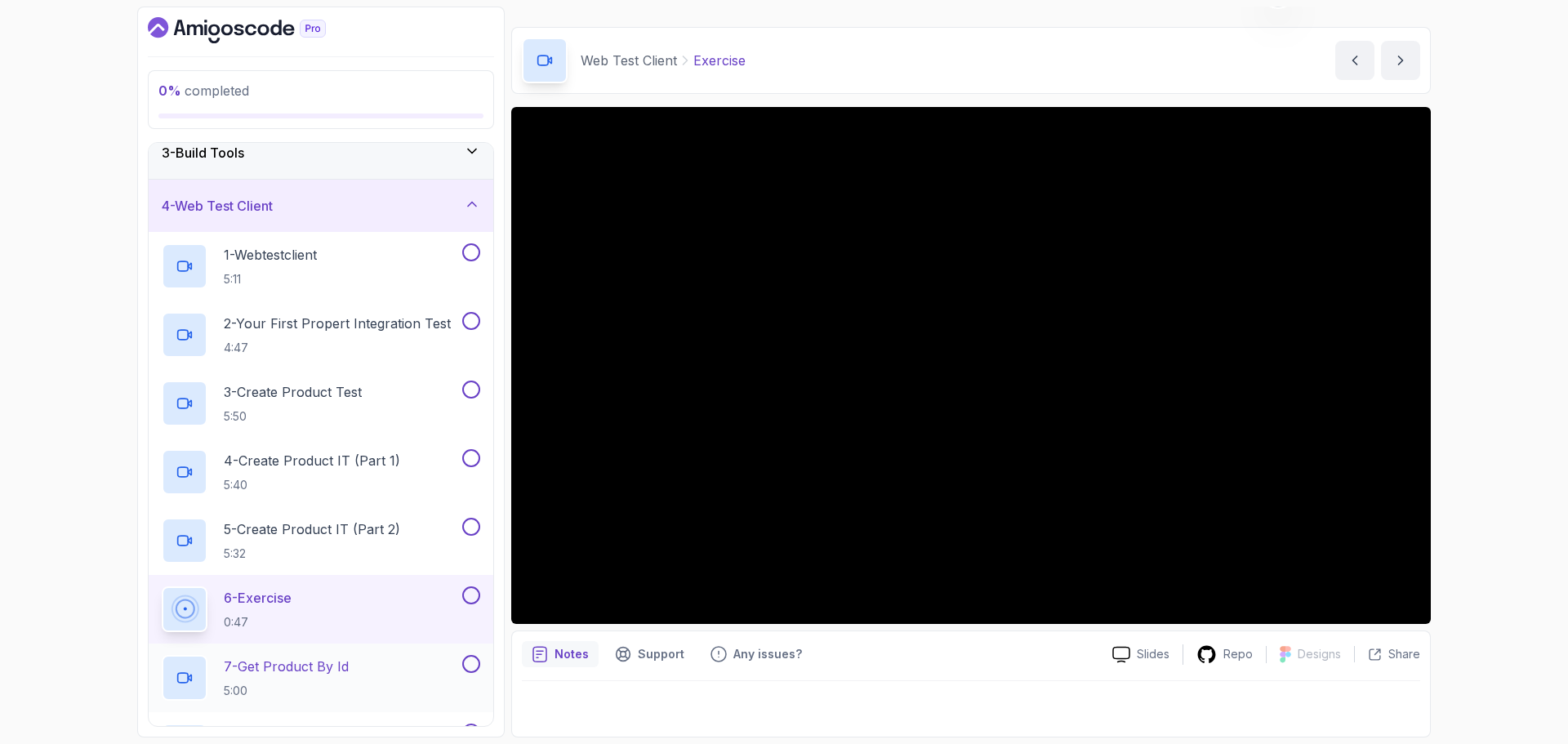
click at [361, 667] on div "7 - Get Product By Id 5:00" at bounding box center [310, 678] width 298 height 46
click at [349, 673] on p "7 - Get Product By Id" at bounding box center [286, 666] width 125 height 20
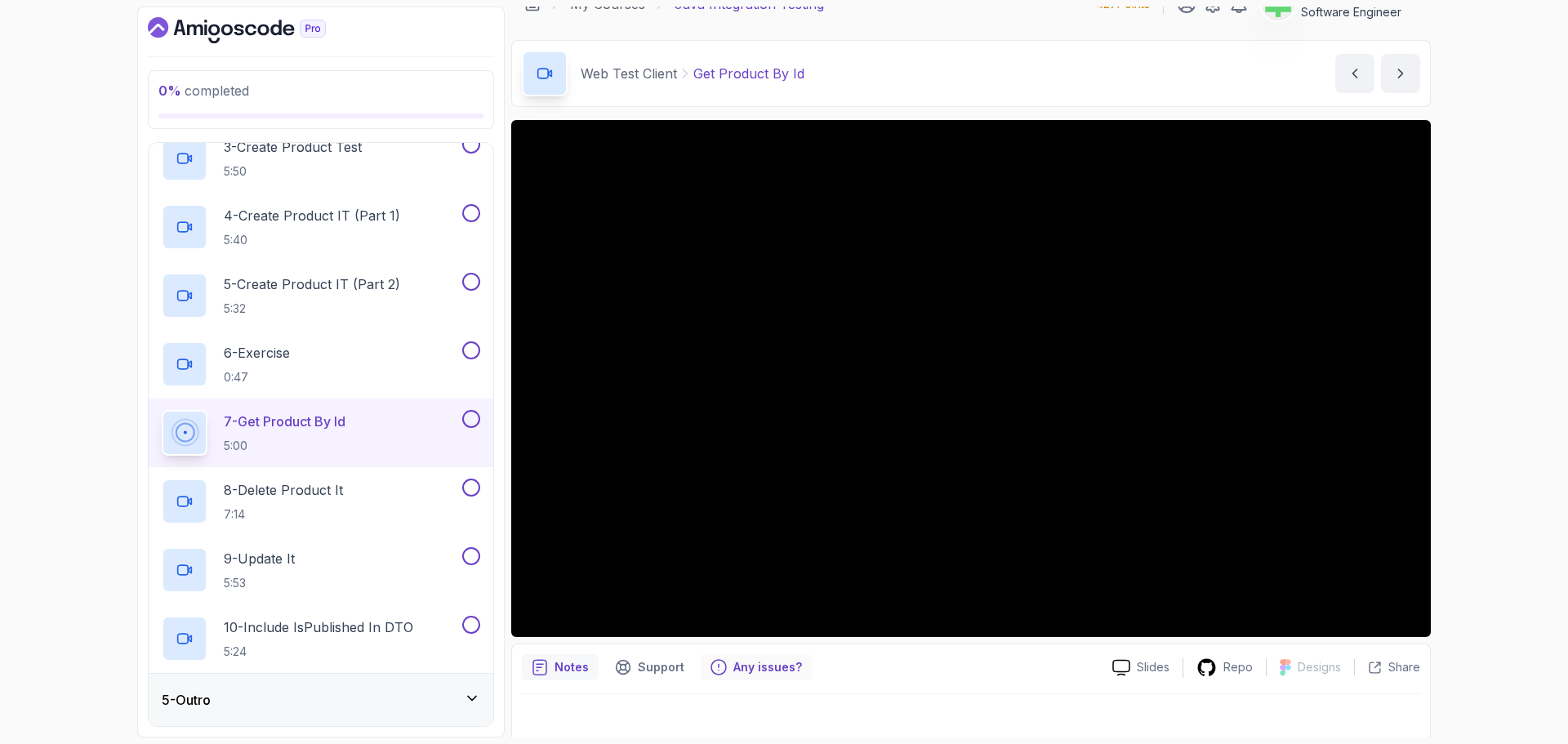
scroll to position [38, 0]
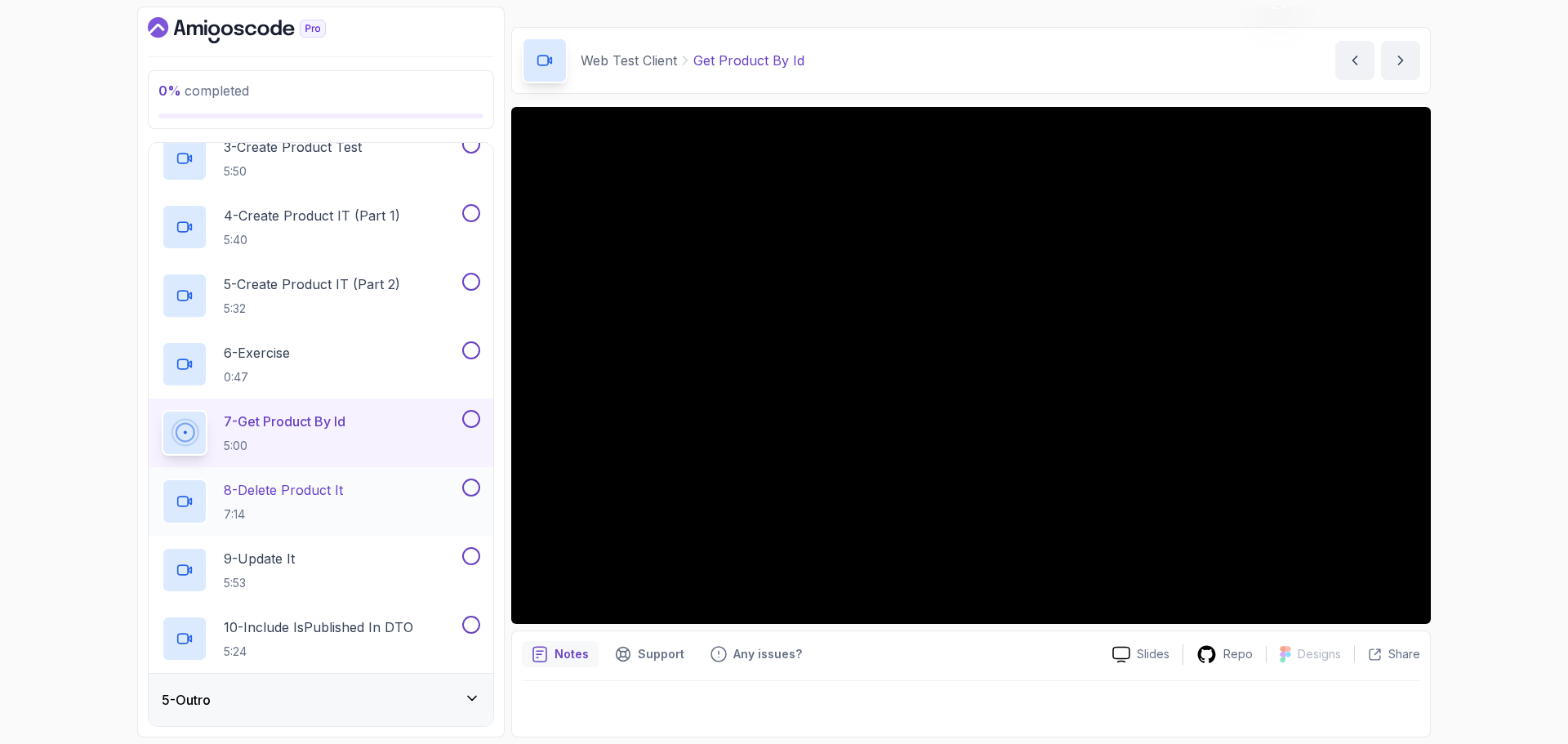
click at [333, 490] on p "8 - Delete Product It" at bounding box center [283, 490] width 119 height 20
click at [332, 490] on p "8 - Delete Product It" at bounding box center [283, 490] width 119 height 20
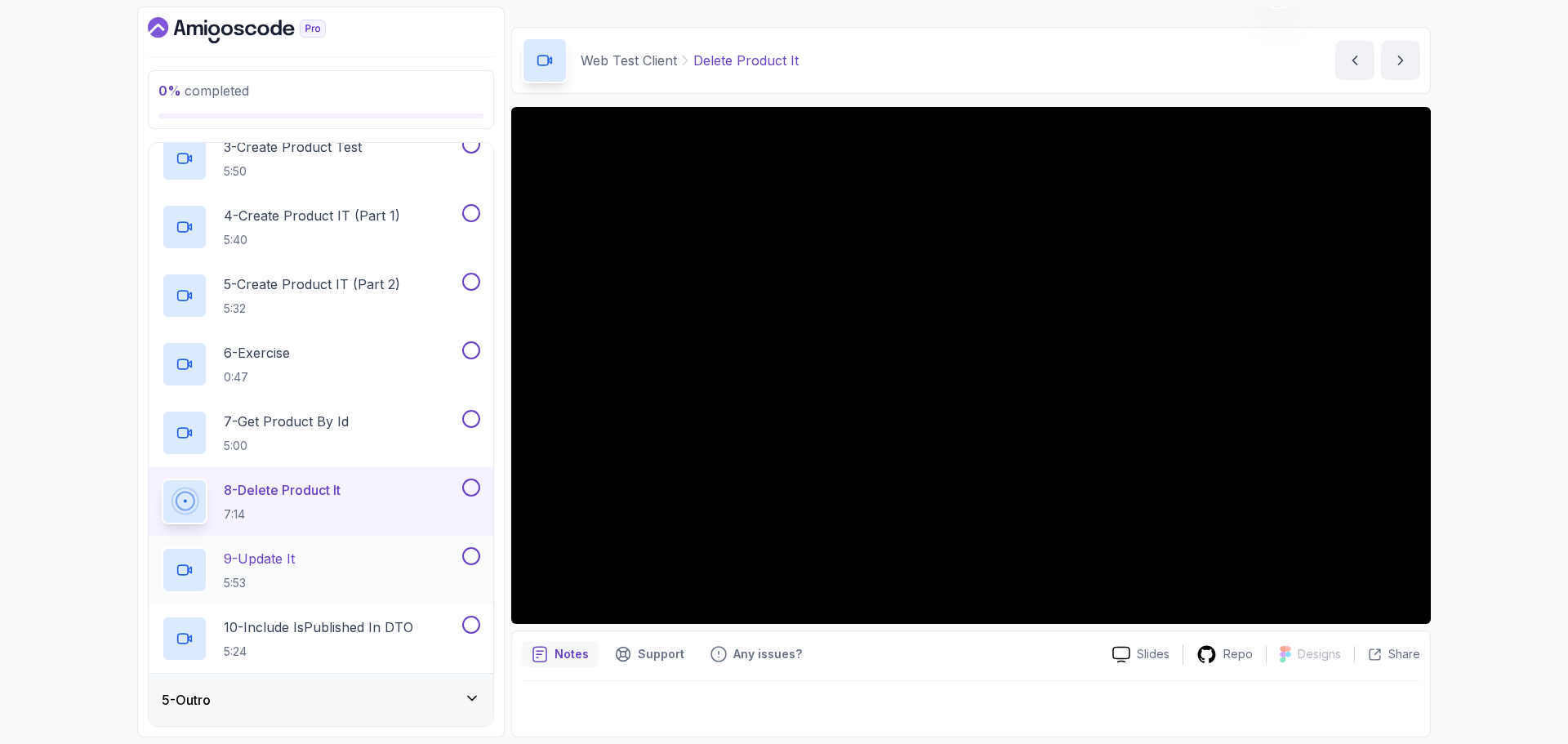
click at [295, 555] on p "9 - Update It" at bounding box center [259, 558] width 71 height 20
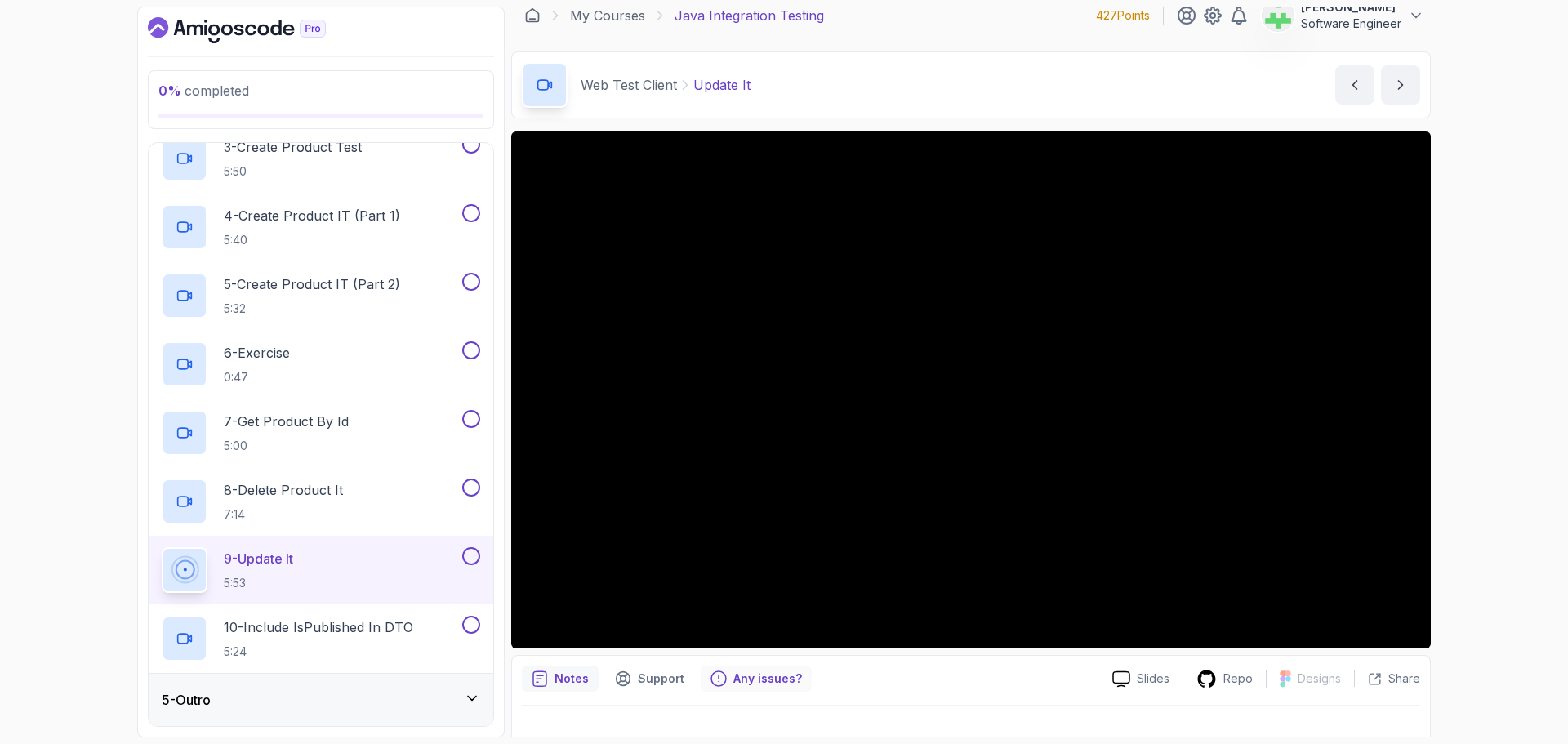
scroll to position [38, 0]
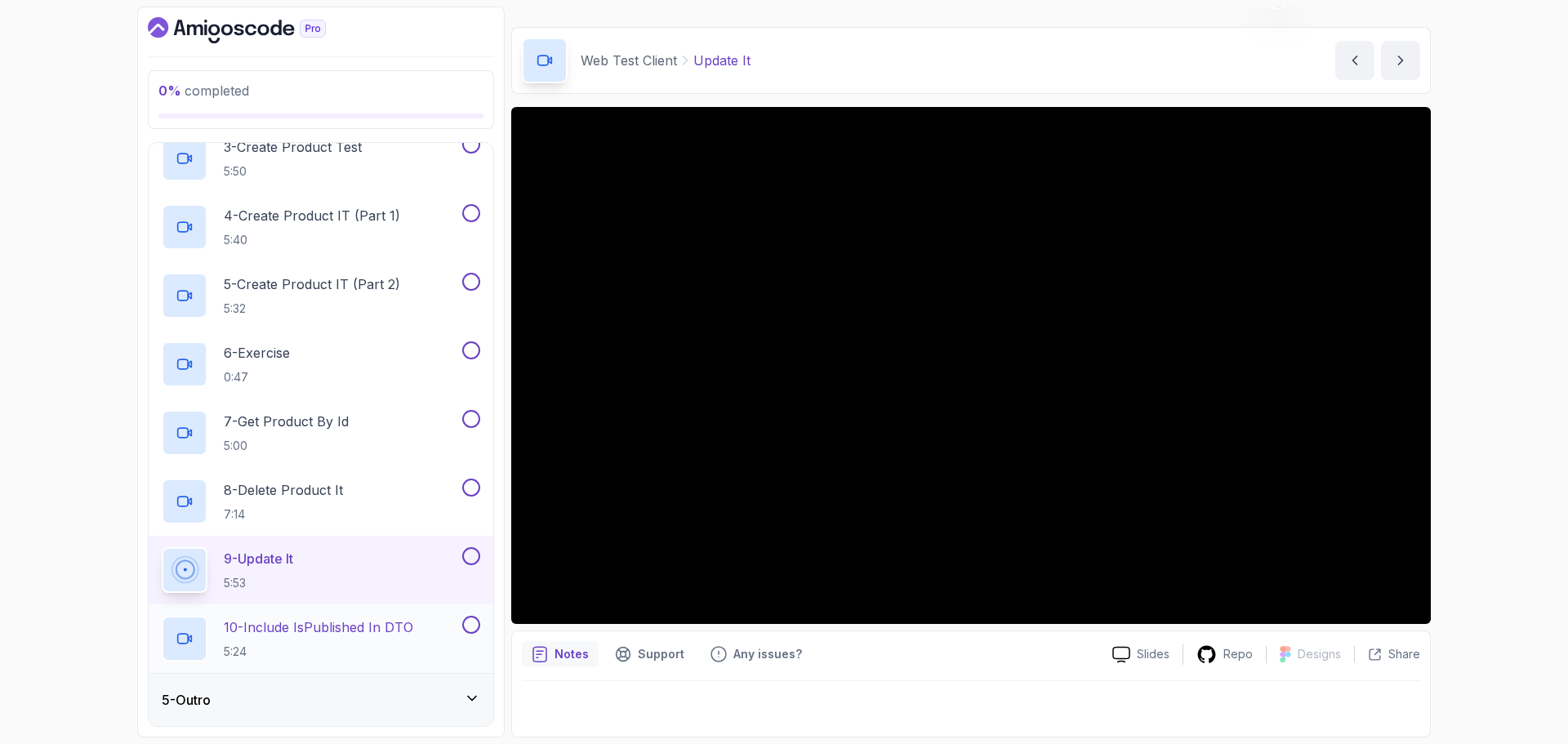
click at [311, 627] on p "10 - Include isPublished In DTO" at bounding box center [318, 627] width 190 height 20
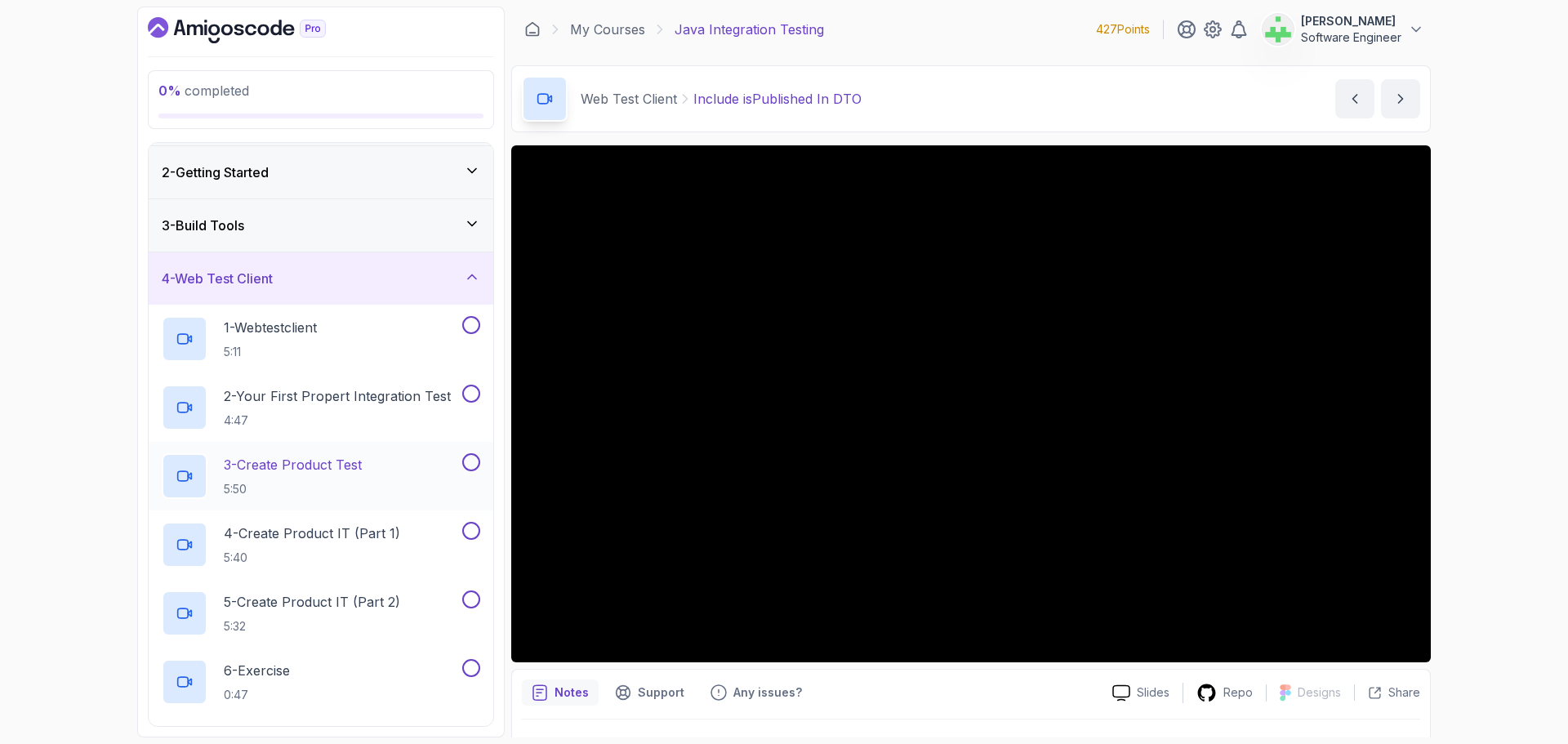
scroll to position [41, 0]
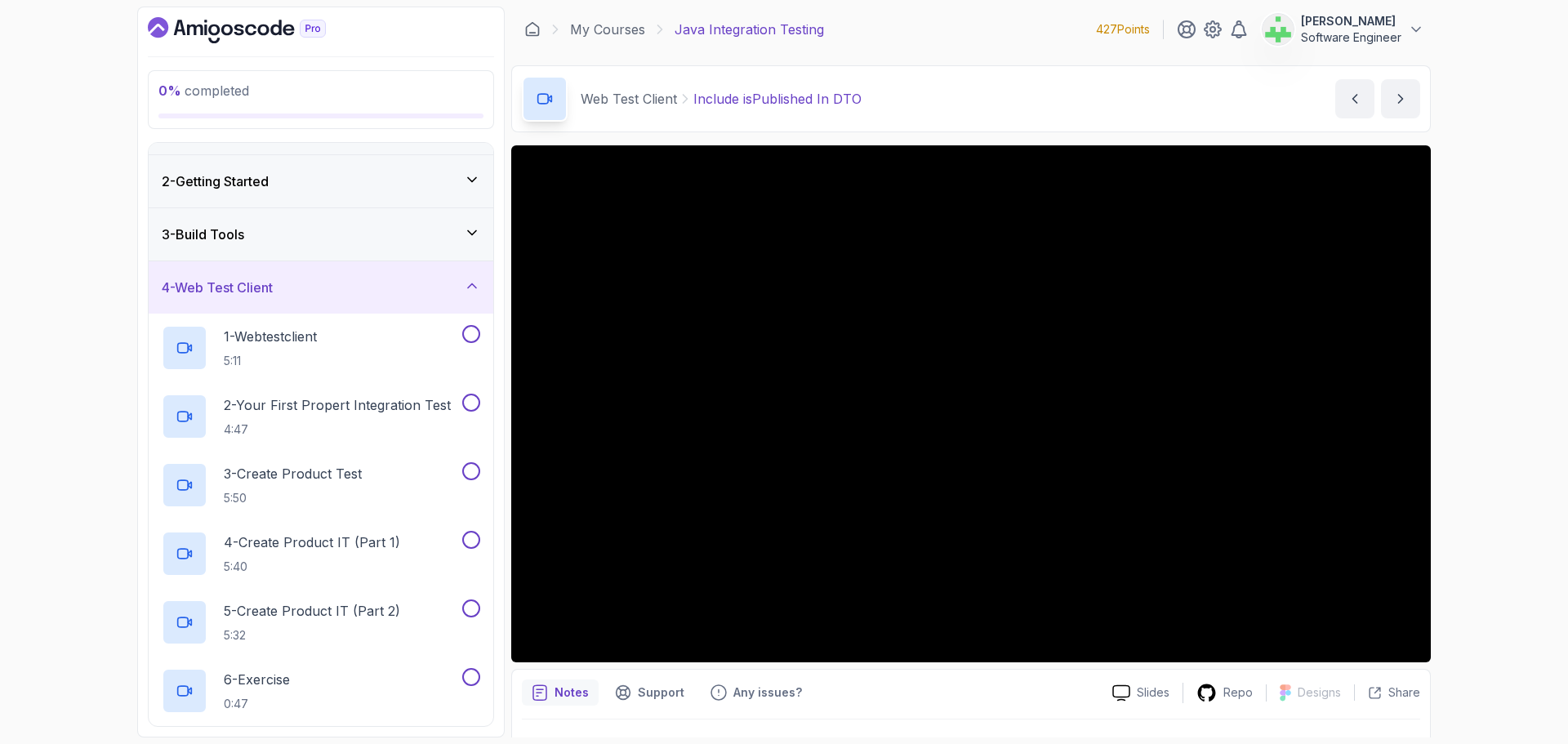
click at [381, 282] on div "4 - Web Test Client" at bounding box center [321, 287] width 318 height 20
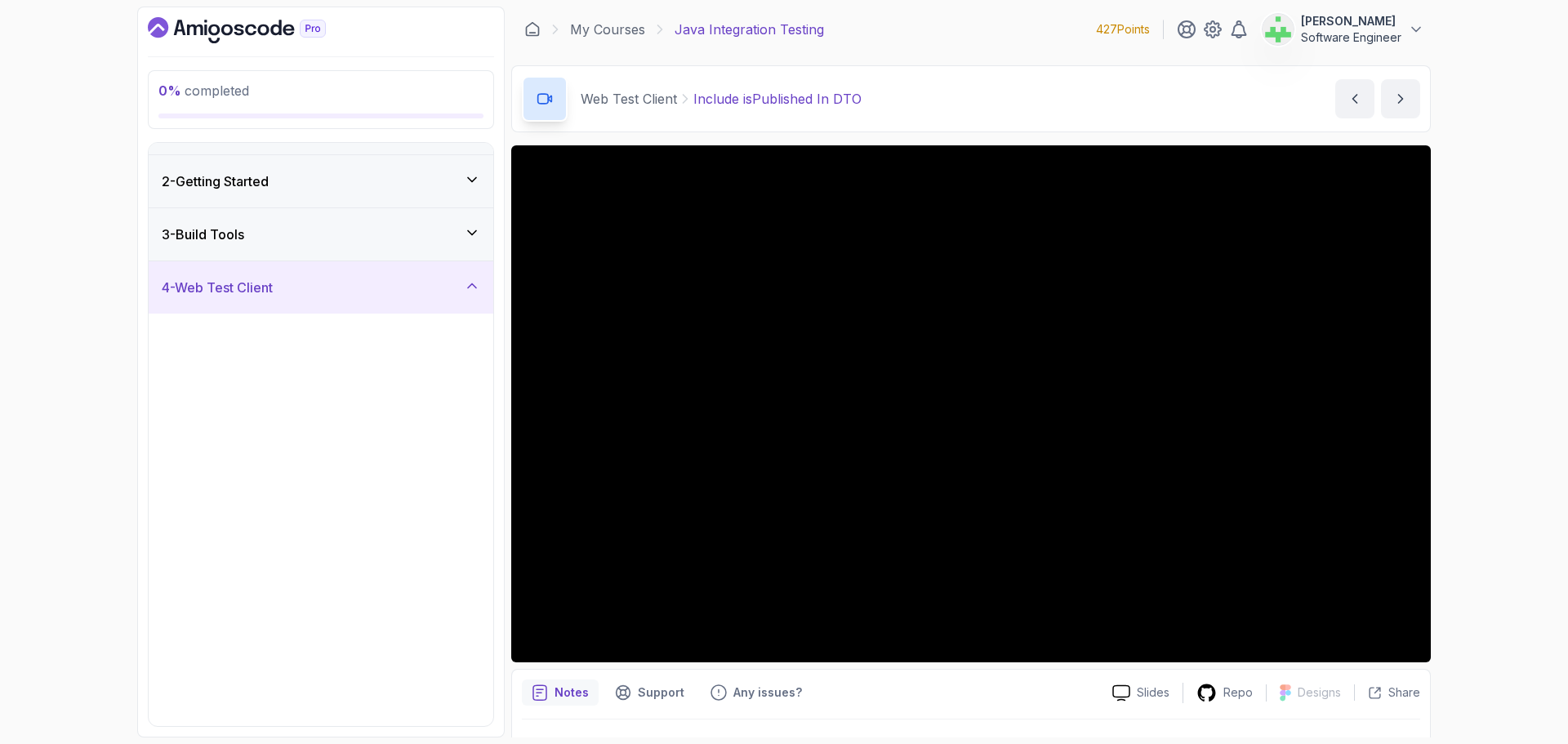
scroll to position [0, 0]
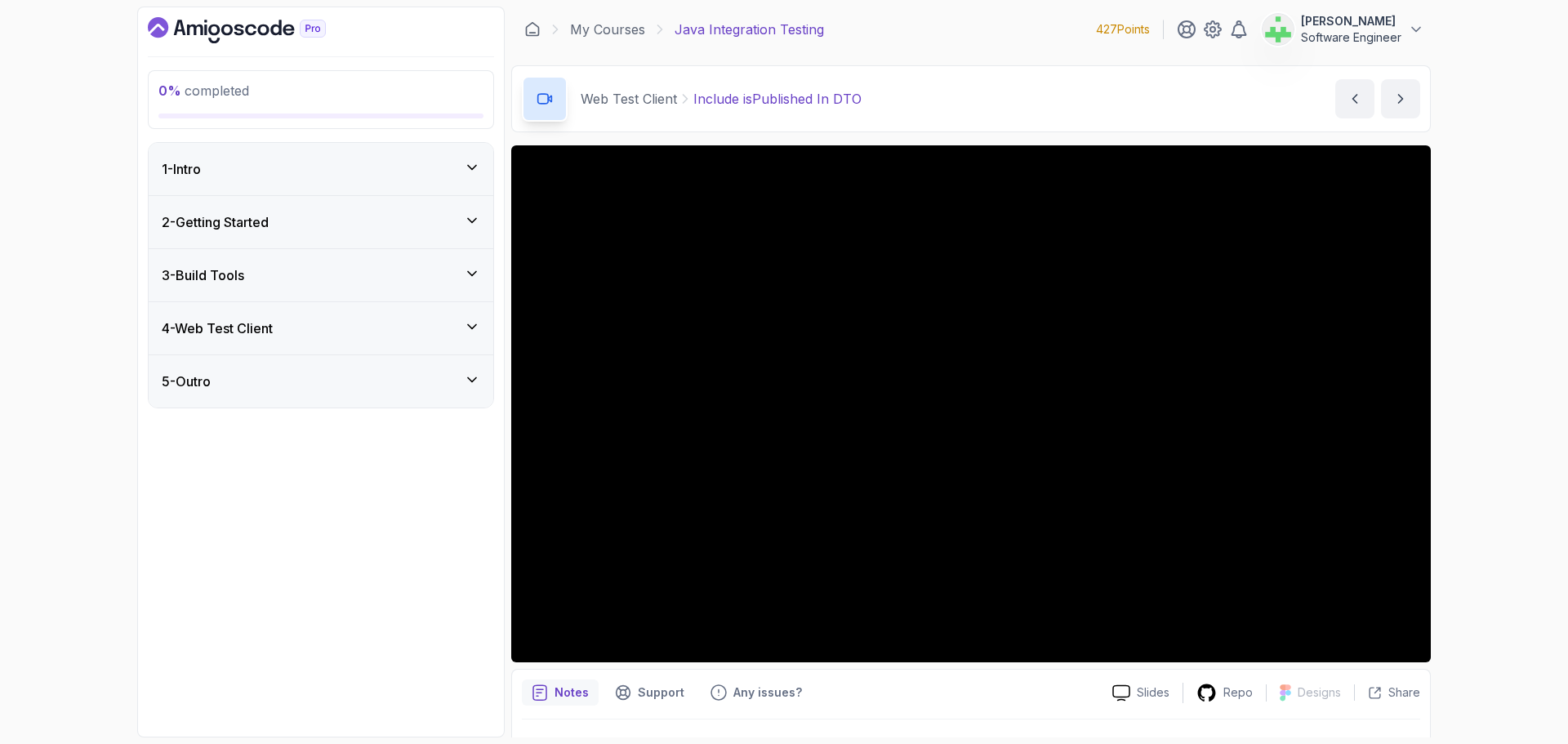
click at [361, 380] on div "5 - Outro" at bounding box center [321, 381] width 318 height 20
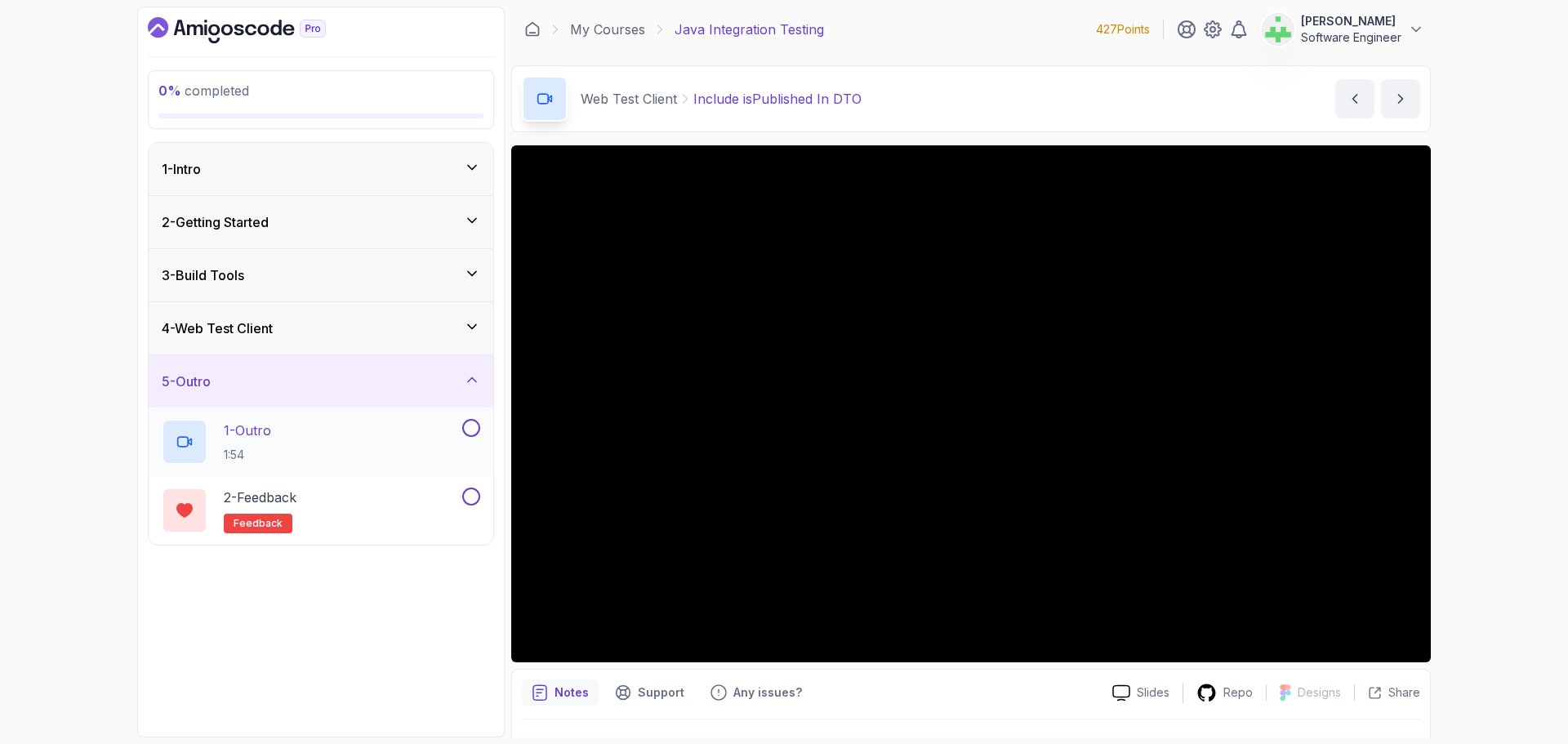
click at [271, 427] on p "1 - Outro" at bounding box center [247, 430] width 48 height 20
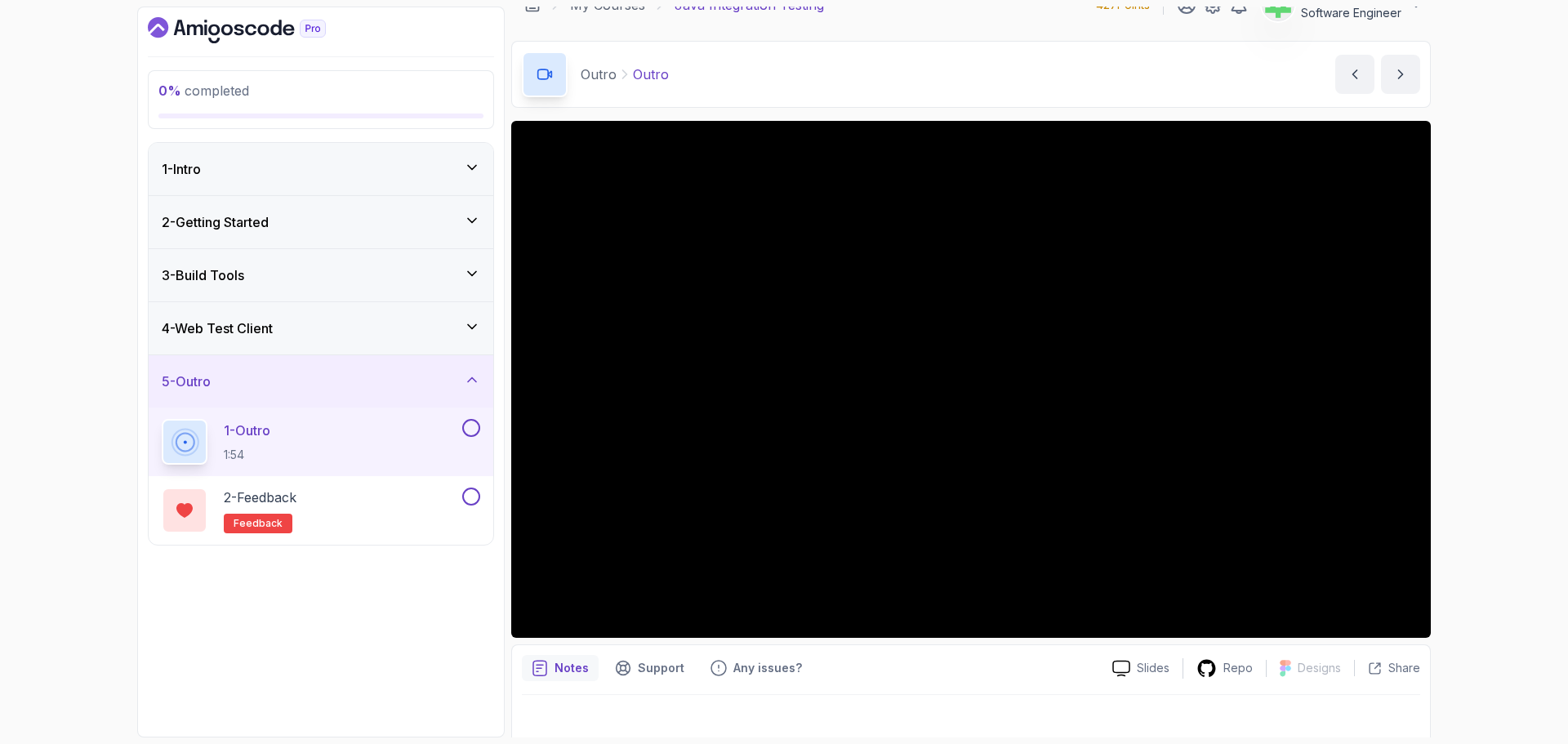
scroll to position [38, 0]
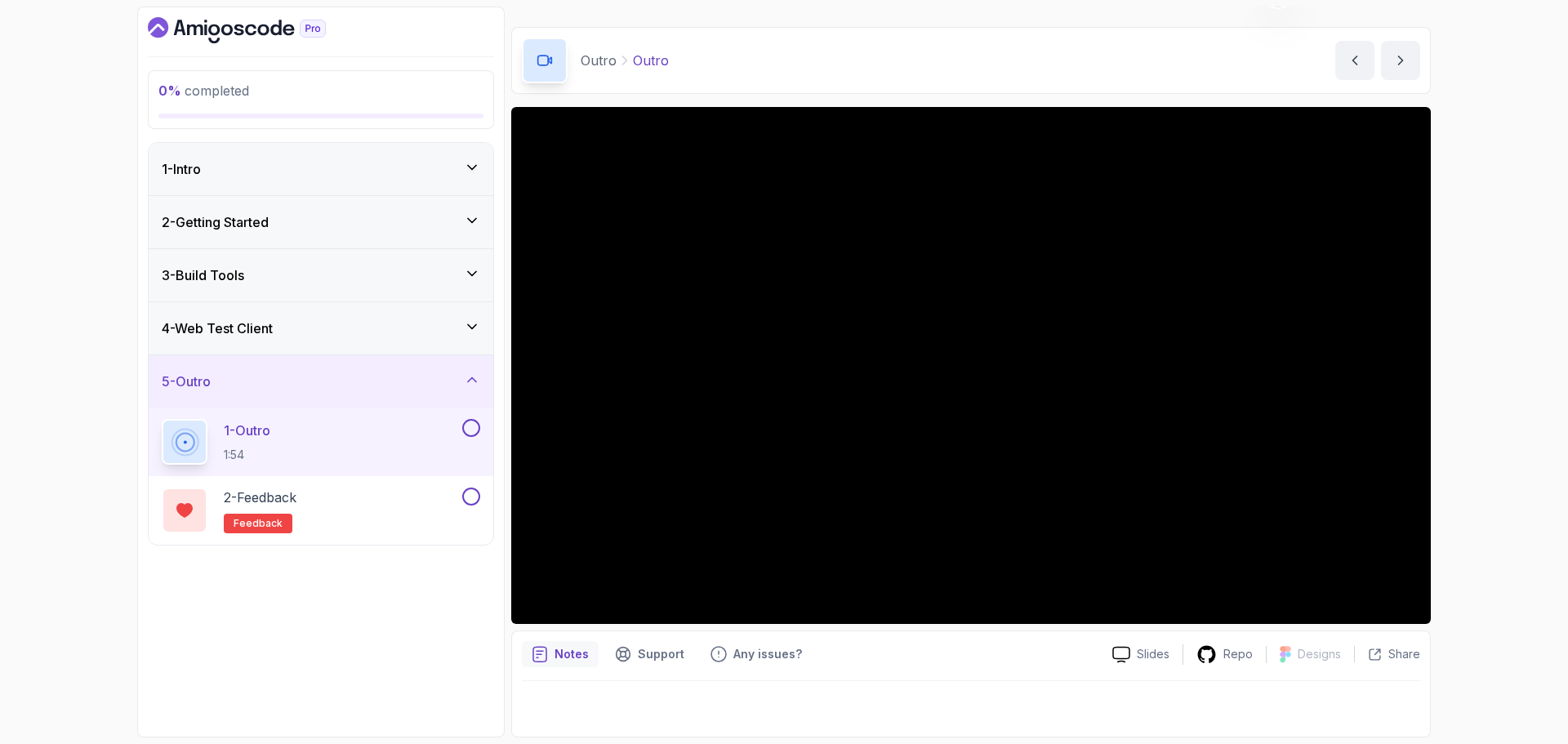
click at [244, 26] on icon "Dashboard" at bounding box center [236, 30] width 178 height 26
